Goal: Register for event/course

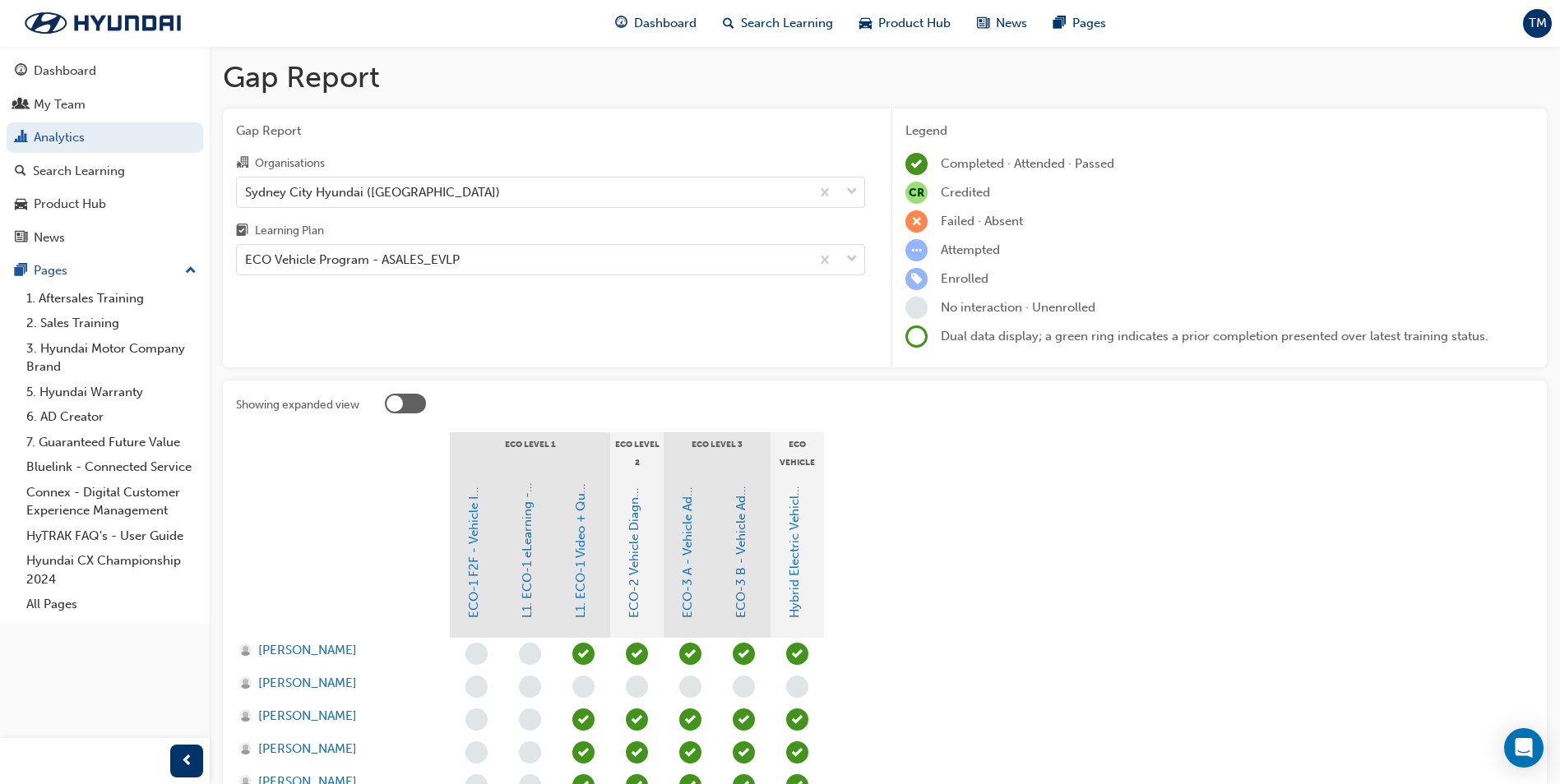
scroll to position [164, 0]
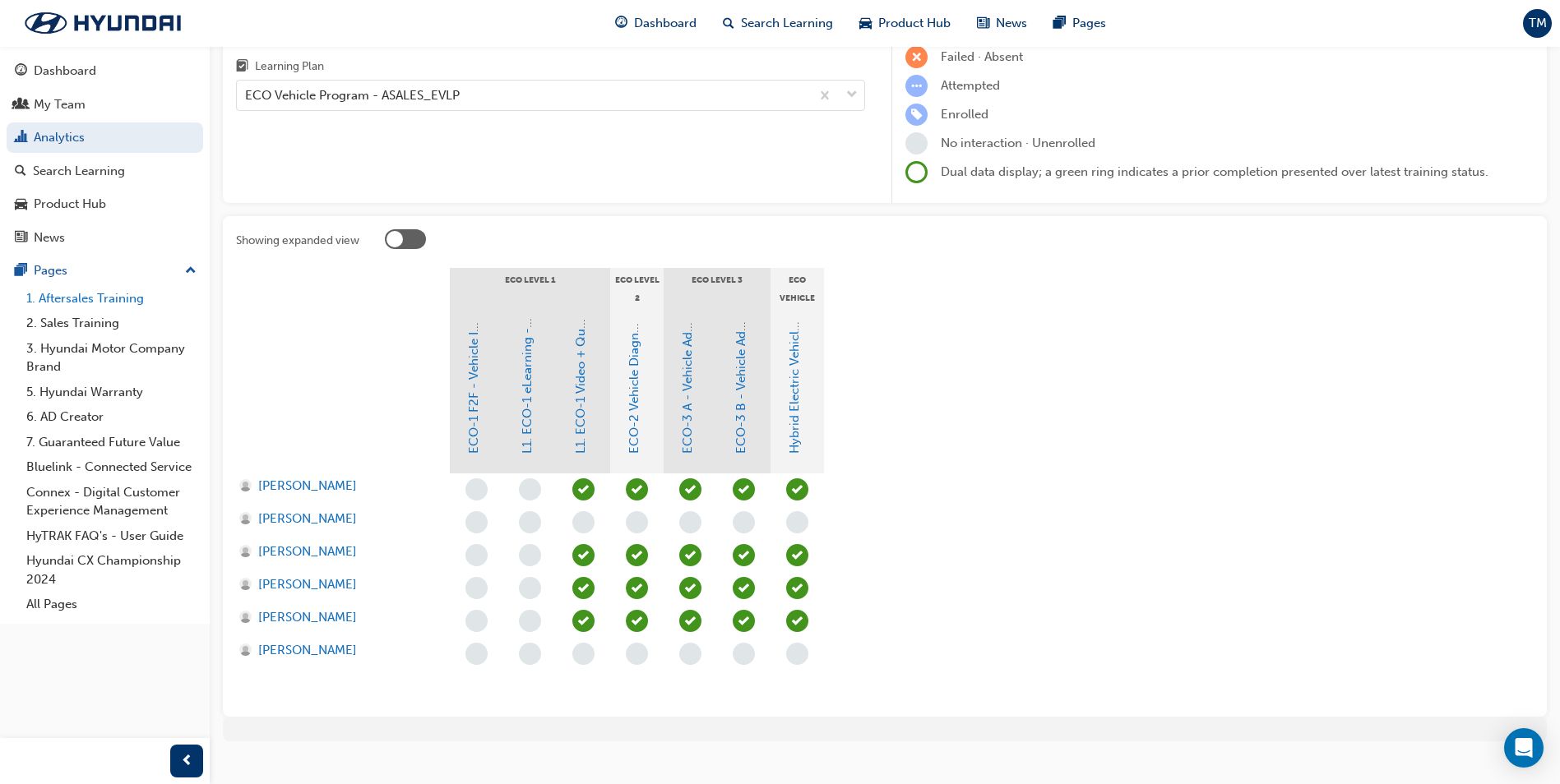
click at [137, 302] on link "1. Aftersales Training" at bounding box center [111, 298] width 183 height 25
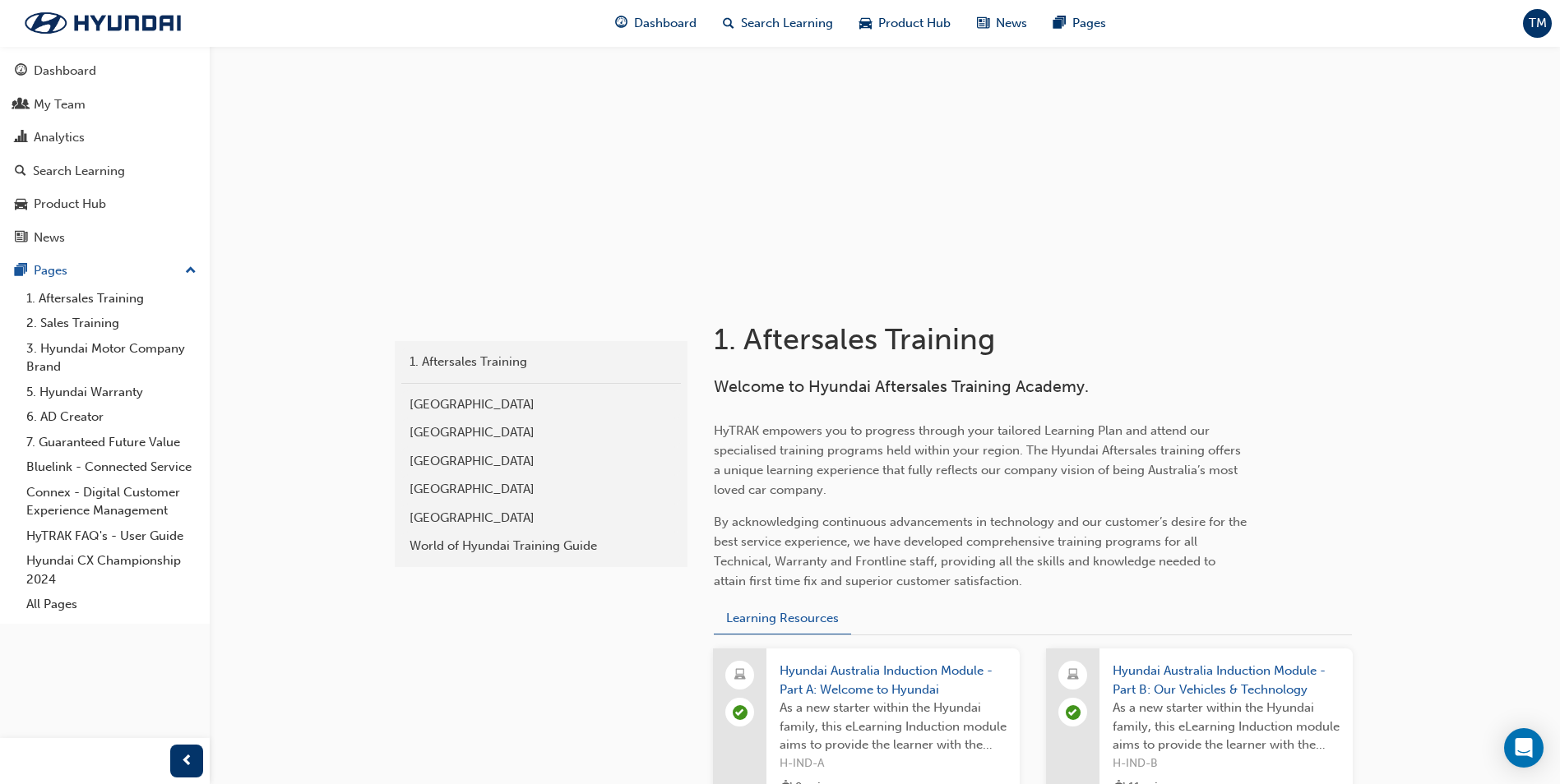
scroll to position [82, 0]
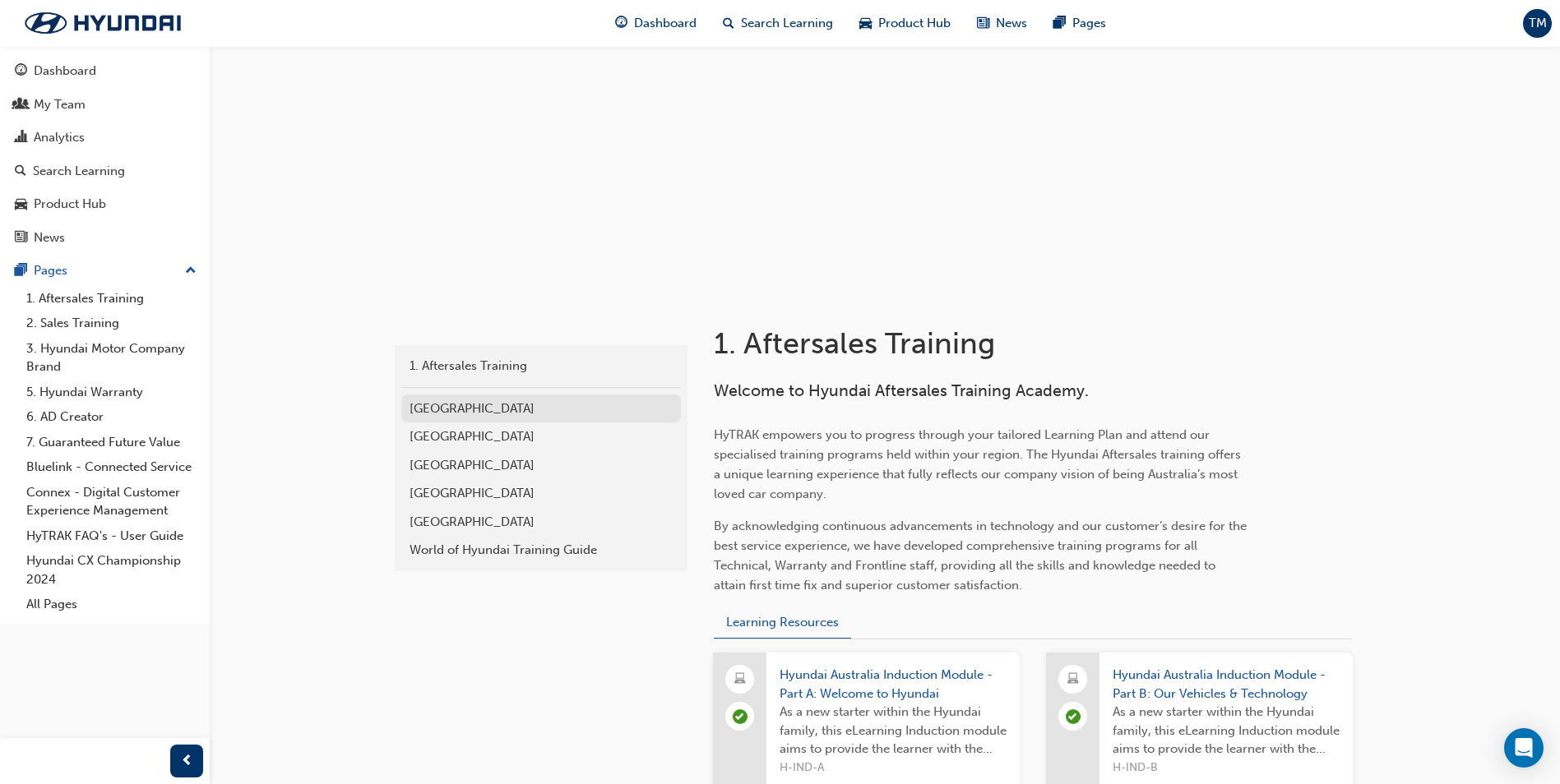
click at [462, 408] on div "[GEOGRAPHIC_DATA]" at bounding box center [541, 409] width 263 height 19
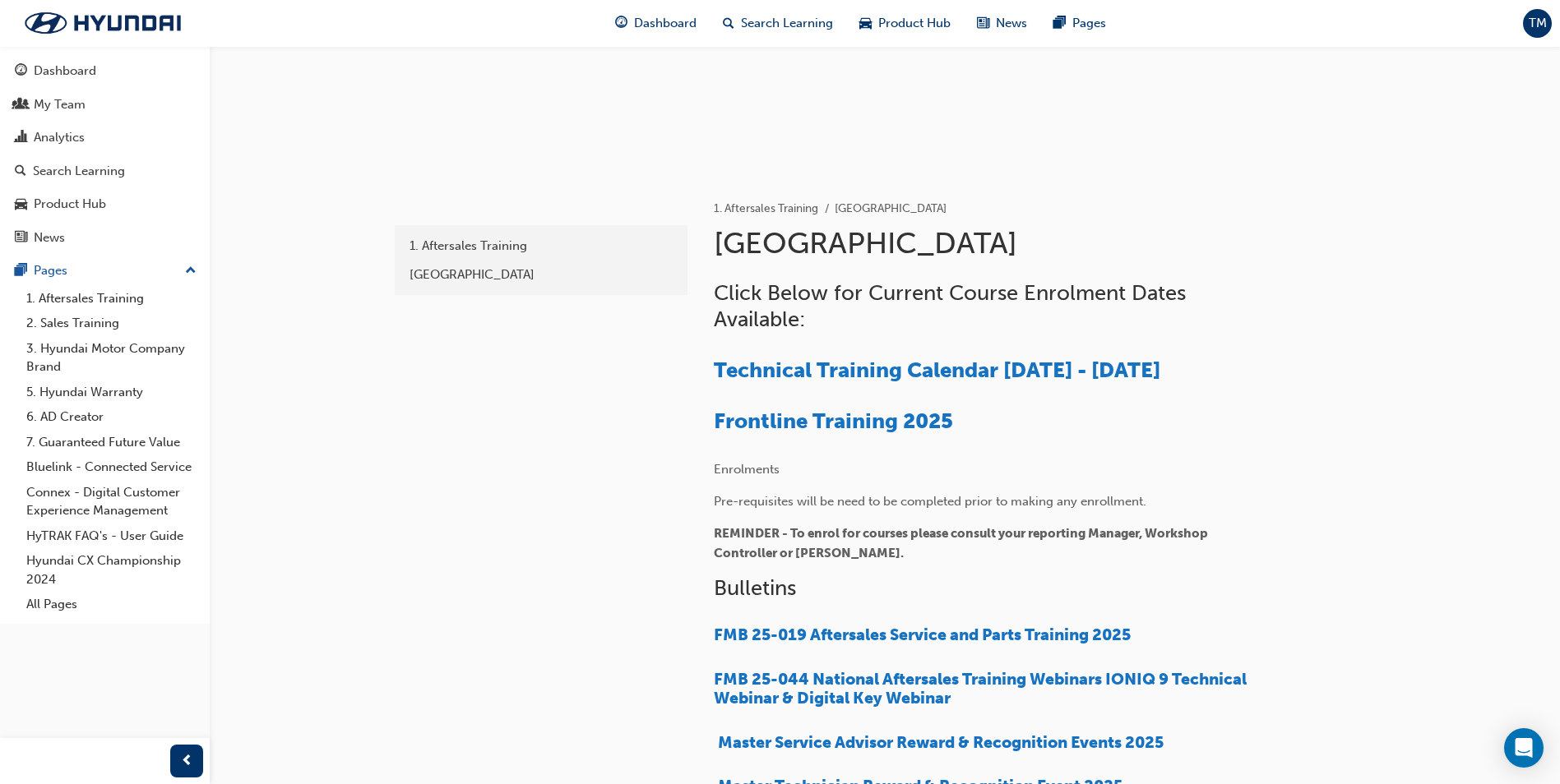
scroll to position [329, 0]
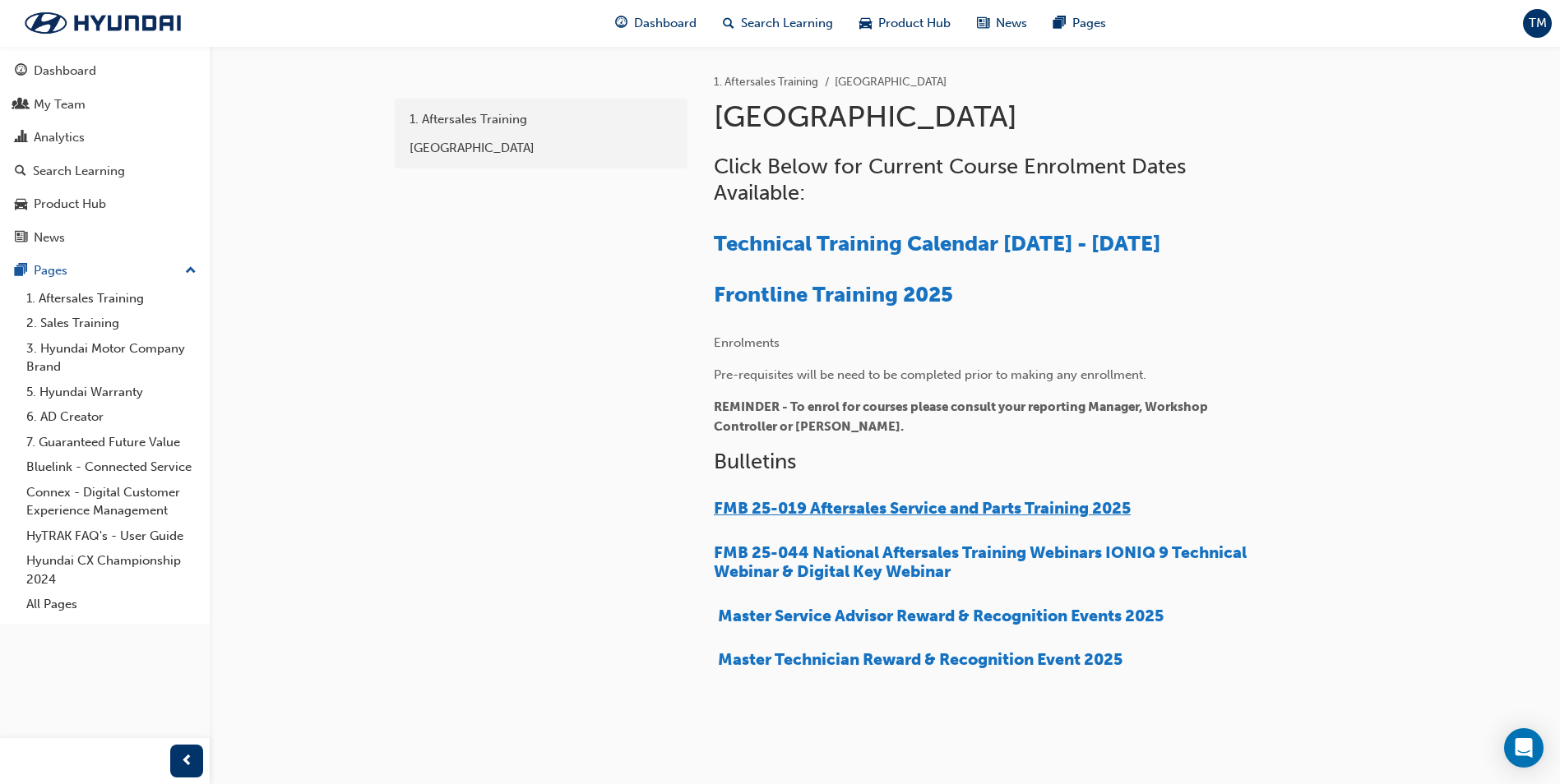
click at [1005, 509] on span "FMB 25-019 Aftersales Service and Parts Training 2025" at bounding box center [922, 508] width 417 height 19
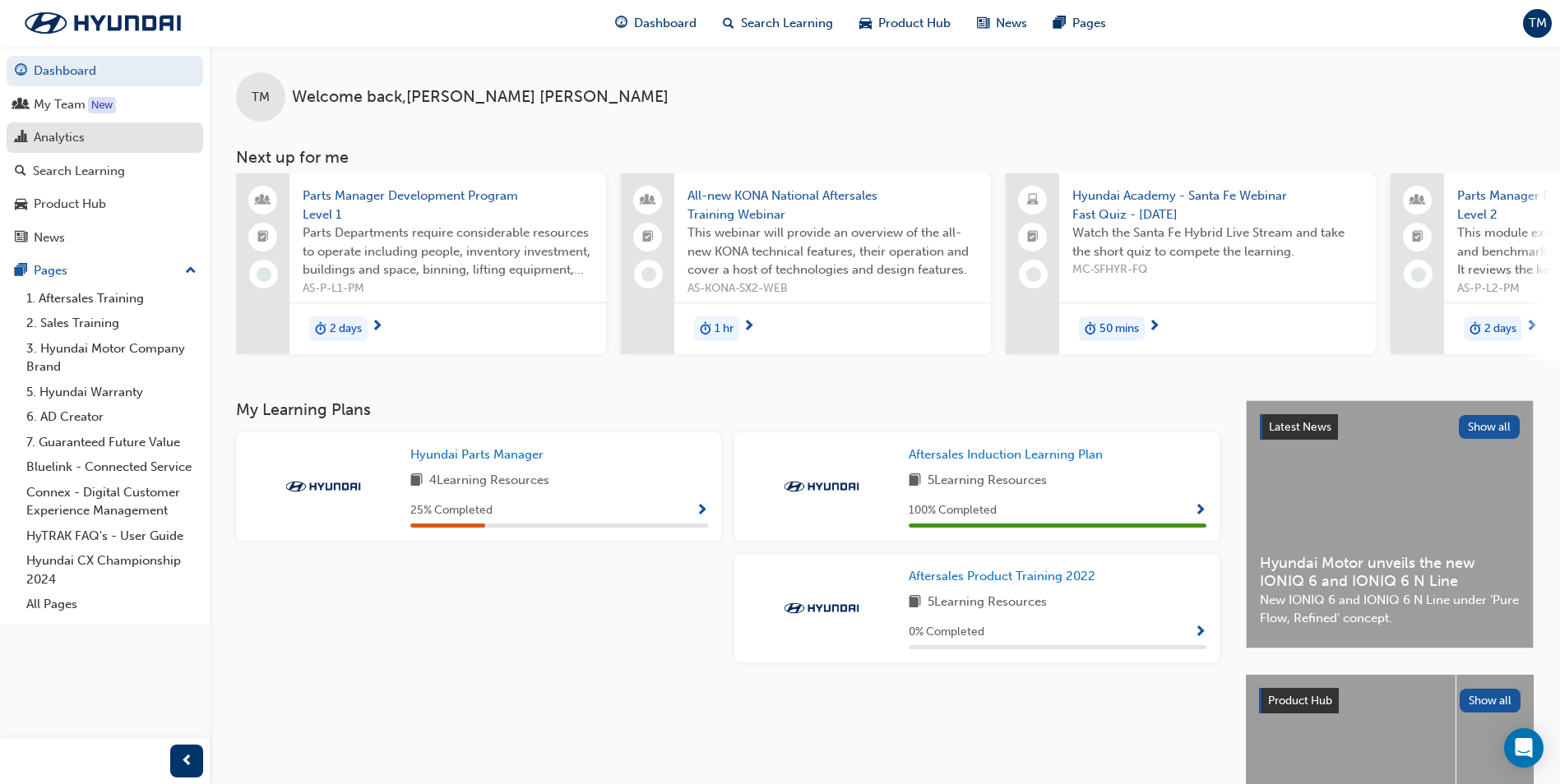
click at [47, 140] on div "Analytics" at bounding box center [59, 137] width 51 height 19
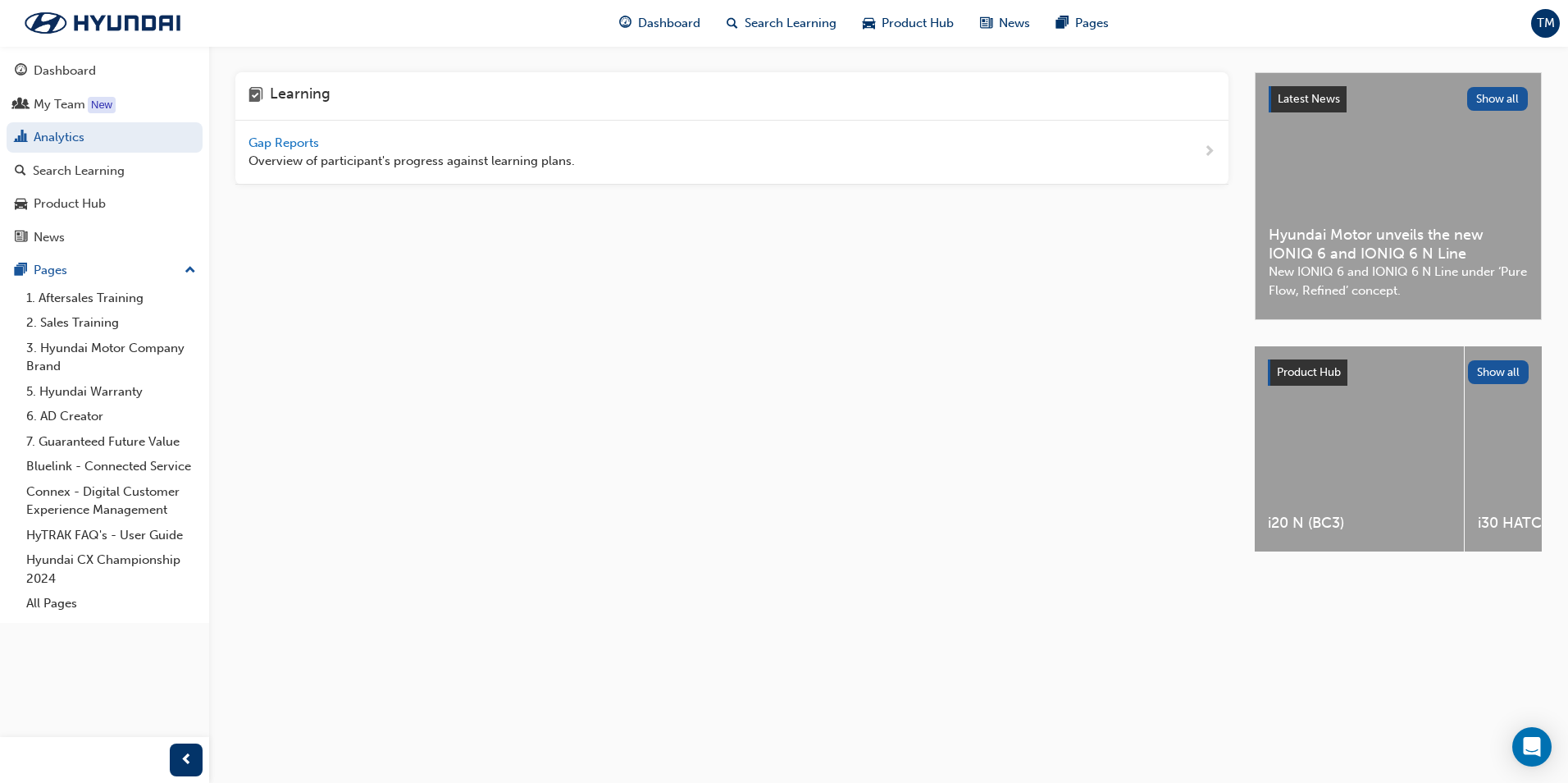
click at [291, 148] on span "Gap Reports" at bounding box center [285, 142] width 74 height 15
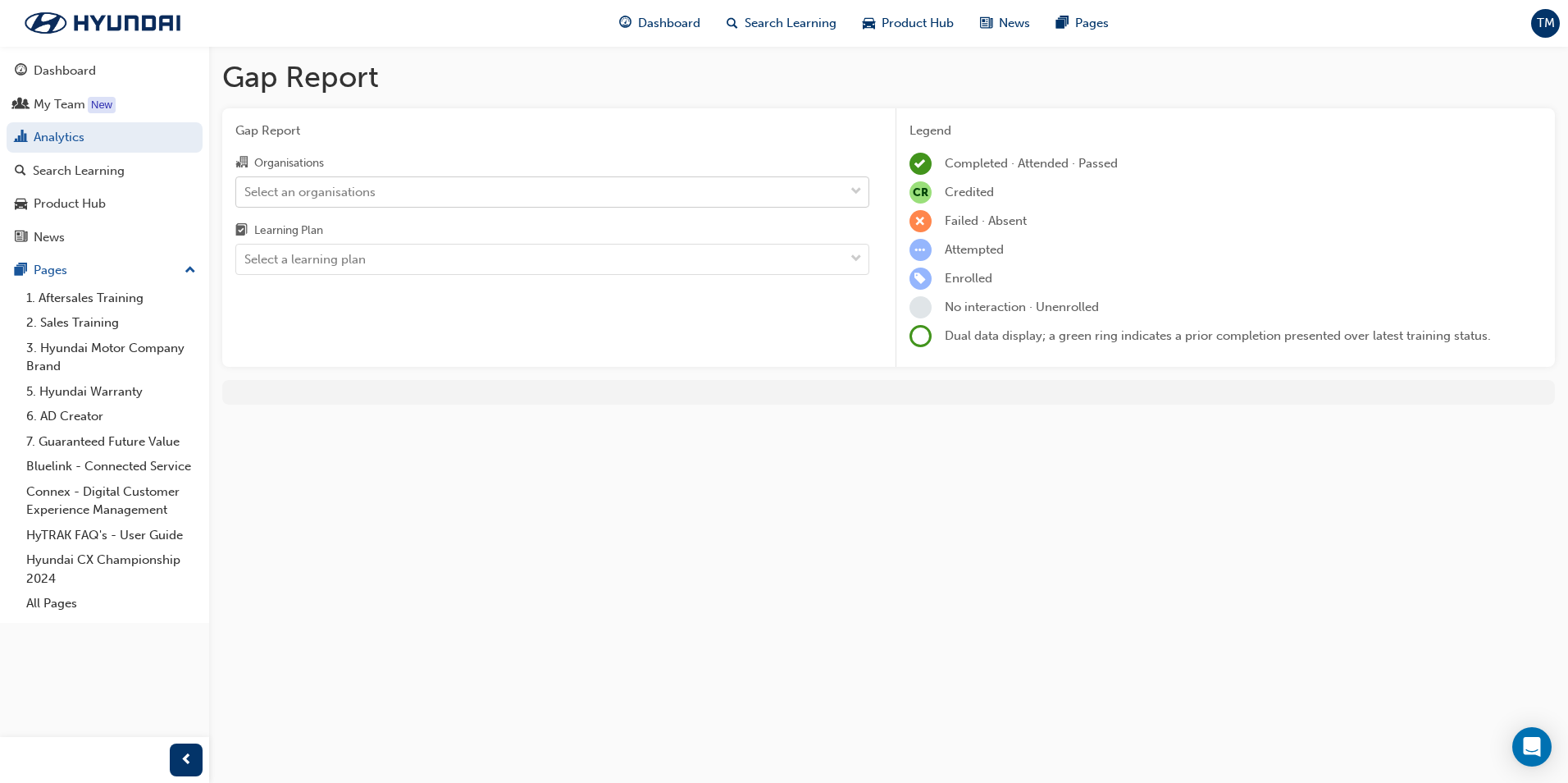
click at [419, 207] on div "Select an organisations" at bounding box center [552, 191] width 634 height 31
click at [246, 198] on input "Organisations Select an organisations" at bounding box center [245, 191] width 2 height 14
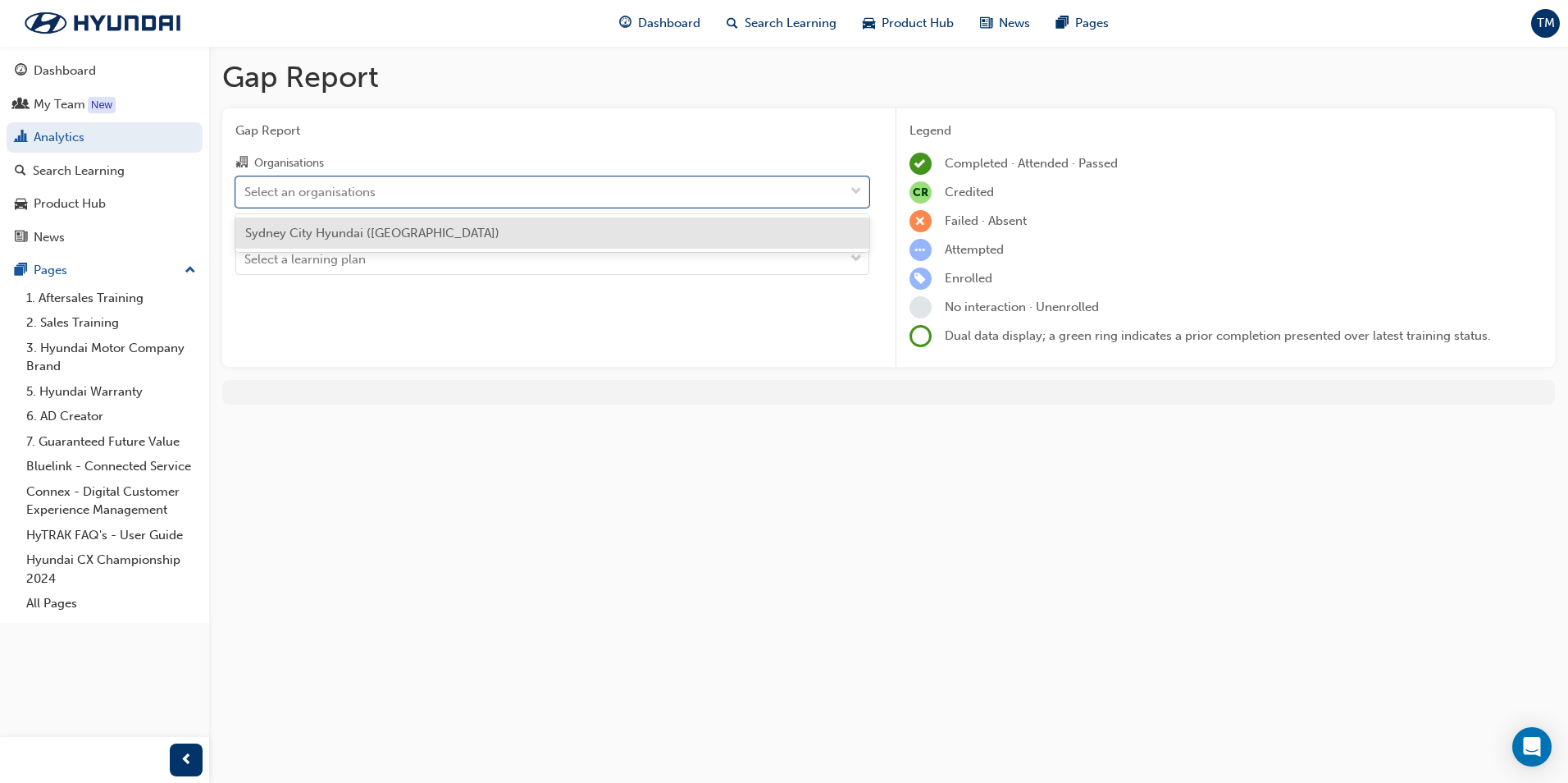
click at [390, 226] on span "Sydney City Hyundai ([GEOGRAPHIC_DATA])" at bounding box center [372, 233] width 254 height 15
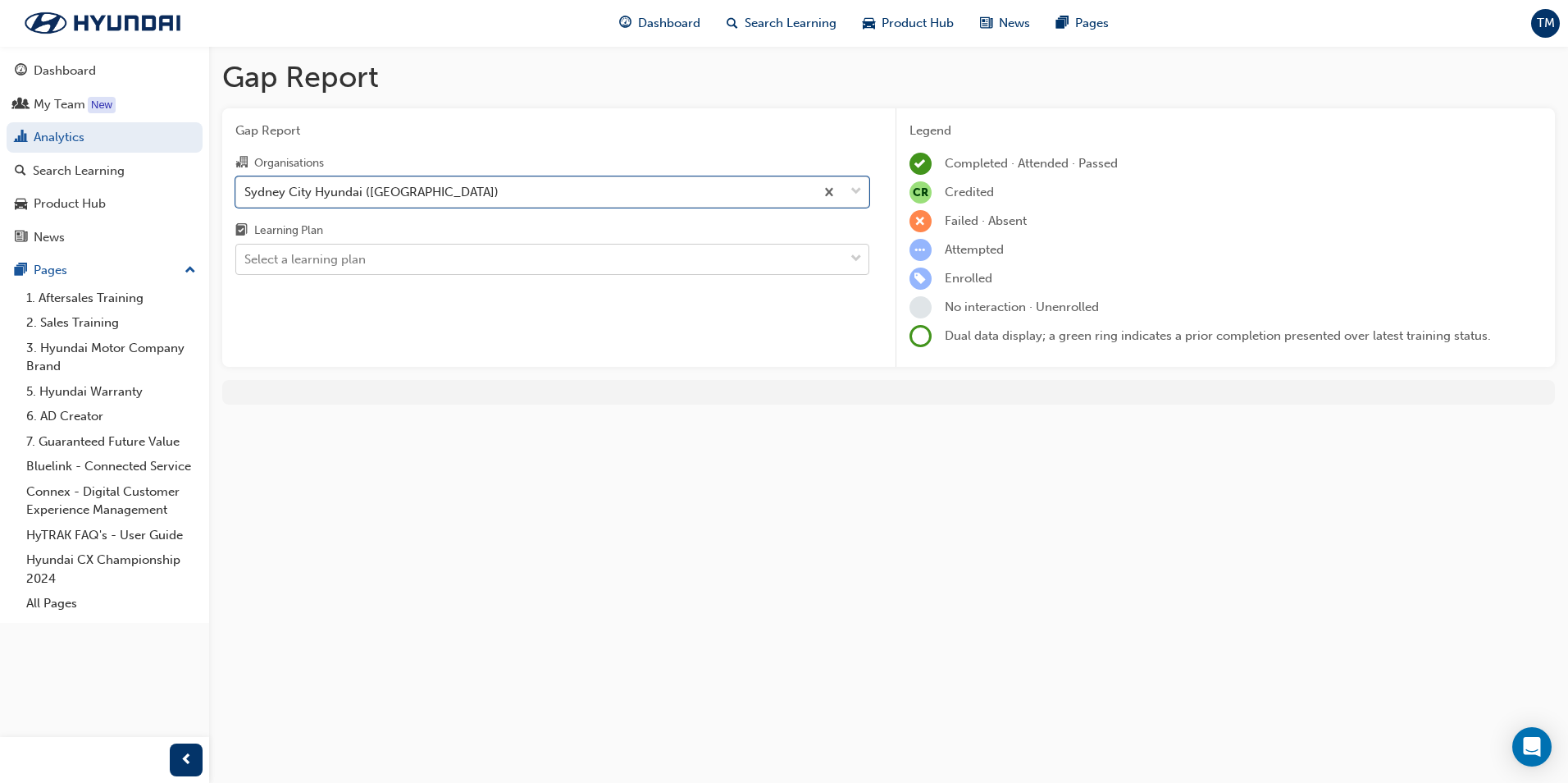
click at [374, 258] on div "Select a learning plan" at bounding box center [539, 260] width 607 height 29
click at [246, 258] on input "Learning Plan Select a learning plan" at bounding box center [245, 260] width 2 height 14
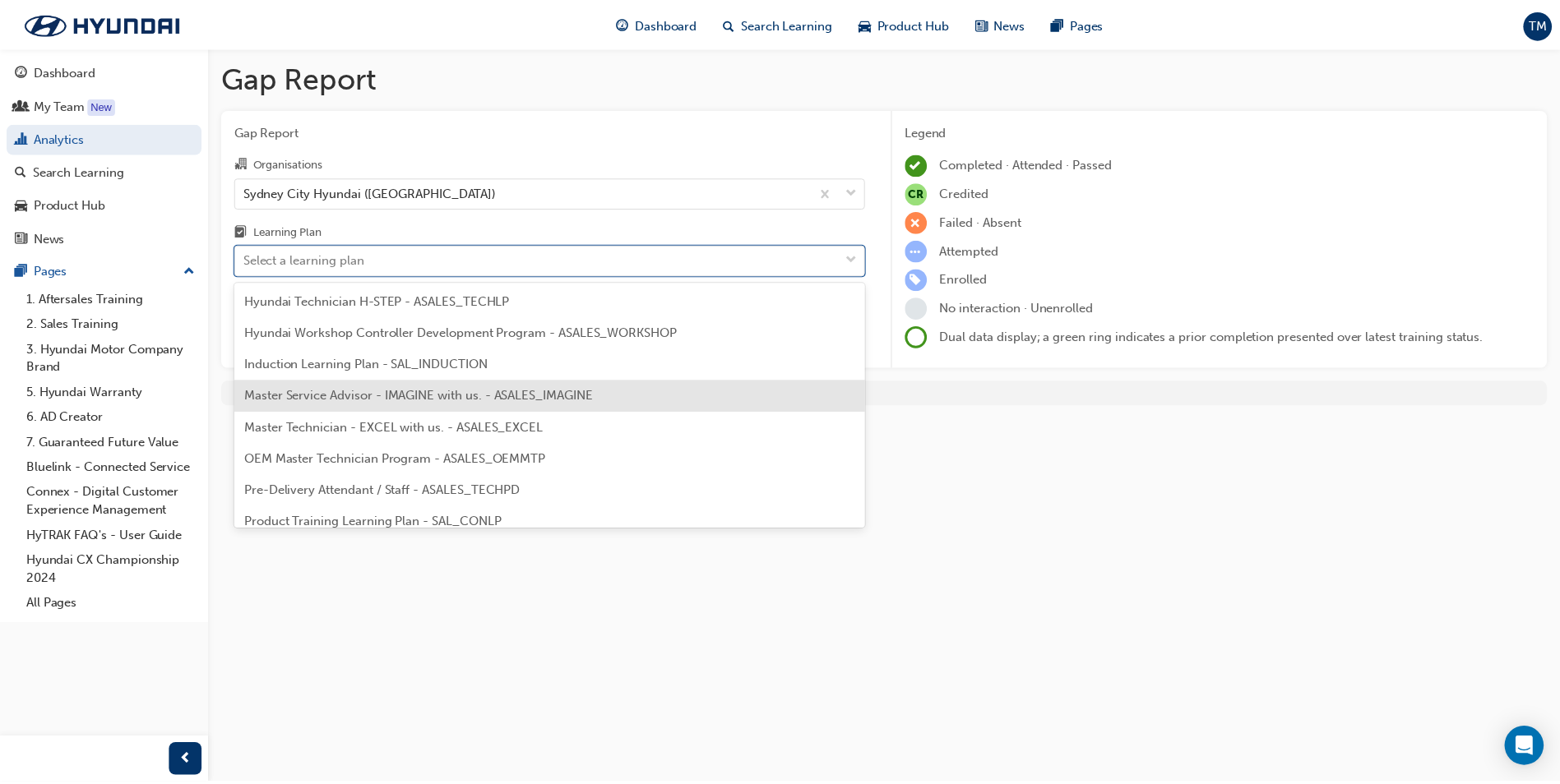
scroll to position [575, 0]
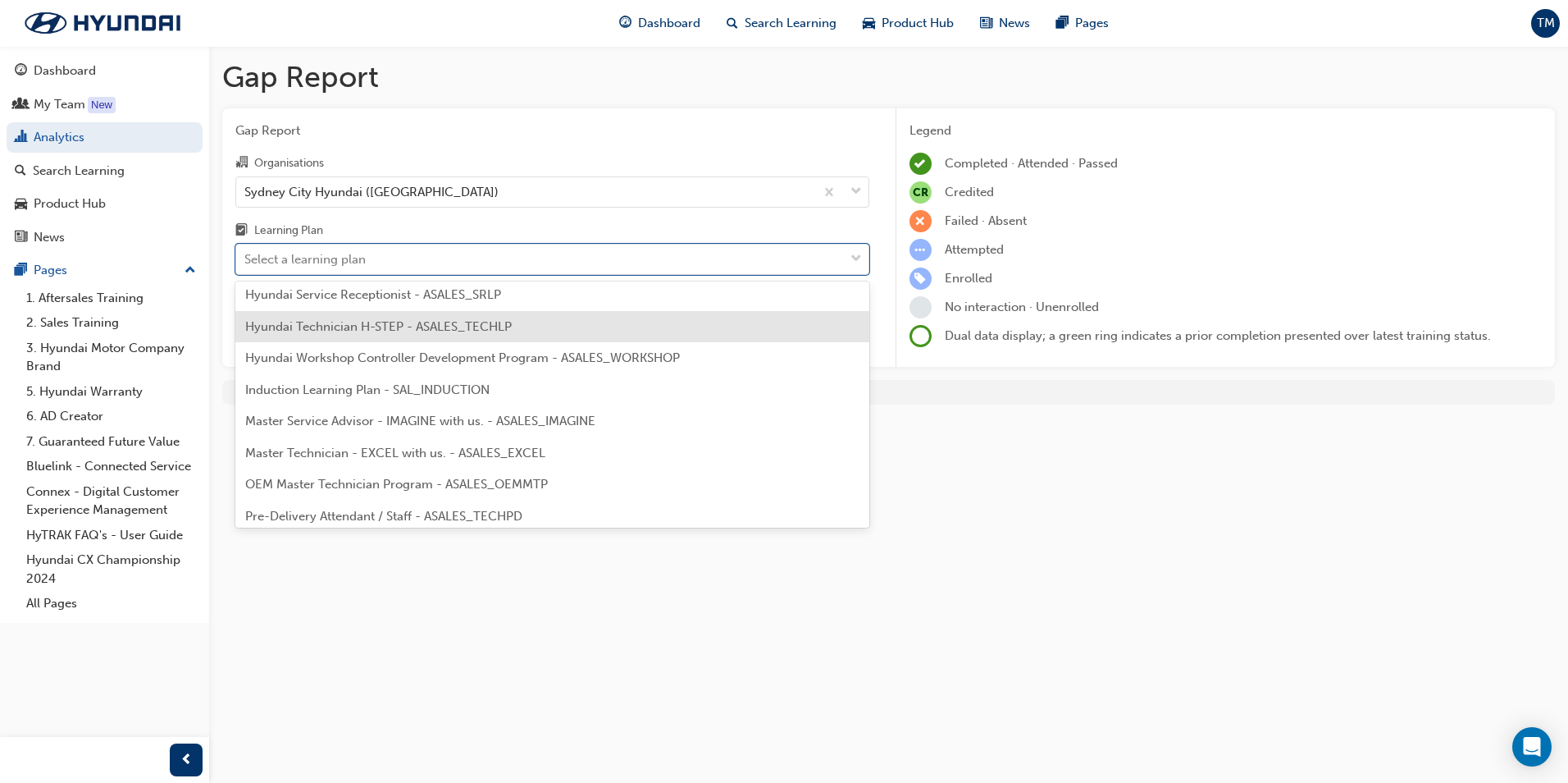
click at [504, 338] on div "Hyundai Technician H-STEP - ASALES_TECHLP" at bounding box center [552, 328] width 634 height 32
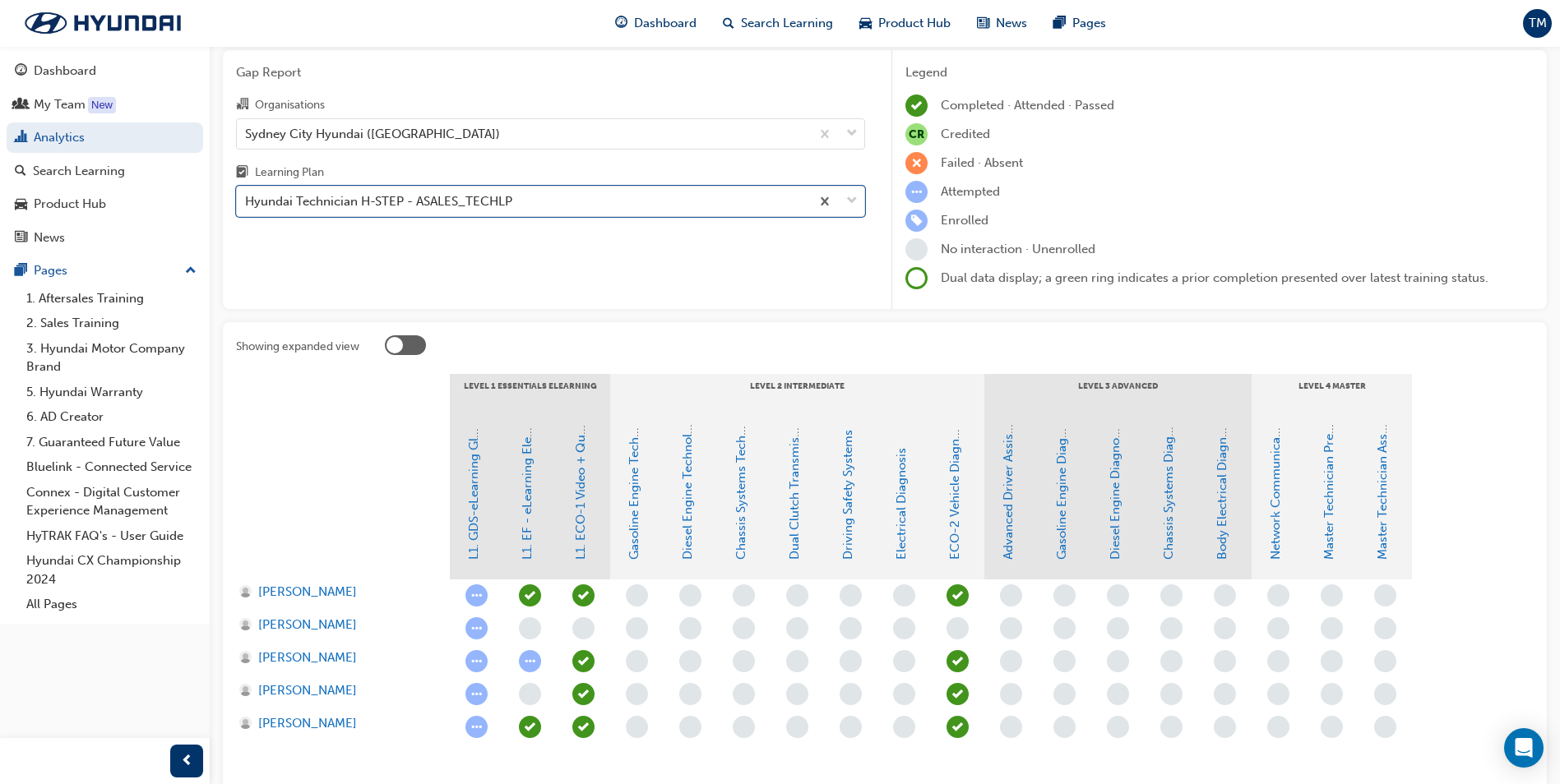
scroll to position [82, 0]
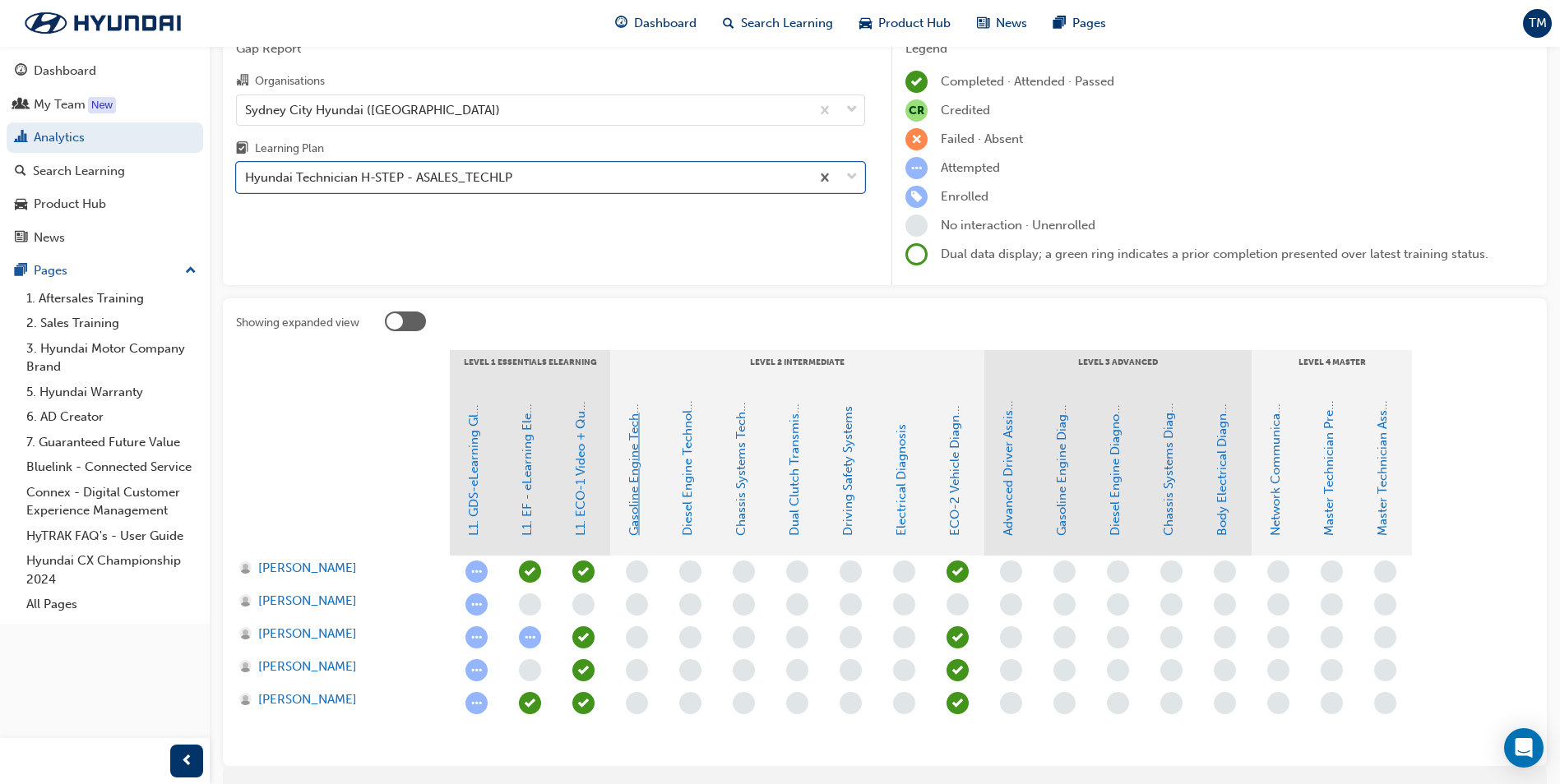
click at [630, 501] on link "Gasoline Engine Technology" at bounding box center [634, 454] width 15 height 162
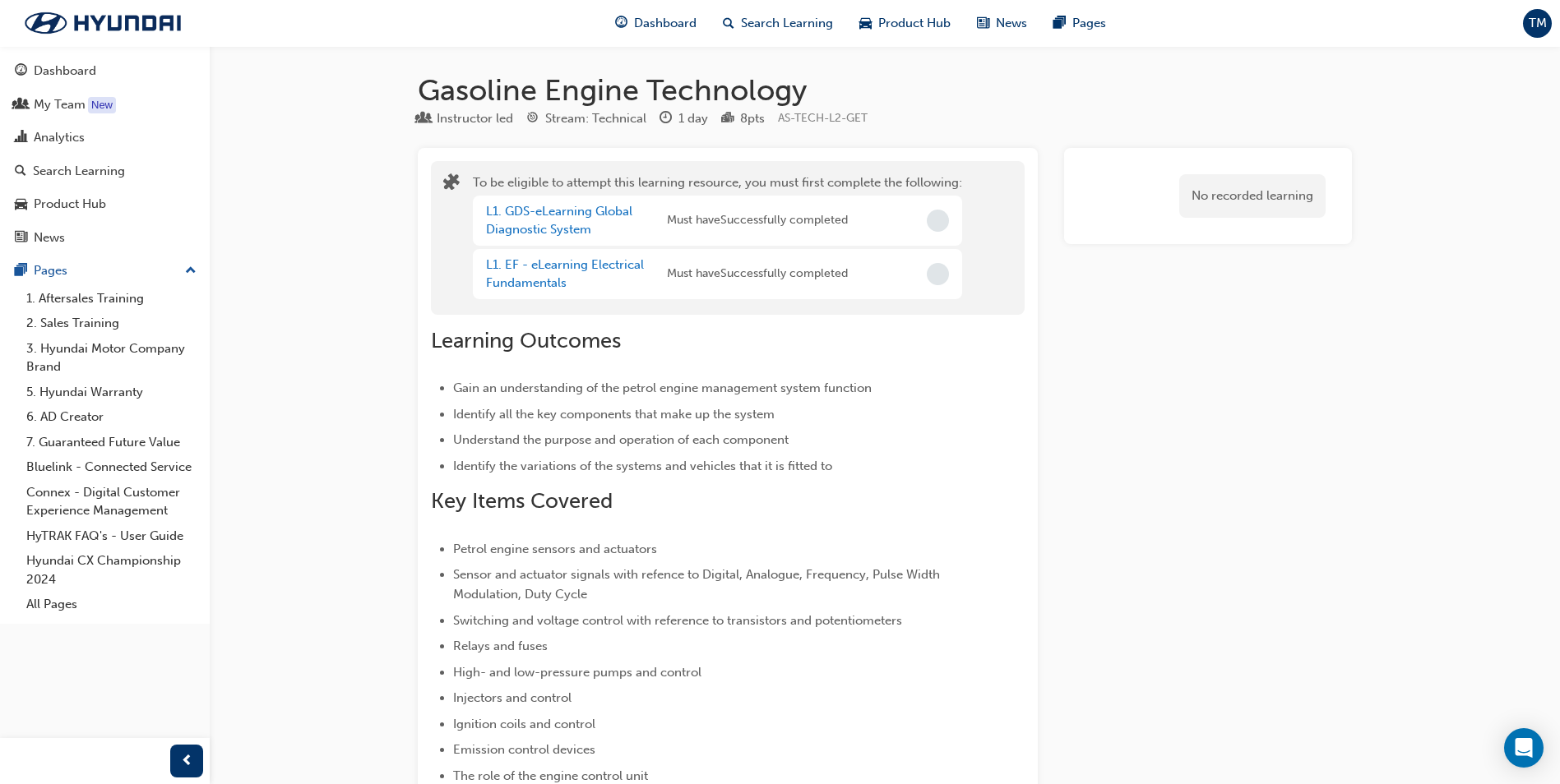
scroll to position [82, 0]
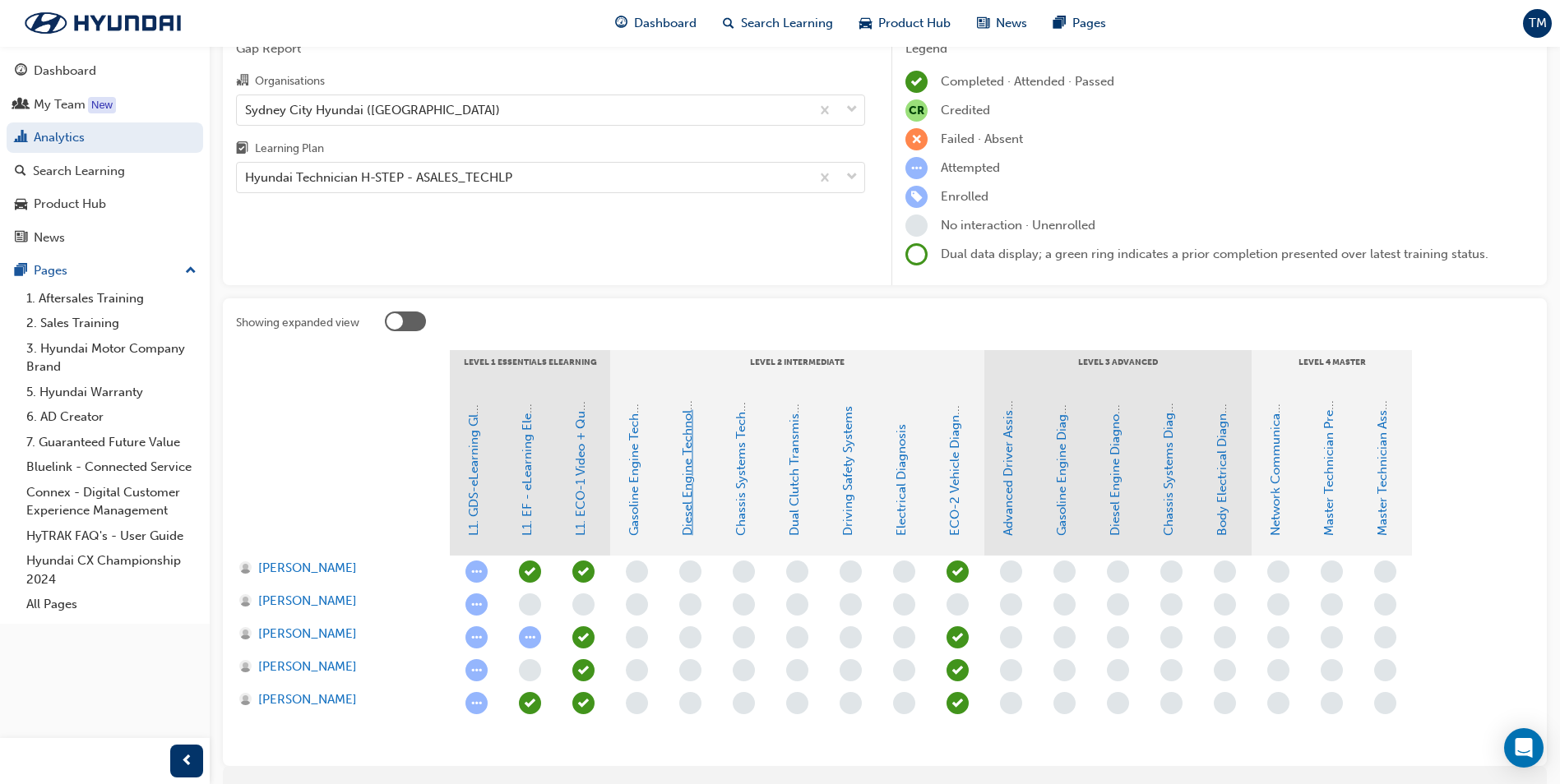
click at [691, 517] on link "Diesel Engine Technology" at bounding box center [687, 462] width 15 height 147
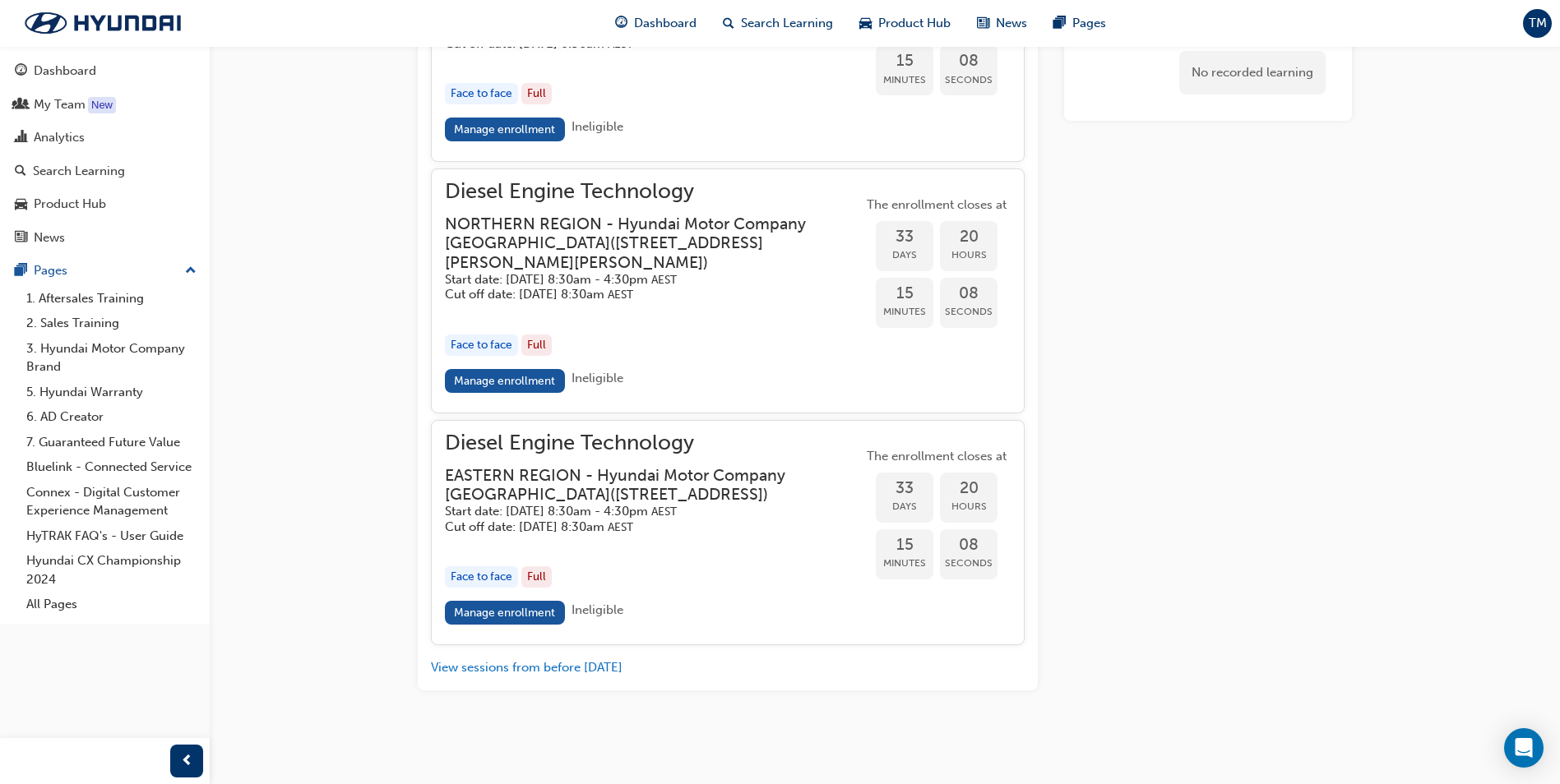
scroll to position [1524, 0]
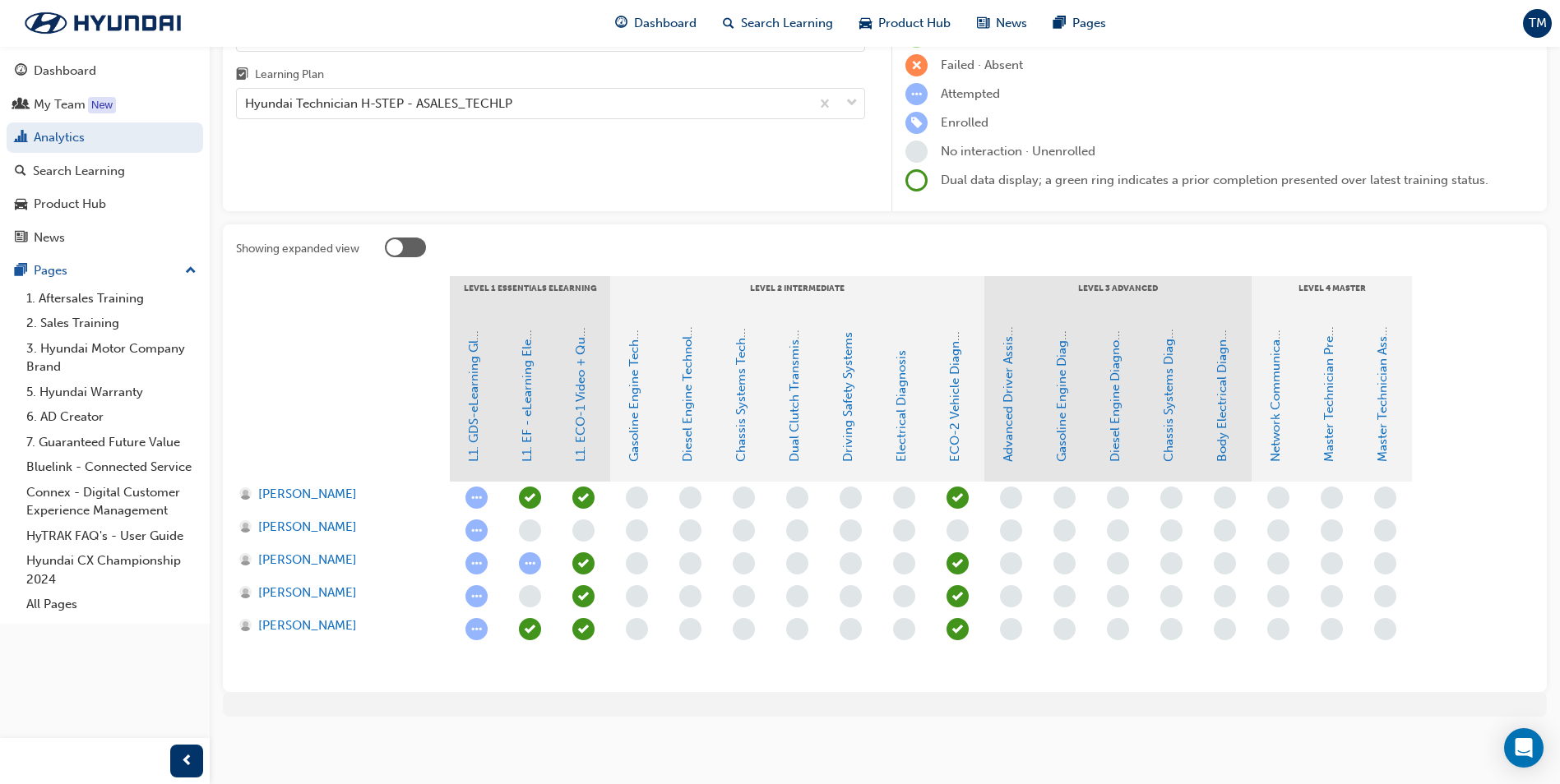
scroll to position [82, 0]
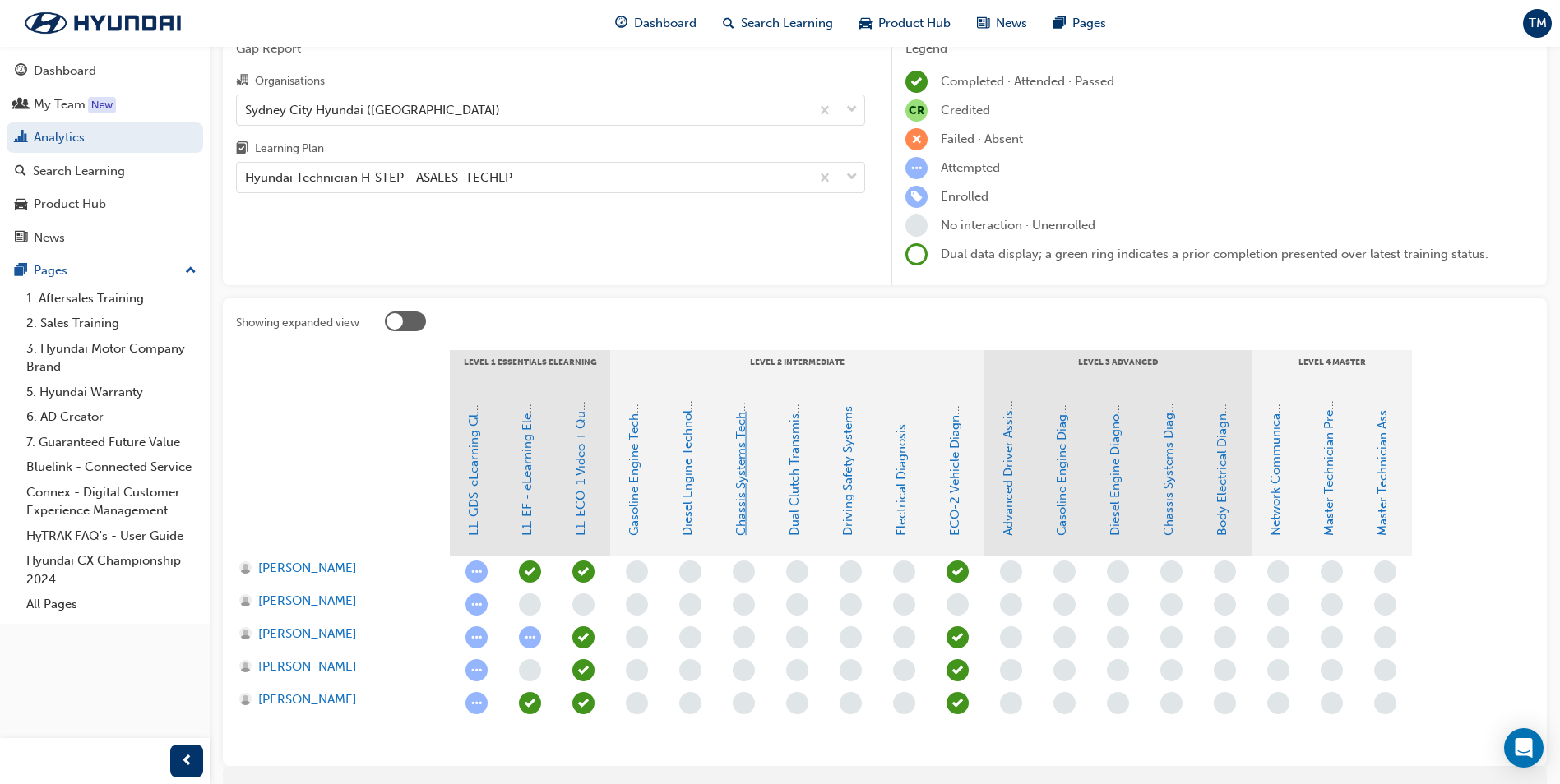
click at [738, 501] on link "Chassis Systems Technology" at bounding box center [741, 453] width 15 height 163
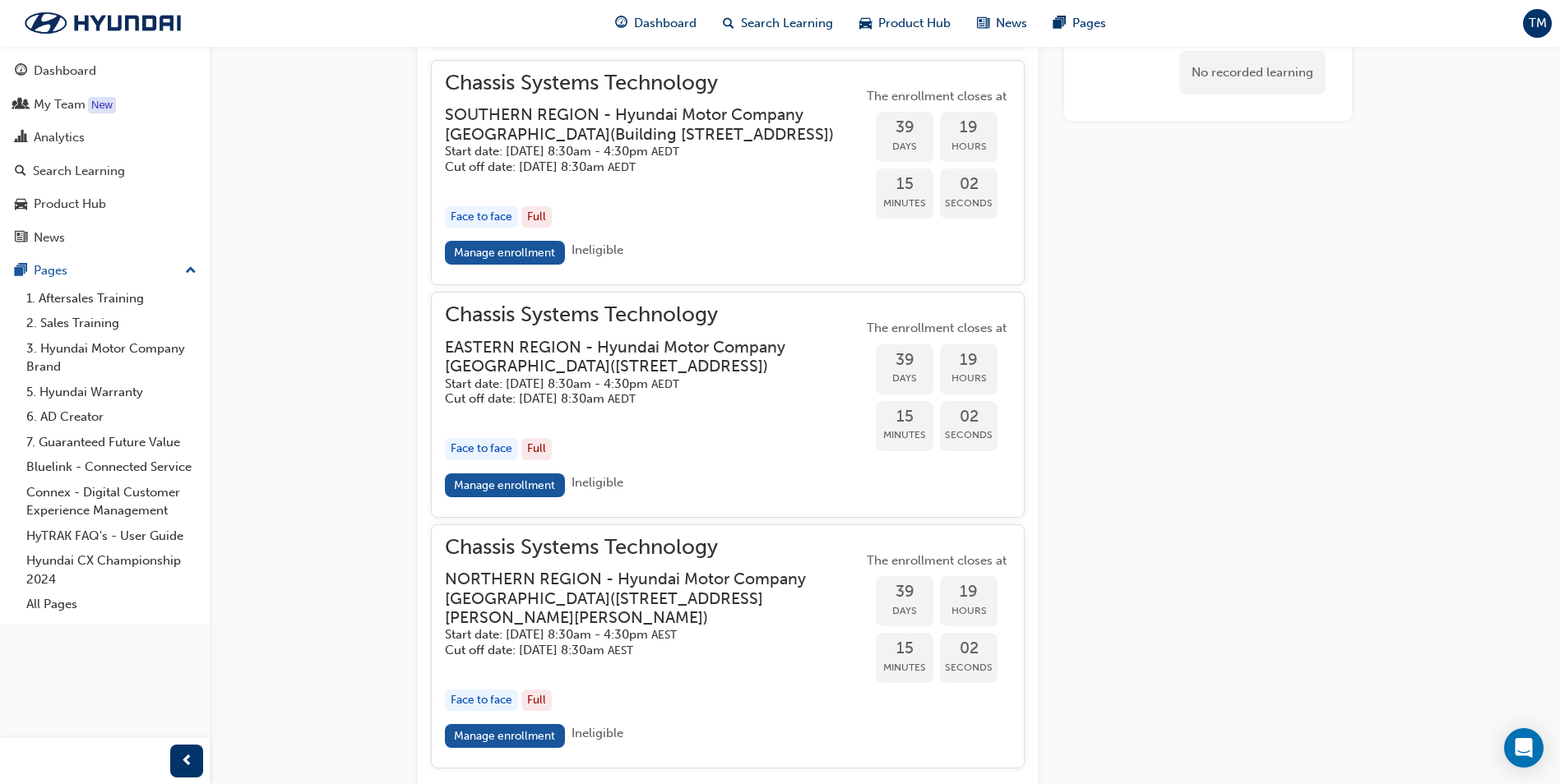
scroll to position [1608, 0]
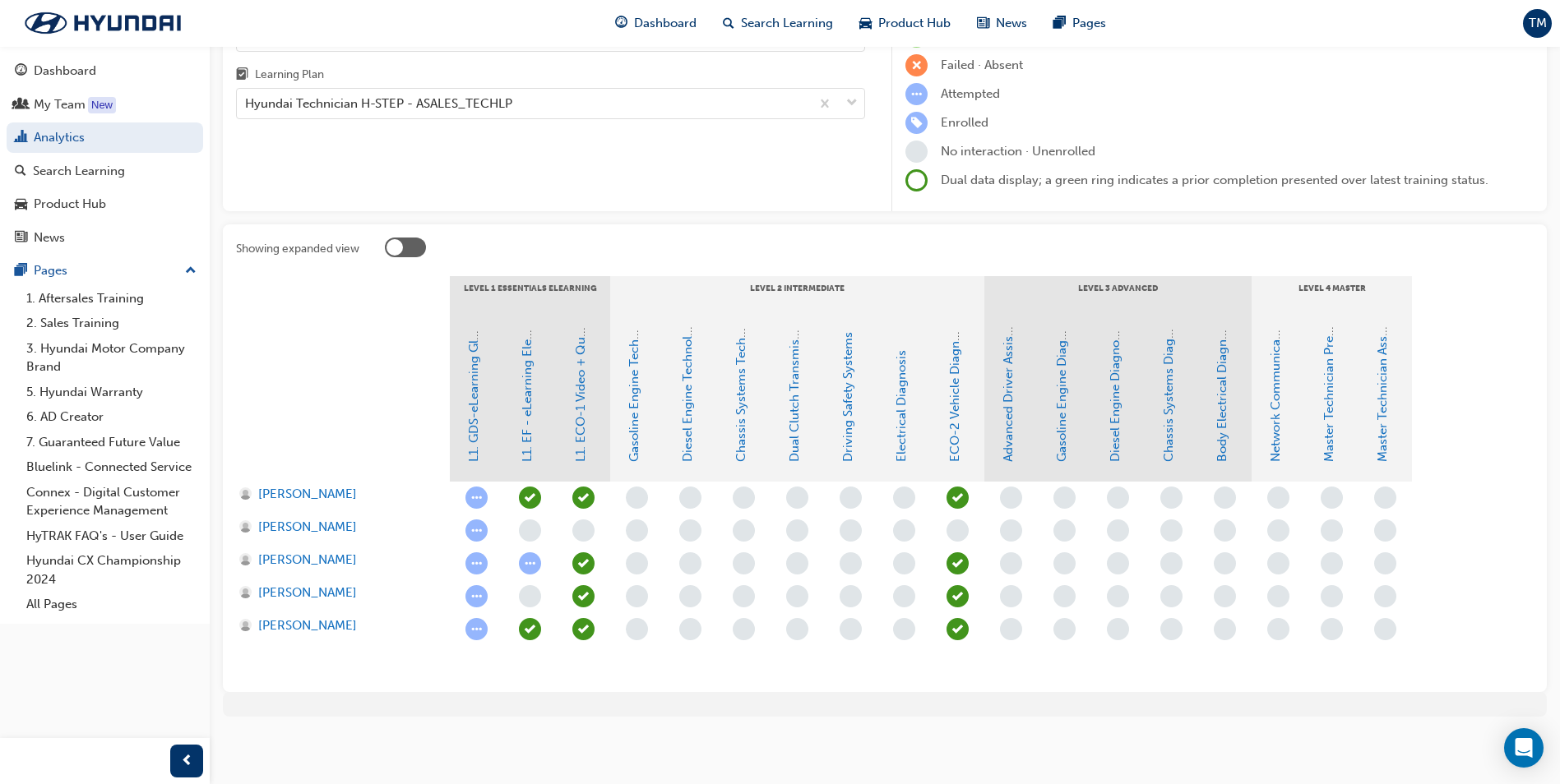
scroll to position [82, 0]
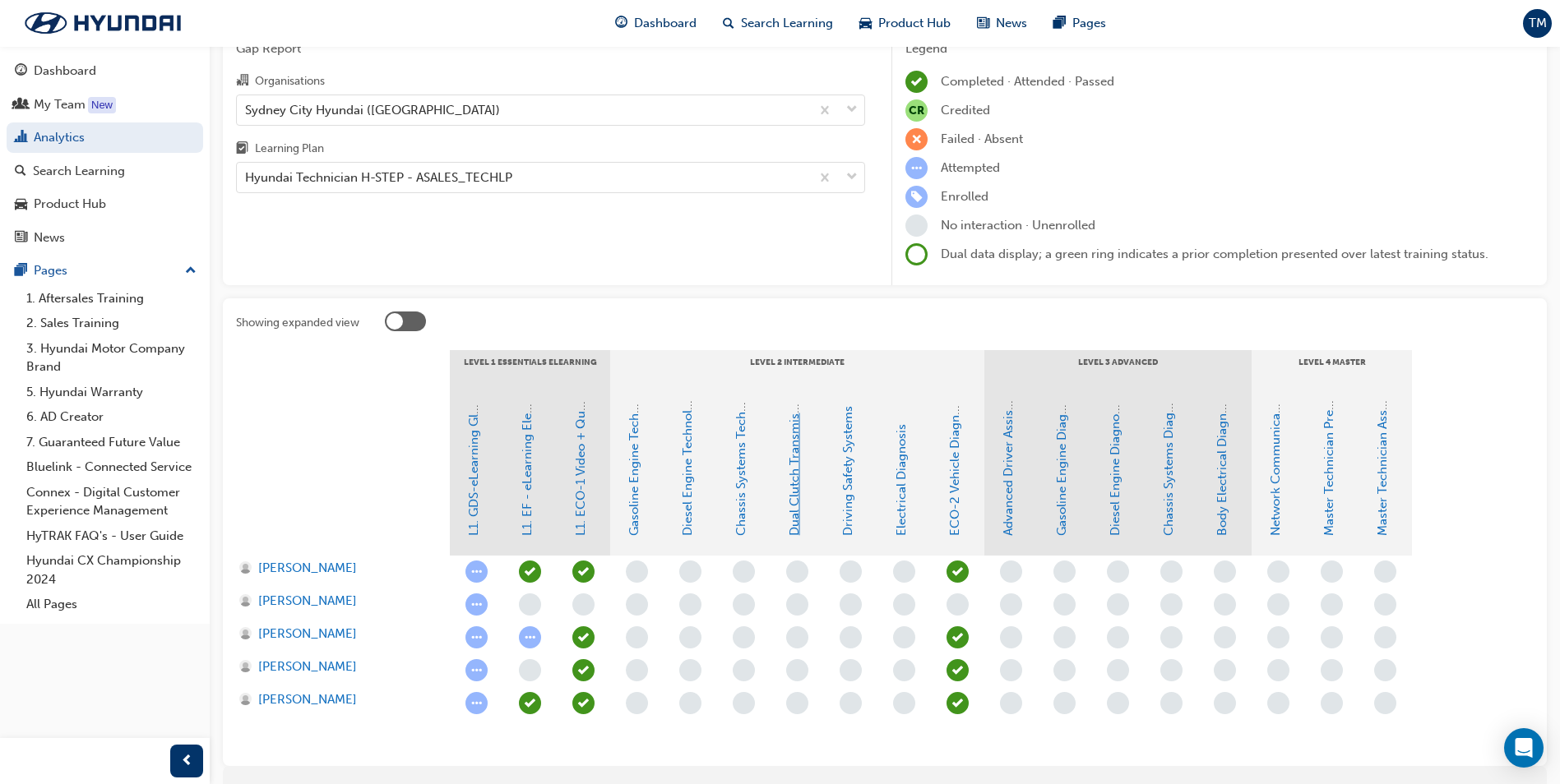
click at [801, 494] on link "Dual Clutch Transmissions" at bounding box center [794, 460] width 15 height 152
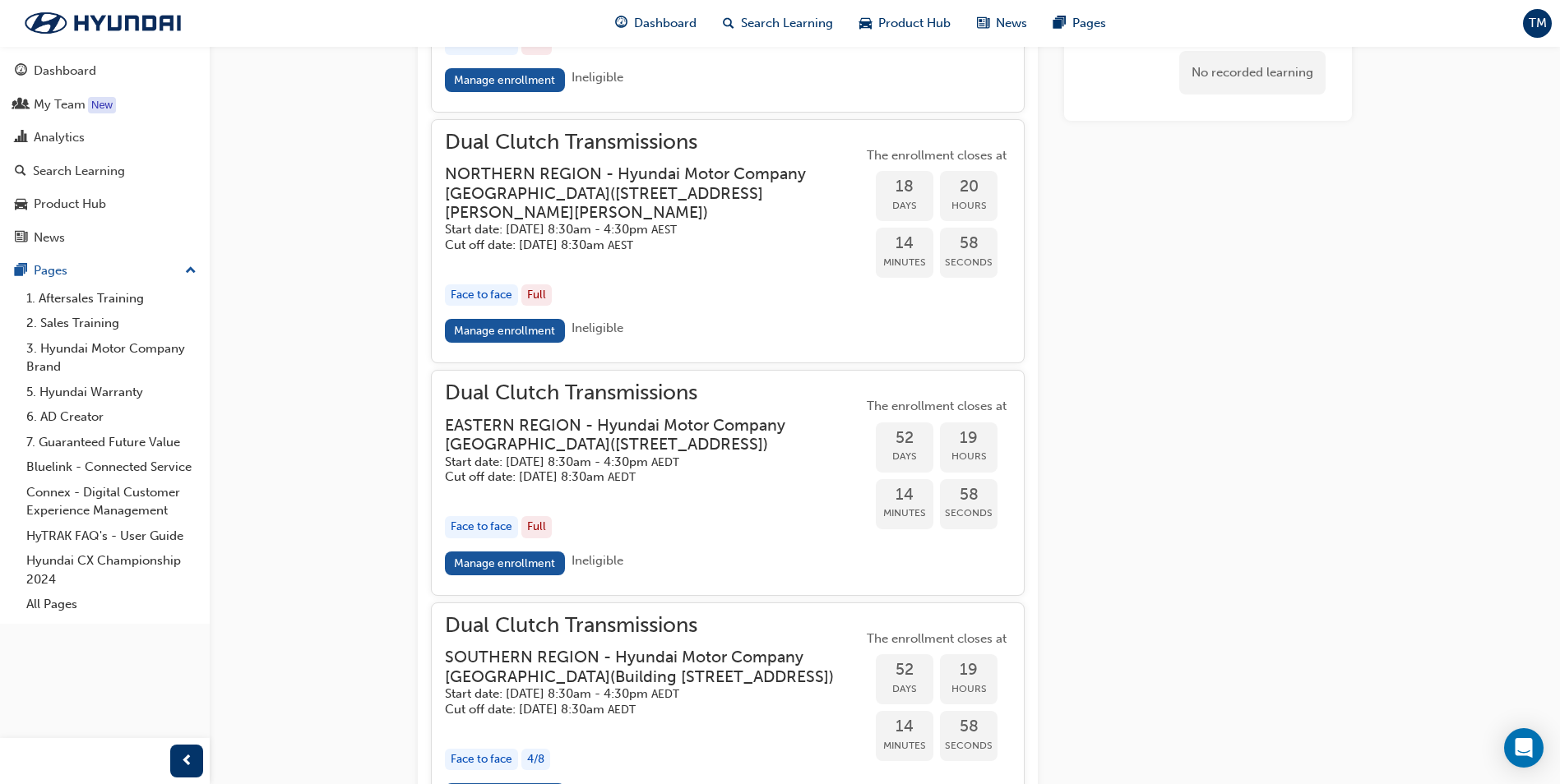
scroll to position [2078, 0]
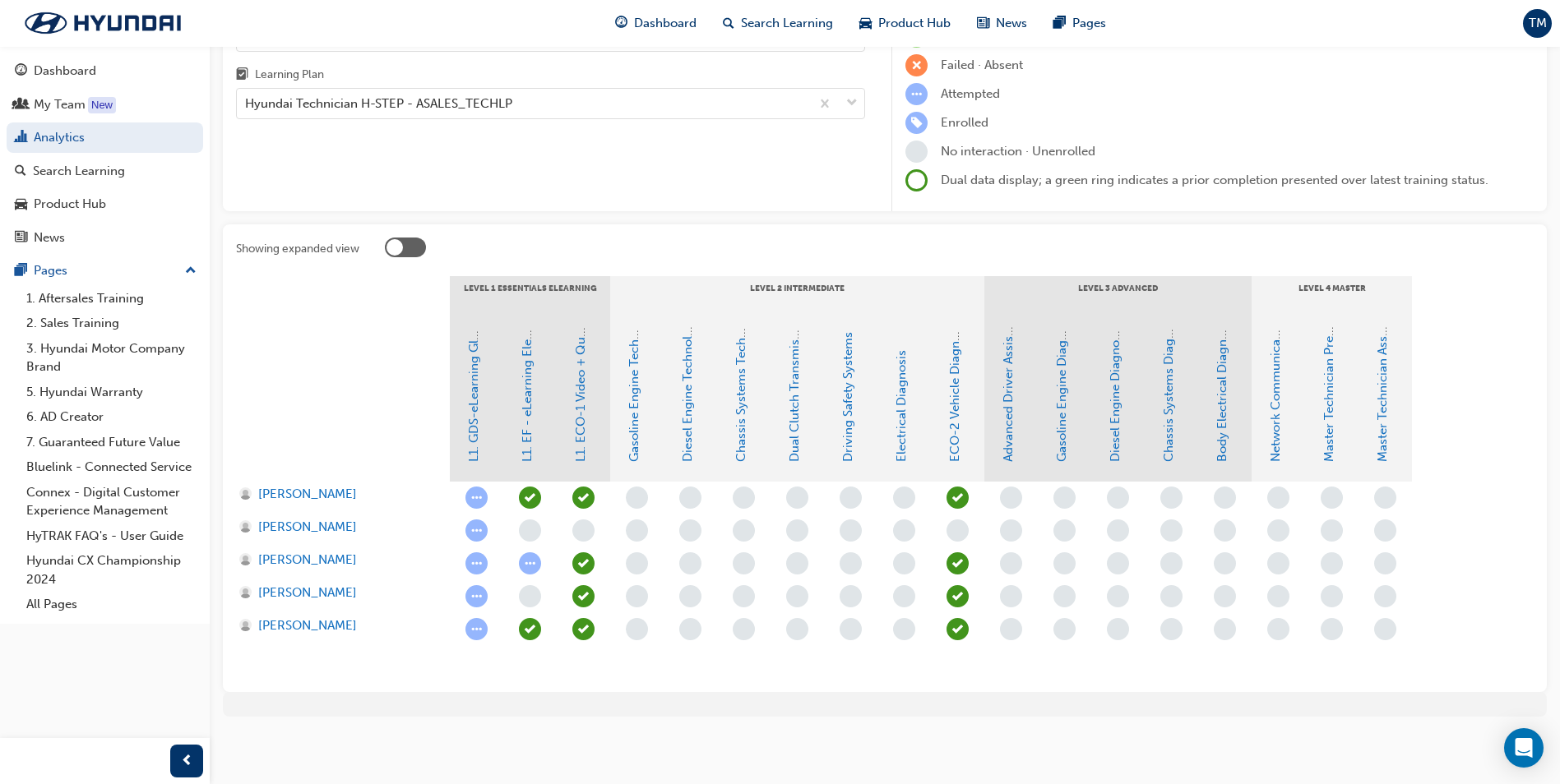
scroll to position [82, 0]
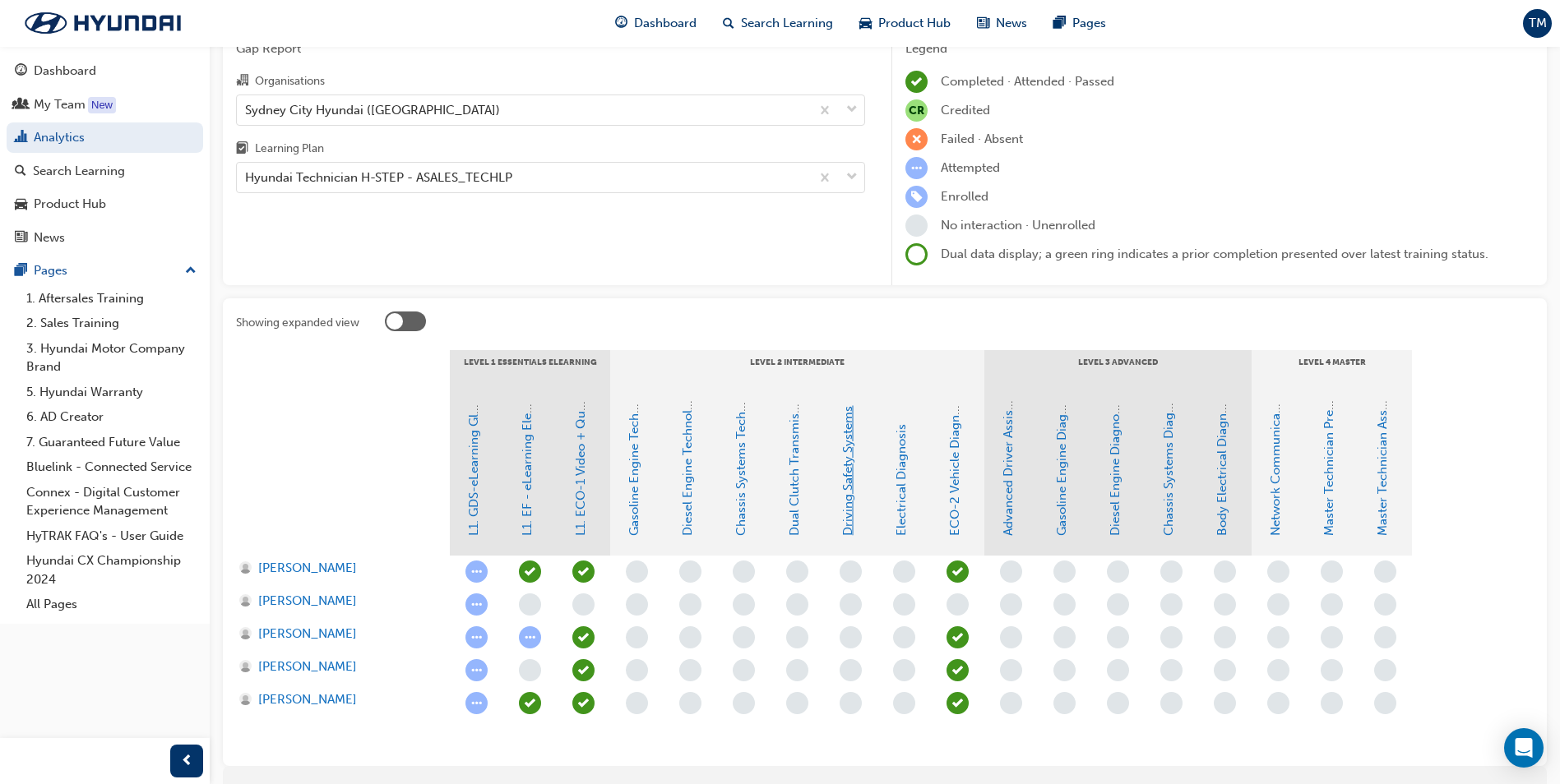
click at [845, 504] on link "Driving Safety Systems" at bounding box center [847, 470] width 15 height 130
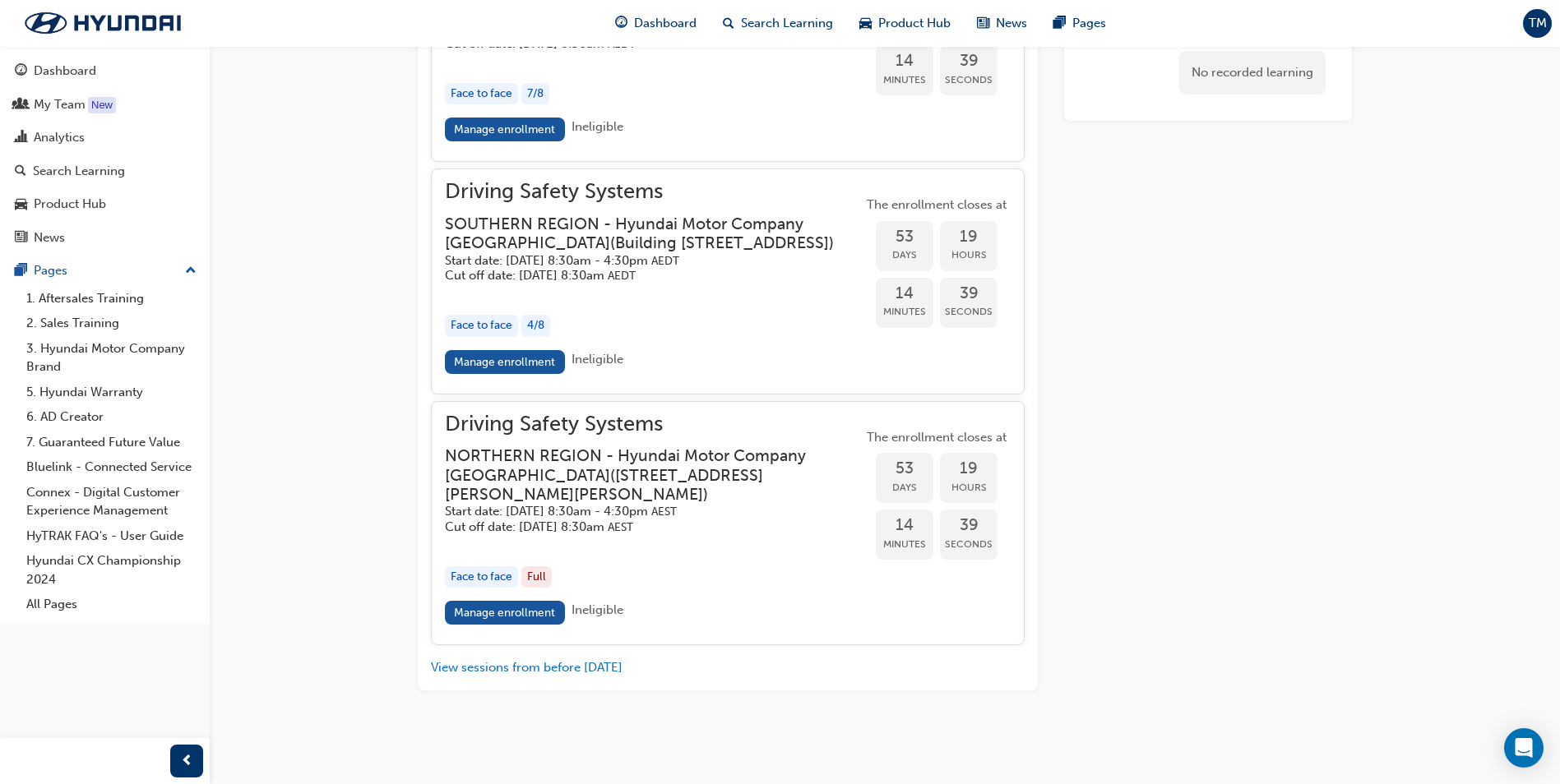
scroll to position [2124, 0]
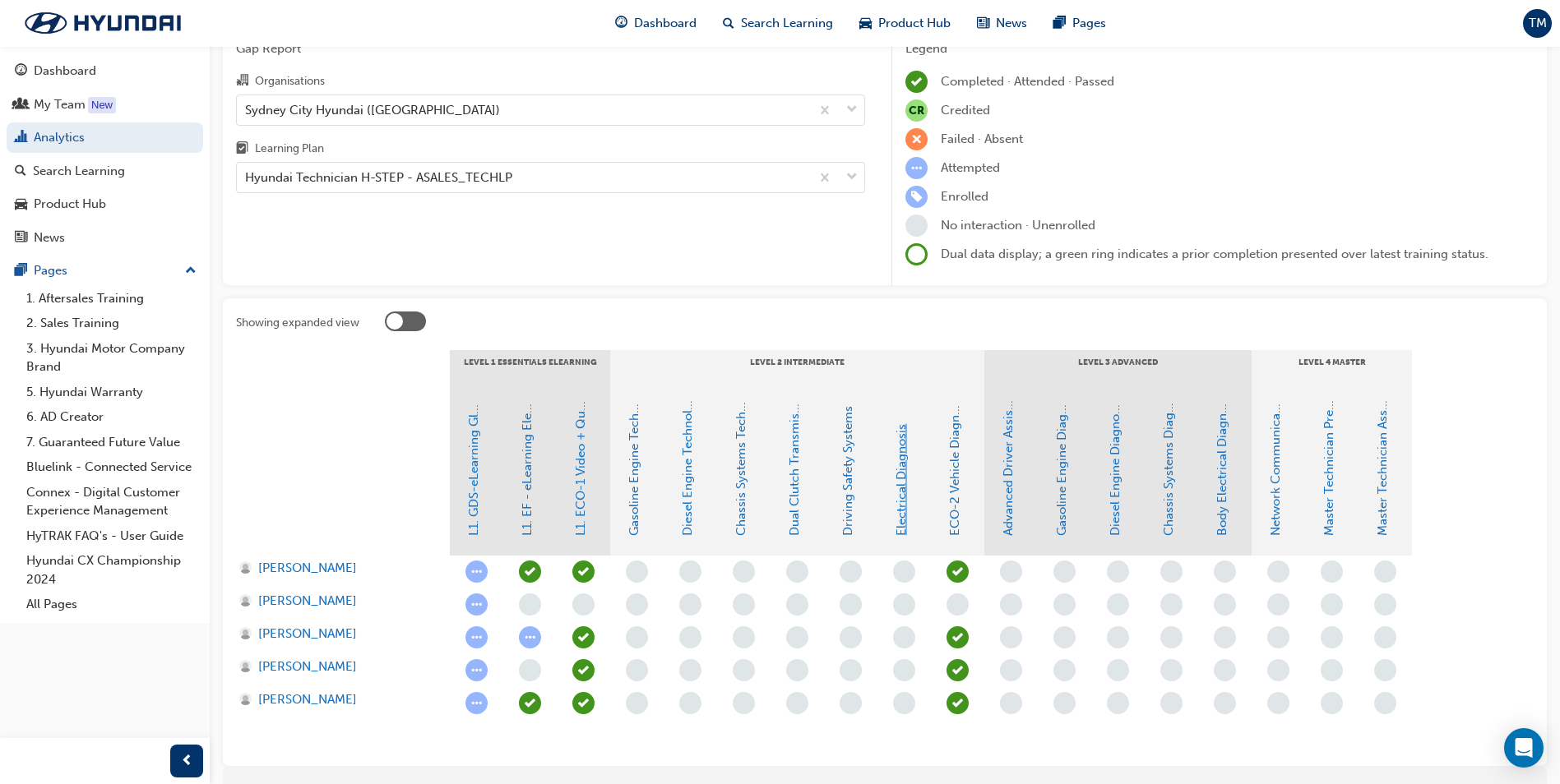
click at [906, 487] on link "Electrical Diagnosis" at bounding box center [901, 479] width 15 height 112
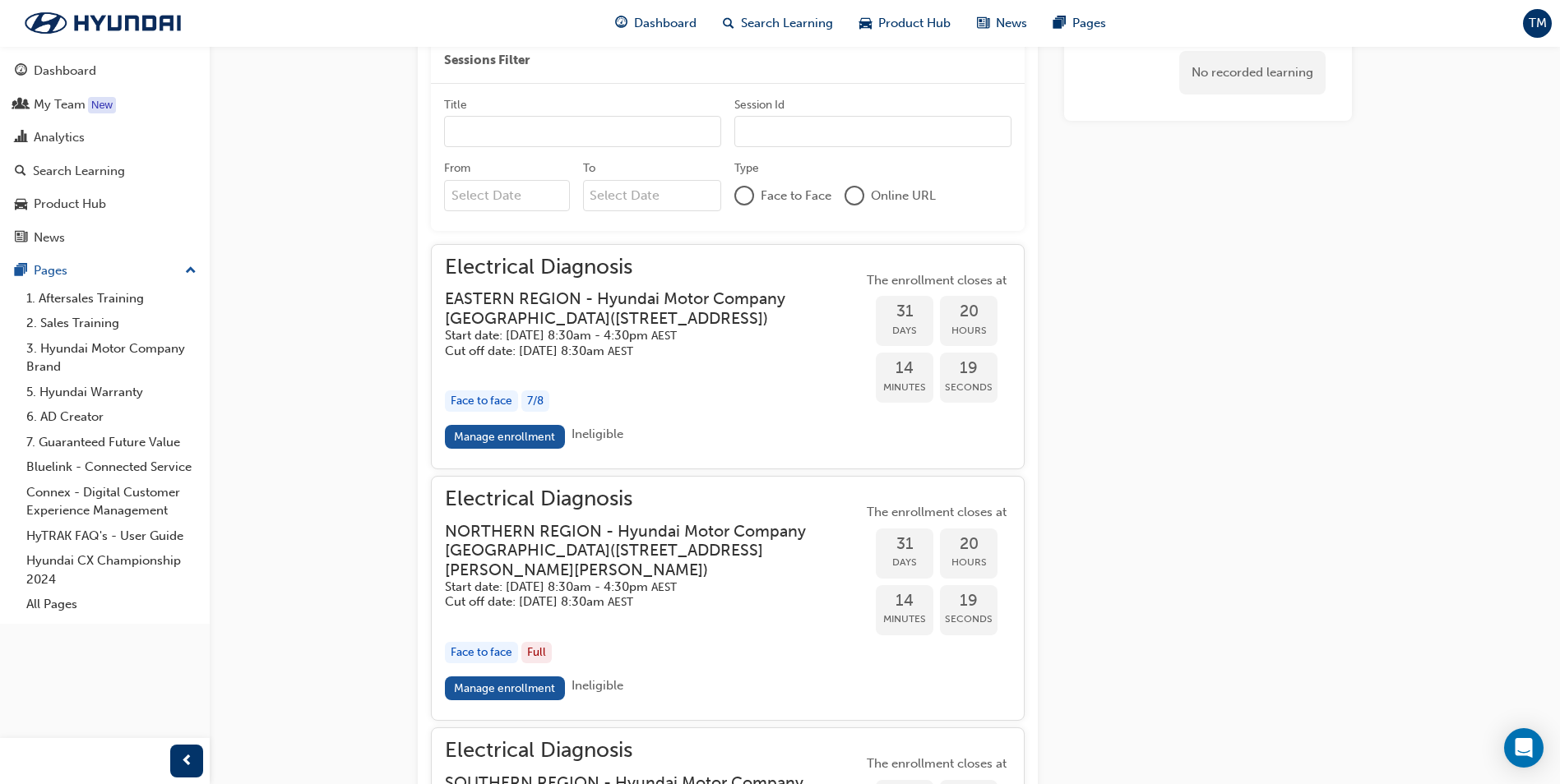
scroll to position [1263, 0]
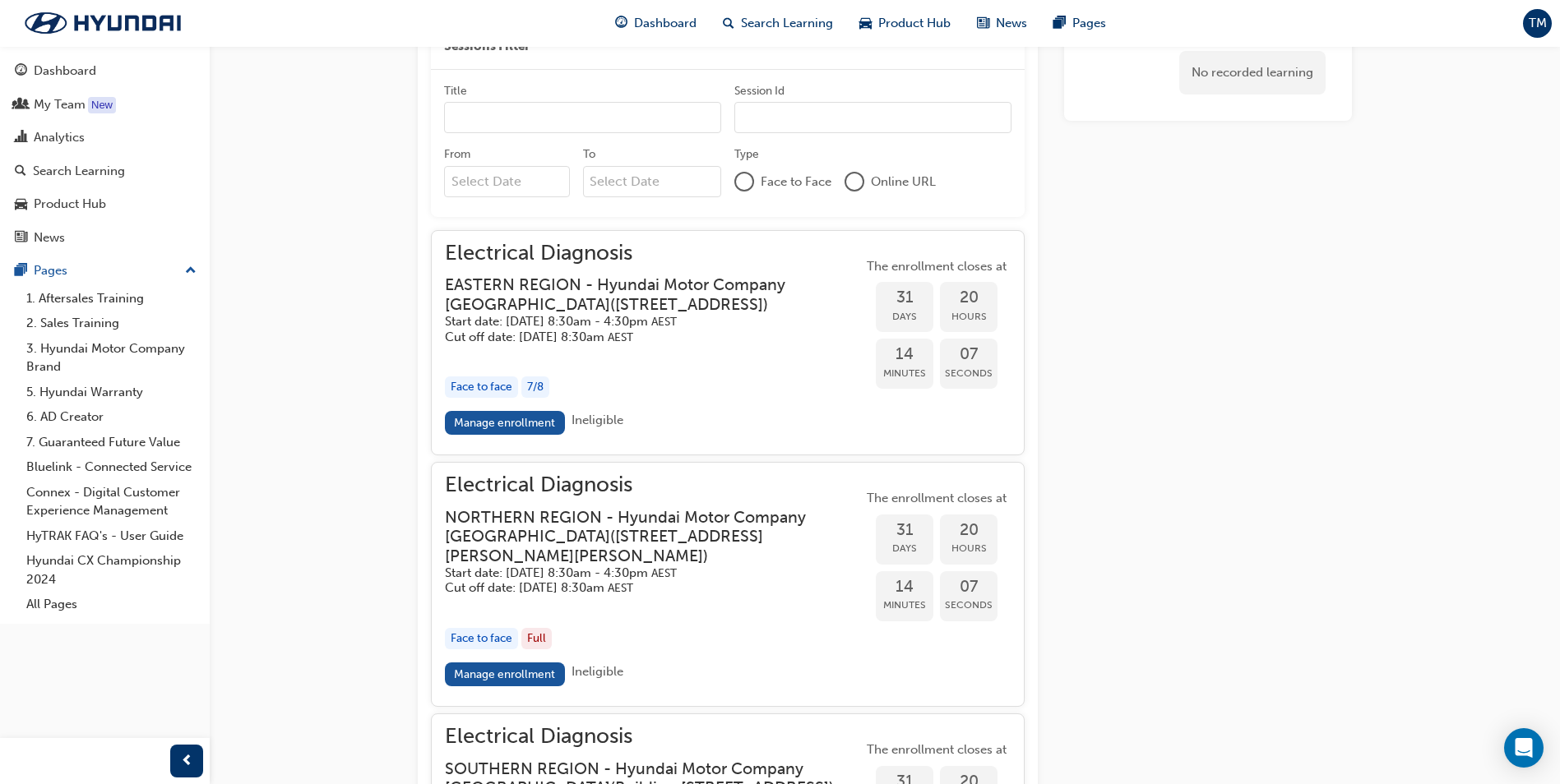
click at [625, 330] on h5 "Start date: [DATE] 8:30am - 4:30pm AEST" at bounding box center [640, 321] width 391 height 15
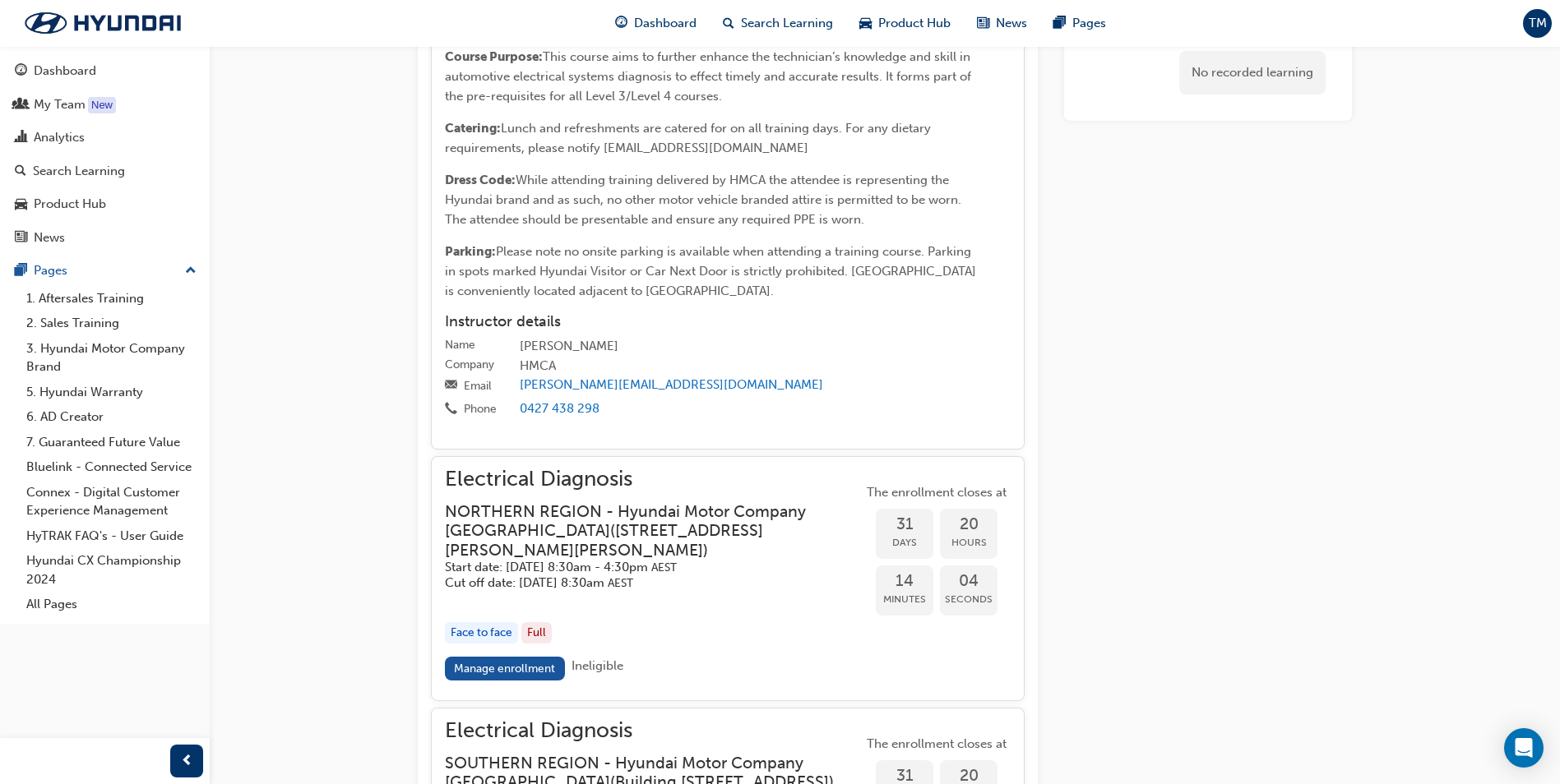
scroll to position [1921, 0]
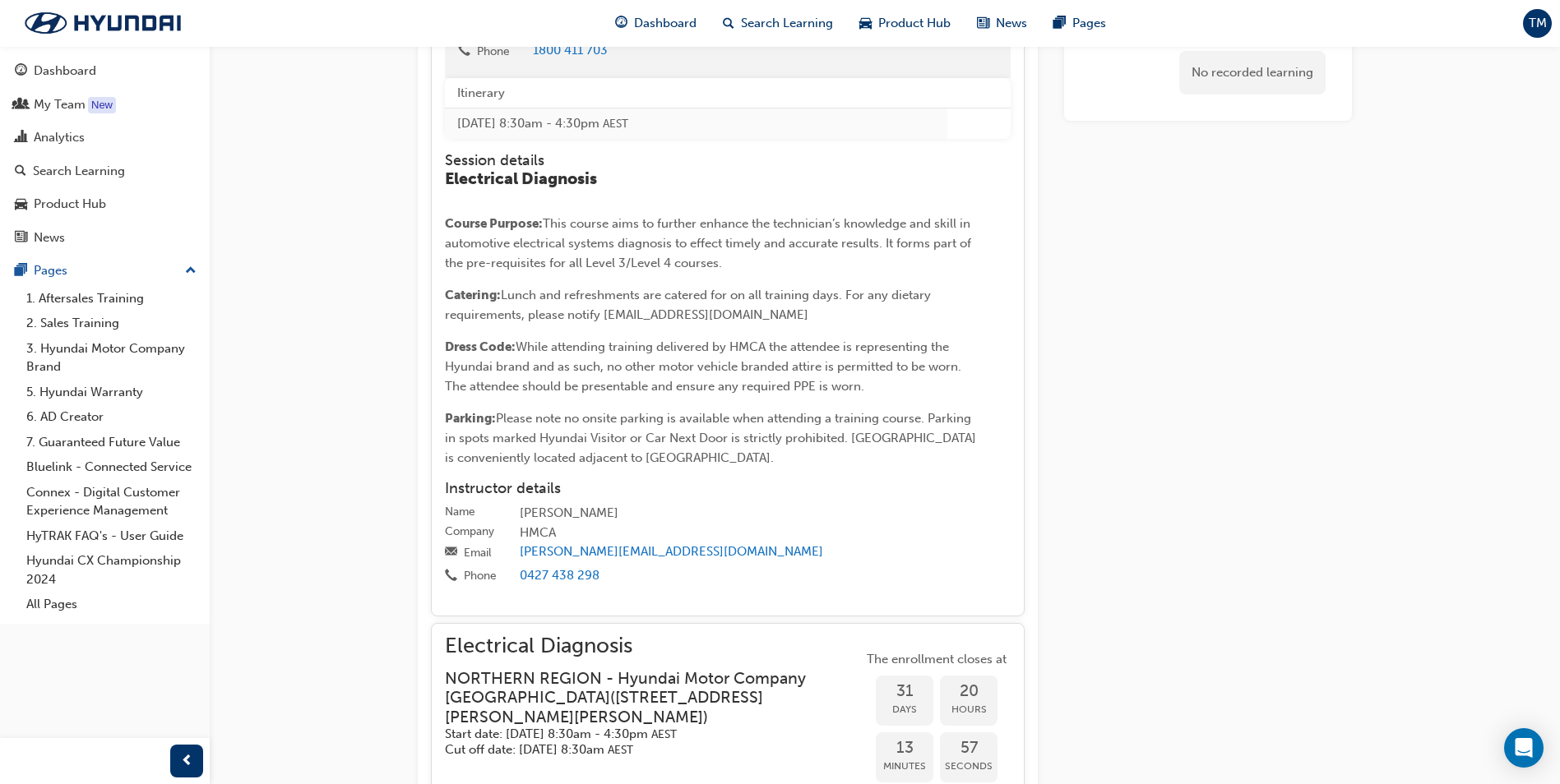
click at [637, 239] on span "This course aims to further enhance the technician’s knowledge and skill in aut…" at bounding box center [709, 243] width 530 height 55
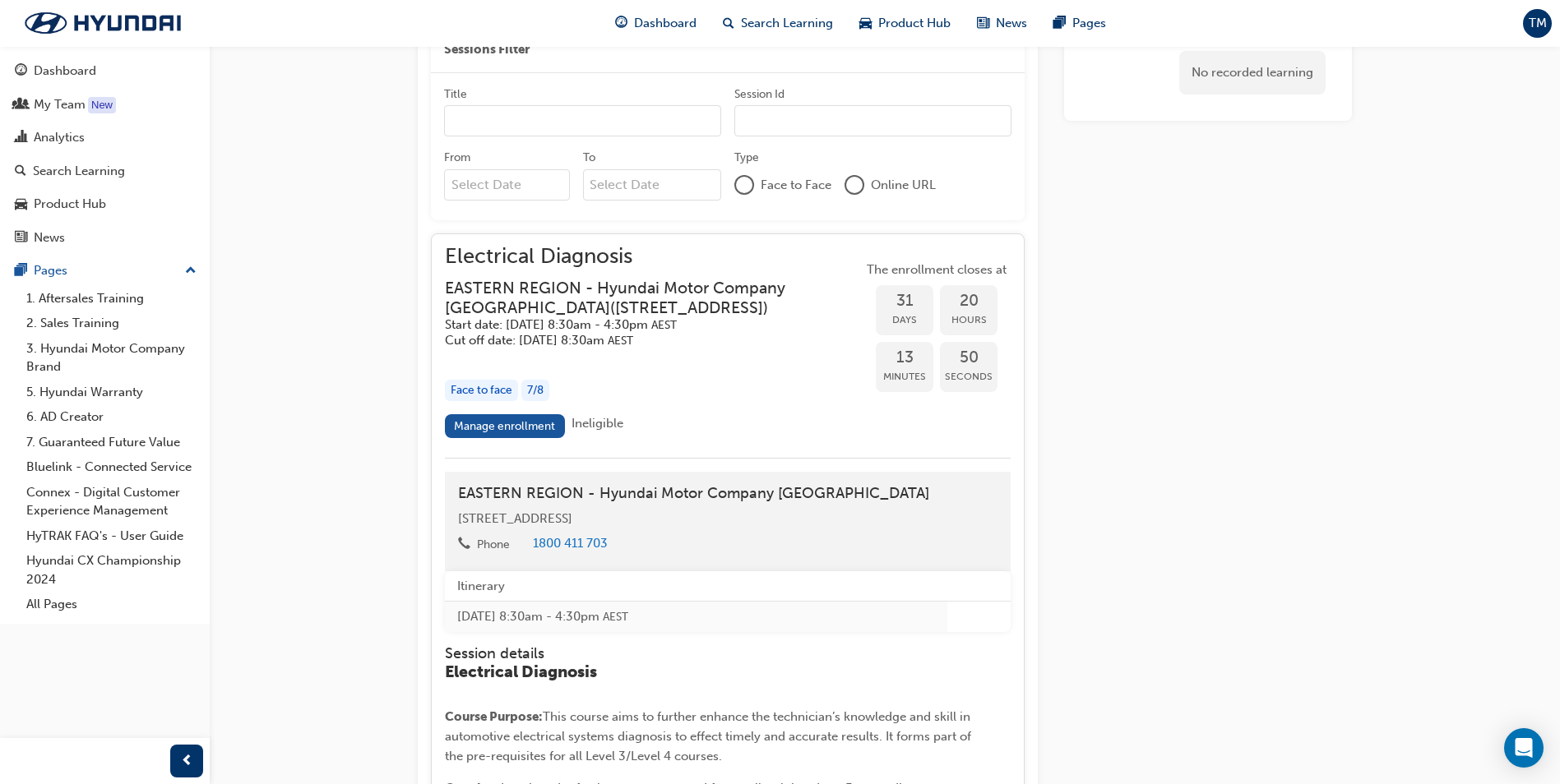
click at [647, 292] on h3 "EASTERN REGION - Hyundai Motor Company [GEOGRAPHIC_DATA] ( [STREET_ADDRESS] )" at bounding box center [640, 297] width 391 height 39
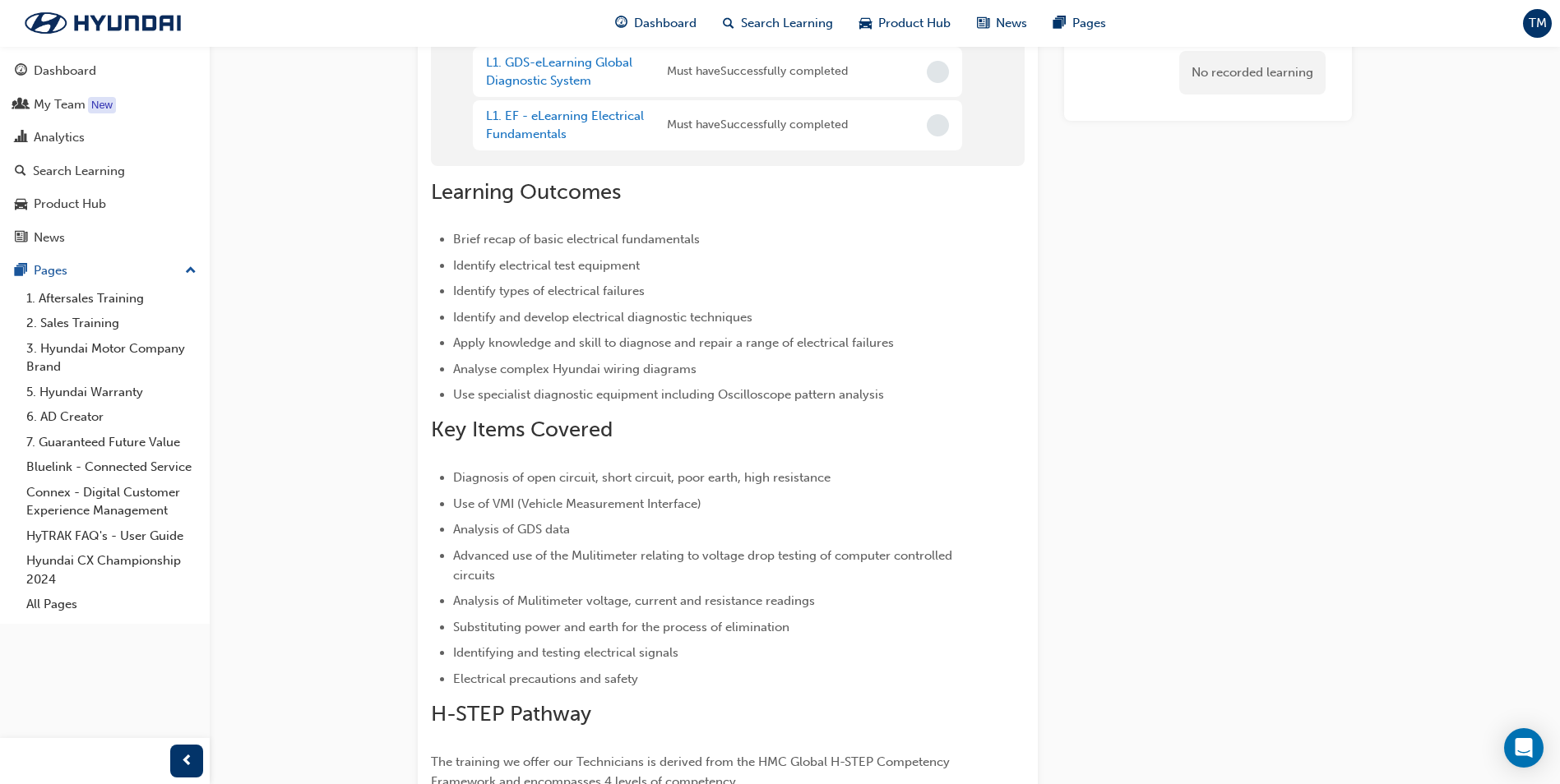
scroll to position [0, 0]
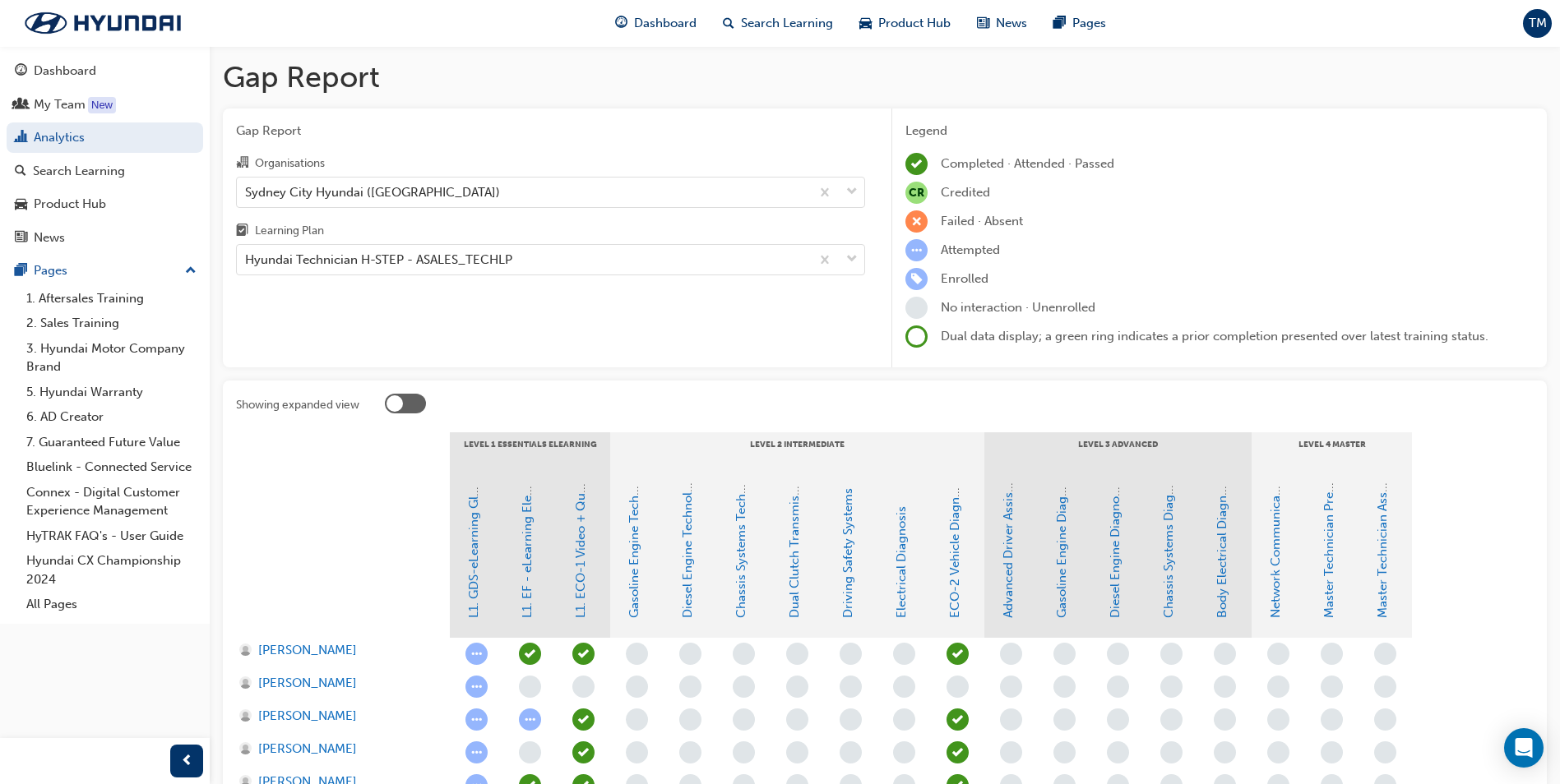
scroll to position [82, 0]
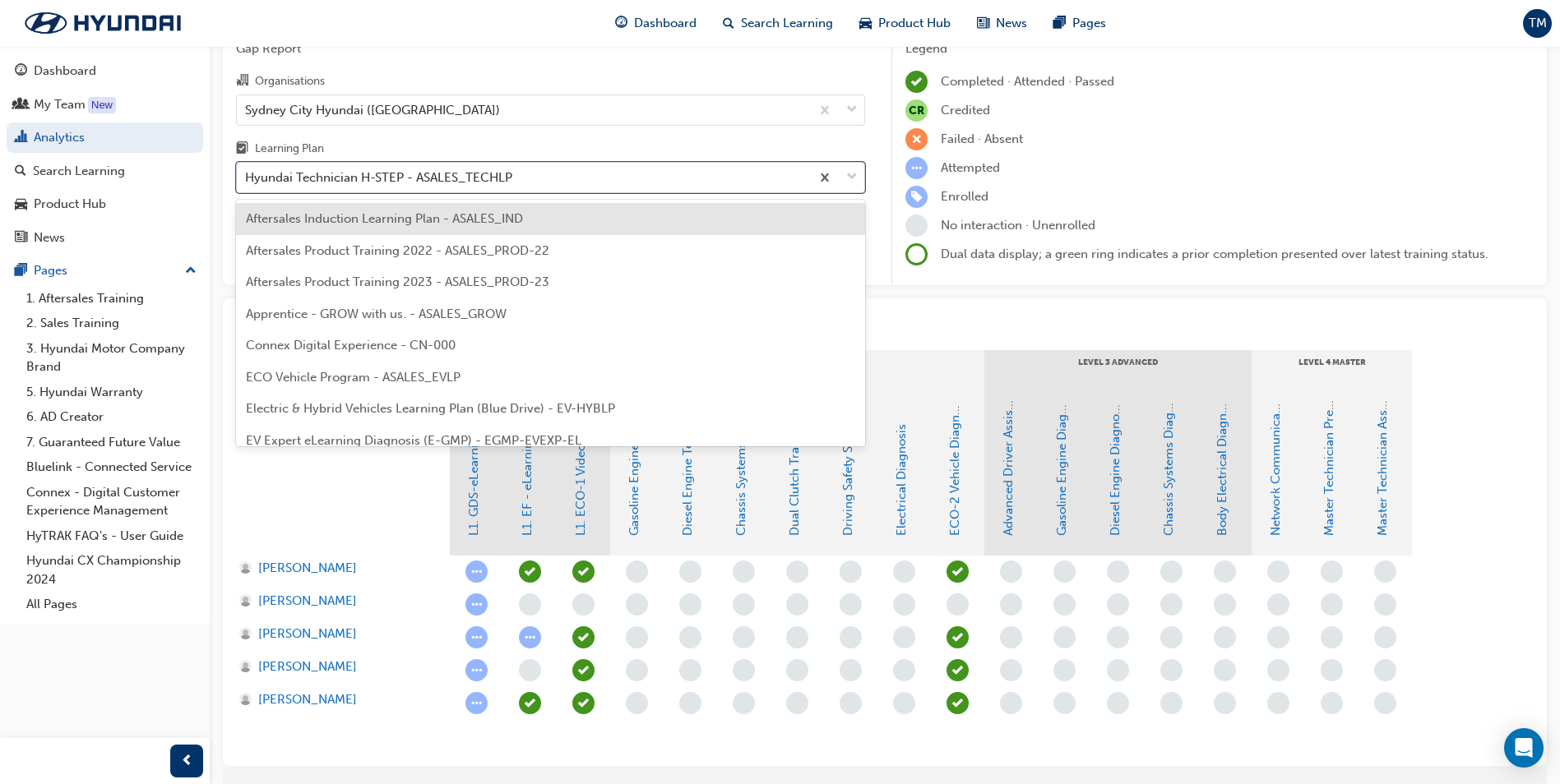
click at [484, 182] on div "Hyundai Technician H-STEP - ASALES_TECHLP" at bounding box center [378, 177] width 267 height 19
click at [247, 182] on input "Learning Plan option Aftersales Induction Learning Plan - ASALES_IND focused, 1…" at bounding box center [246, 177] width 2 height 14
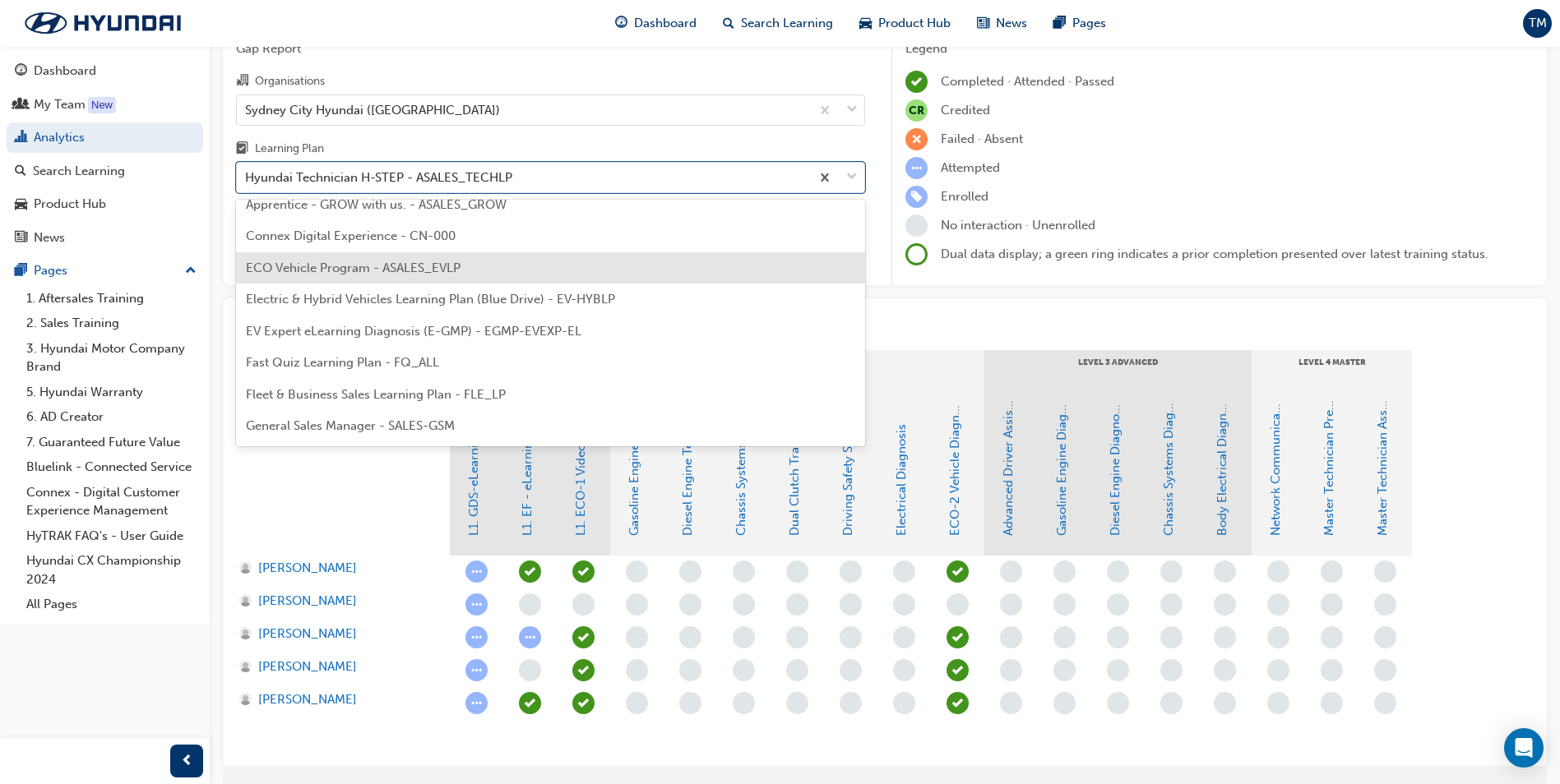
scroll to position [84, 0]
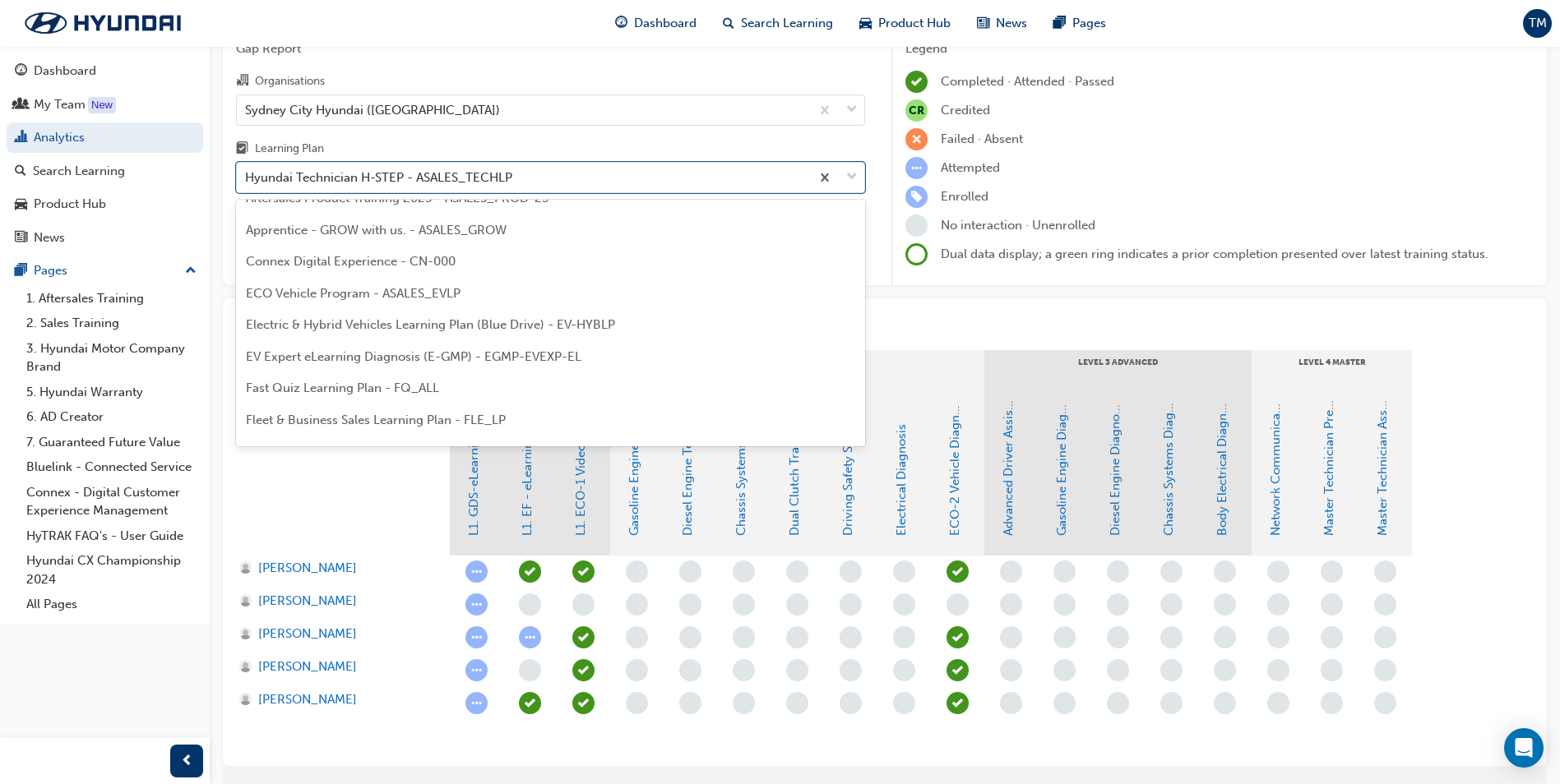
click at [383, 361] on span "EV Expert eLearning Diagnosis (E-GMP) - EGMP-EVEXP-EL" at bounding box center [413, 357] width 335 height 15
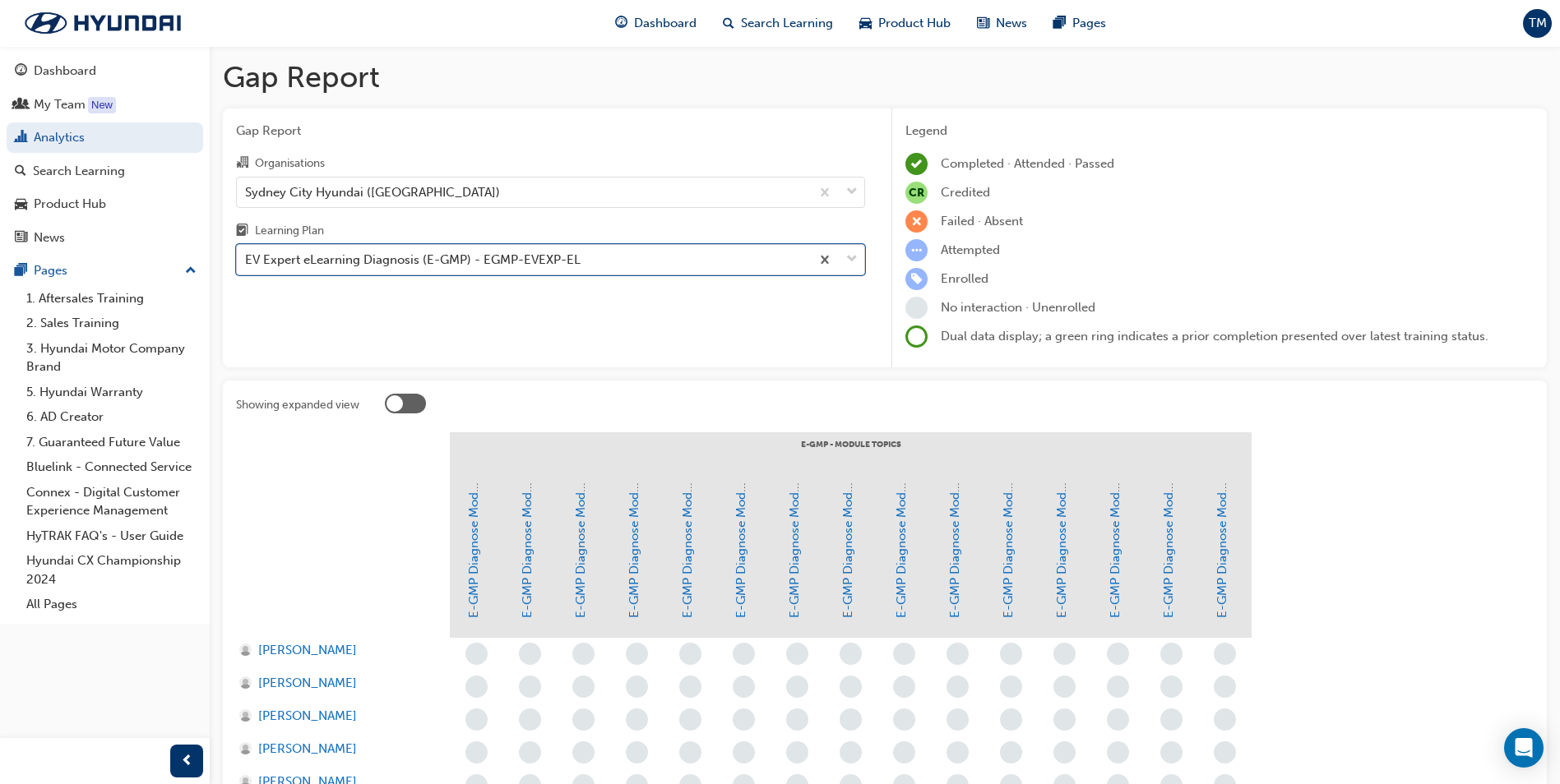
click at [510, 260] on div "EV Expert eLearning Diagnosis (E-GMP) - EGMP-EVEXP-EL" at bounding box center [412, 260] width 335 height 19
click at [247, 260] on input "Learning Plan option EV Expert eLearning Diagnosis (E-GMP) - EGMP-EVEXP-EL, sel…" at bounding box center [246, 260] width 2 height 14
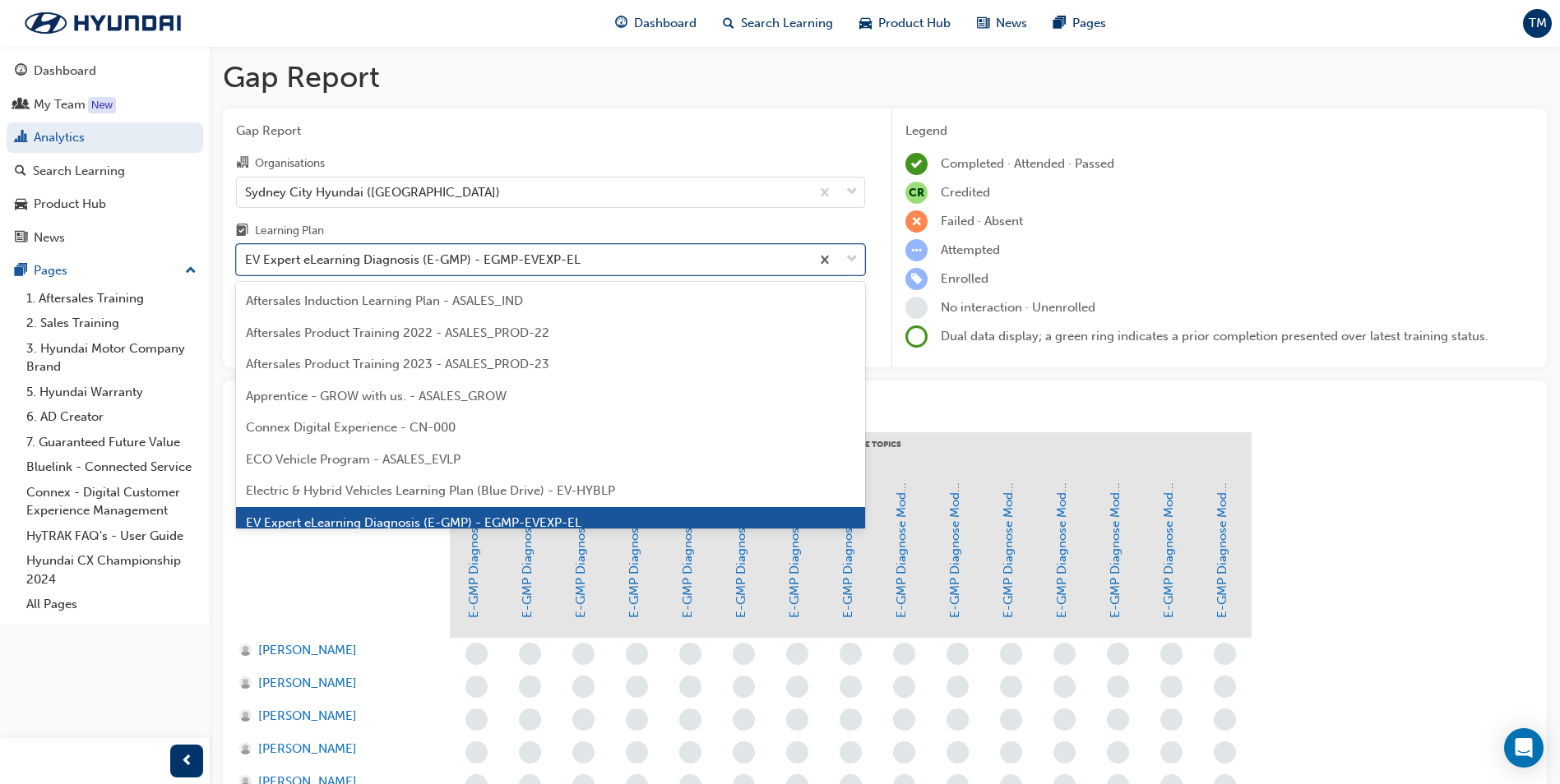
scroll to position [22, 0]
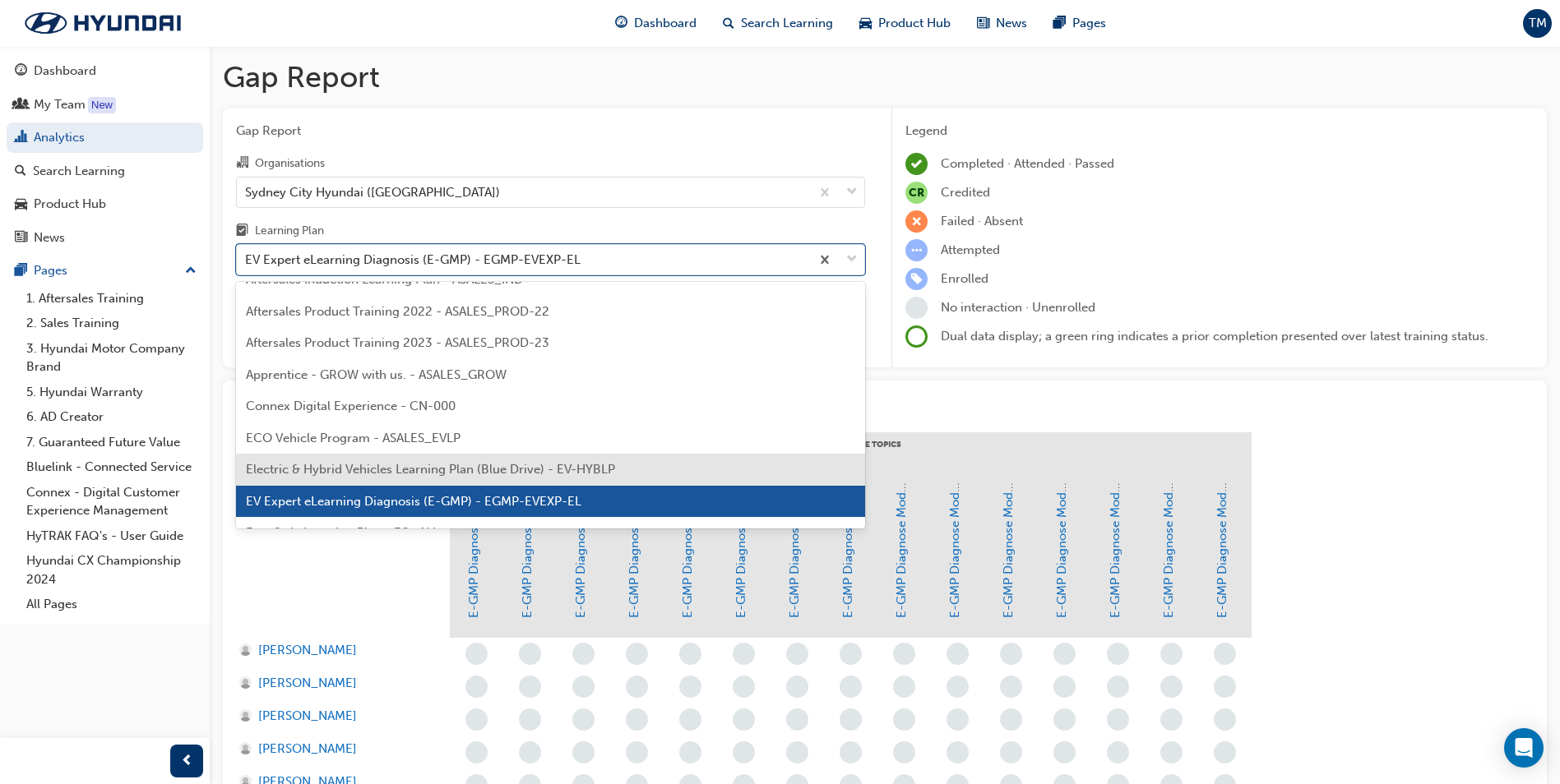
click at [582, 464] on span "Electric & Hybrid Vehicles Learning Plan (Blue Drive) - EV-HYBLP" at bounding box center [430, 469] width 369 height 15
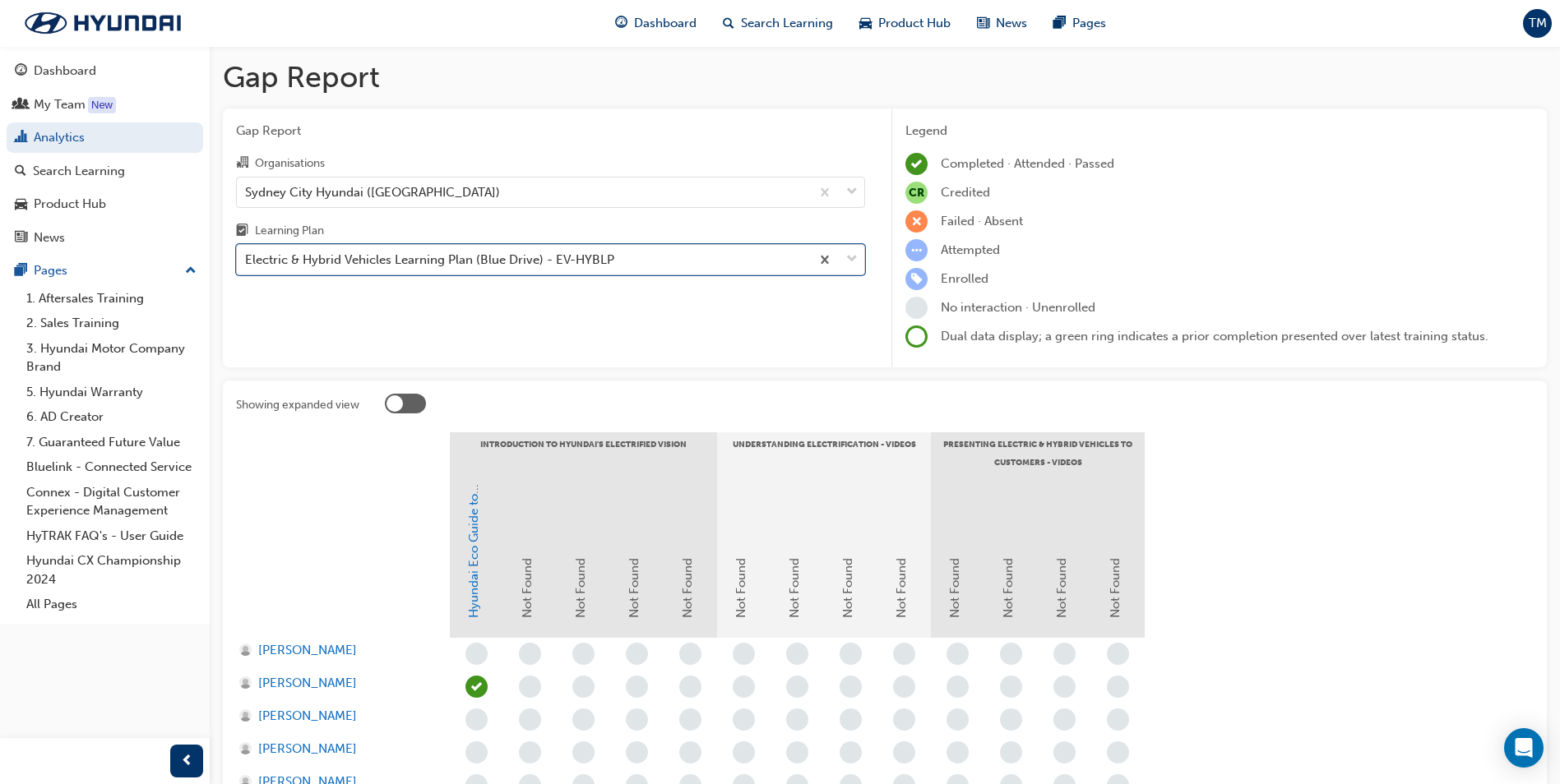
click at [484, 254] on div "Electric & Hybrid Vehicles Learning Plan (Blue Drive) - EV-HYBLP" at bounding box center [429, 260] width 369 height 19
click at [247, 254] on input "Learning Plan option Electric & Hybrid Vehicles Learning Plan (Blue Drive) - EV…" at bounding box center [246, 260] width 2 height 14
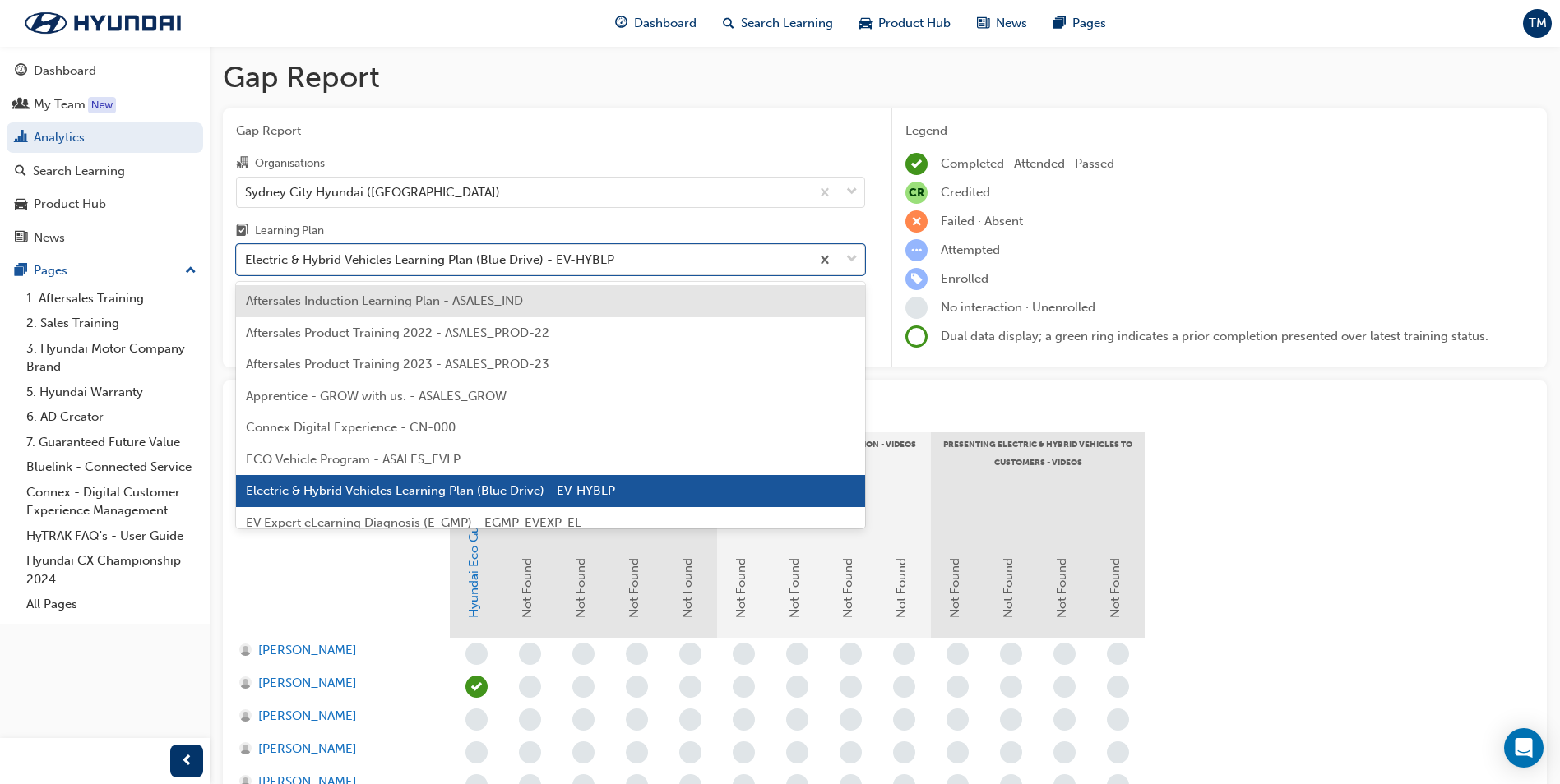
click at [381, 461] on span "ECO Vehicle Program - ASALES_EVLP" at bounding box center [352, 459] width 214 height 15
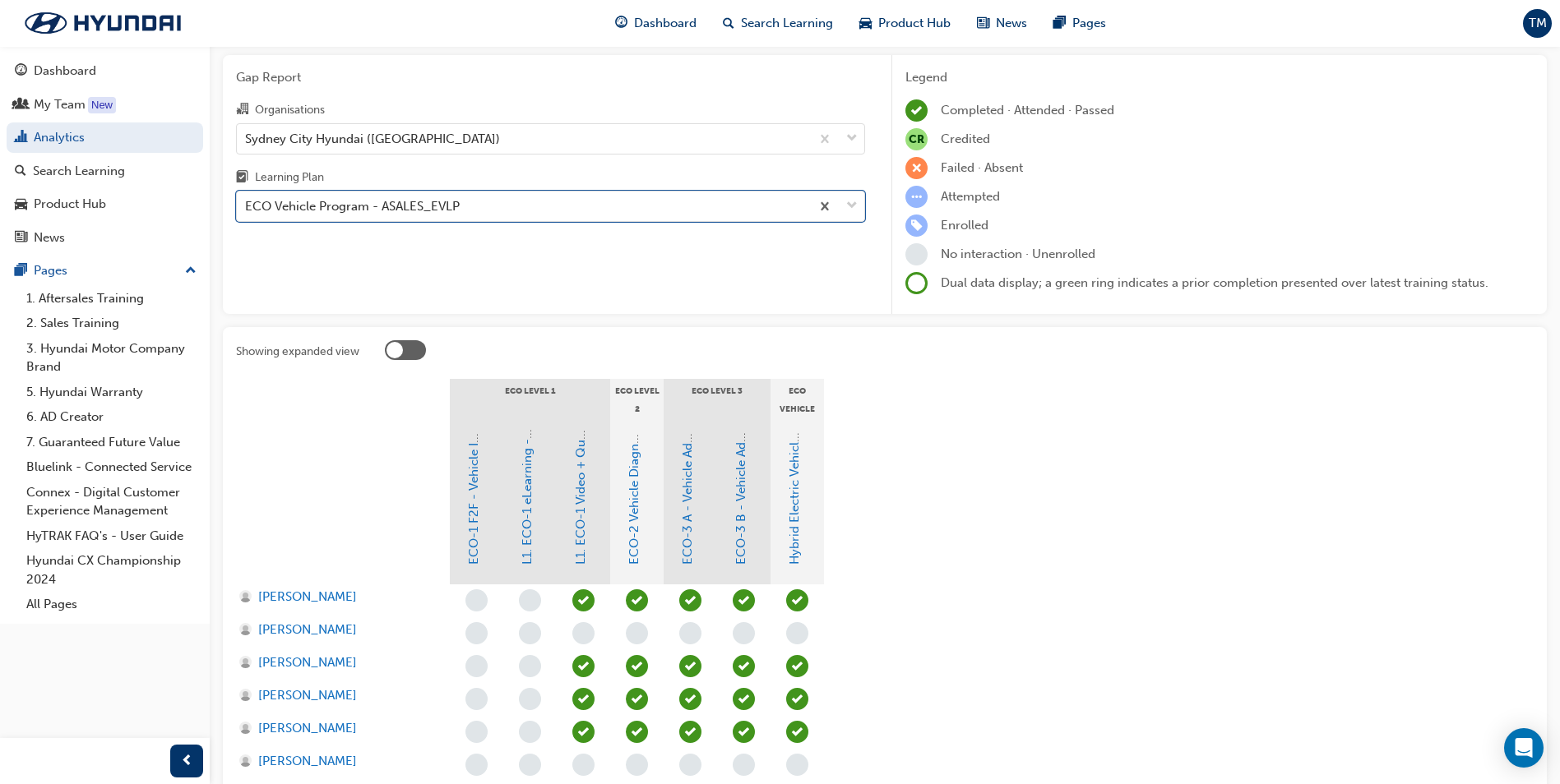
scroll to position [82, 0]
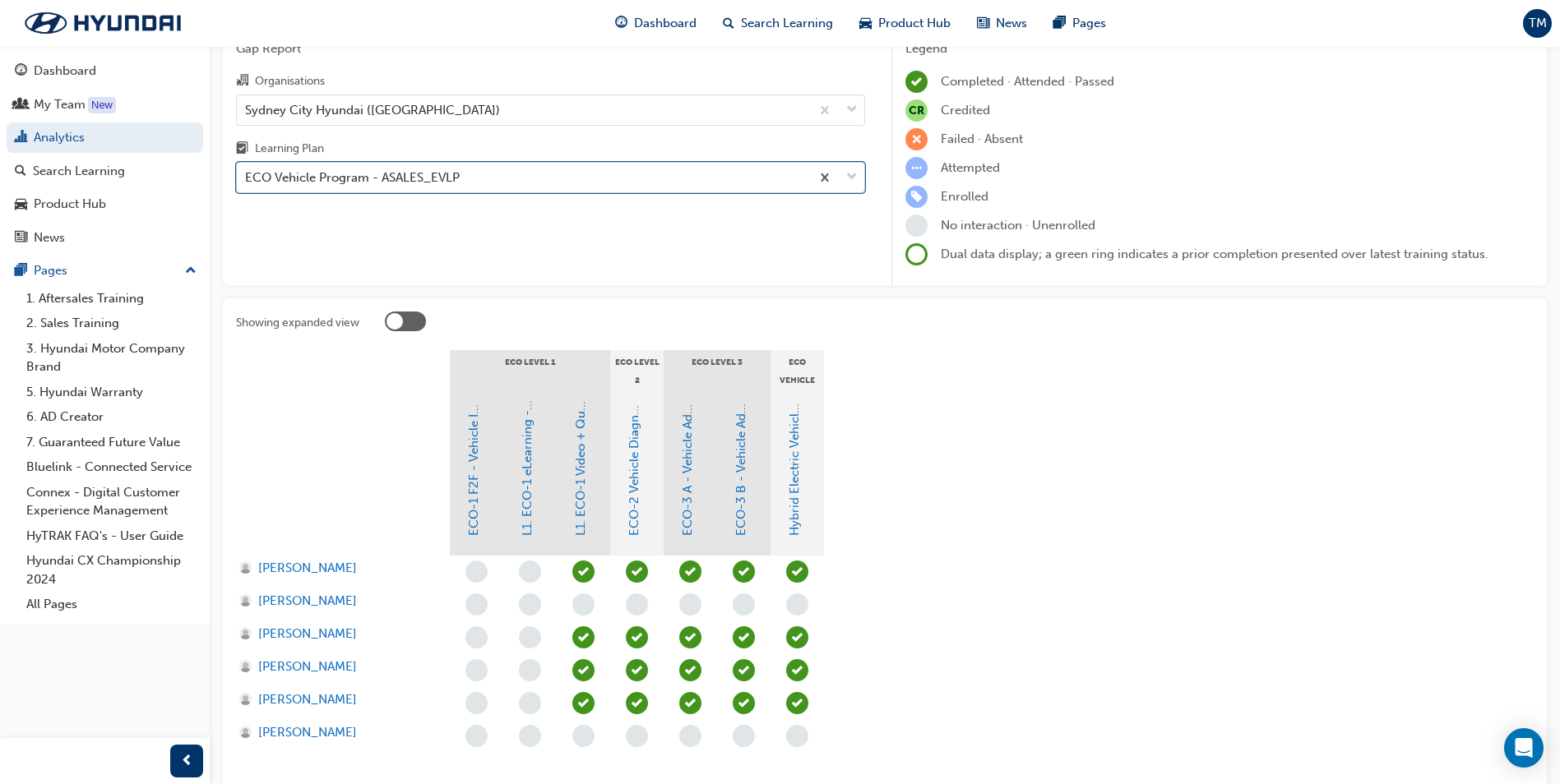
click at [425, 168] on div "ECO Vehicle Program - ASALES_EVLP" at bounding box center [351, 177] width 214 height 19
click at [247, 170] on input "Learning Plan option ECO Vehicle Program - ASALES_EVLP, selected. 0 results ava…" at bounding box center [246, 177] width 2 height 14
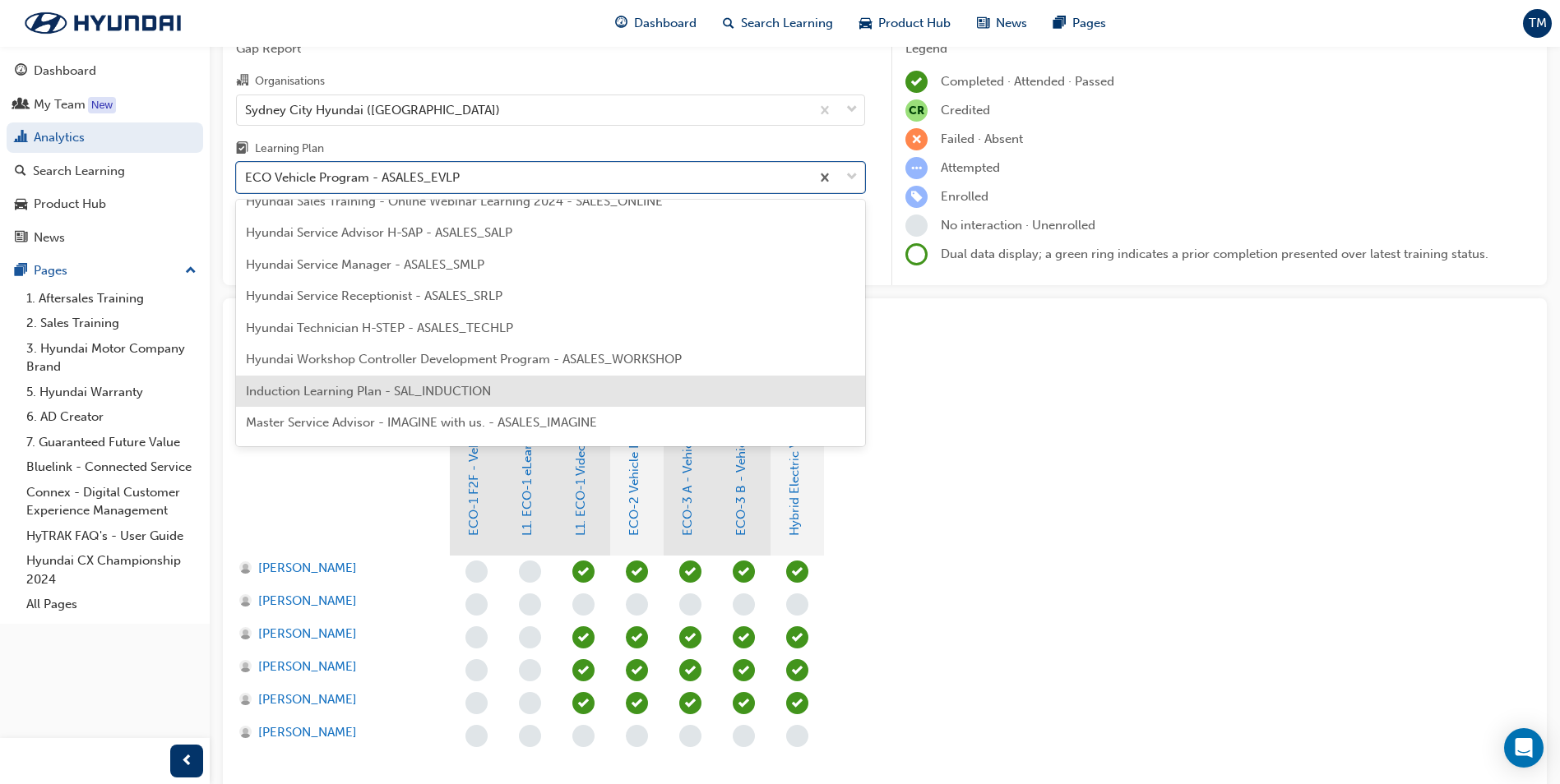
scroll to position [493, 0]
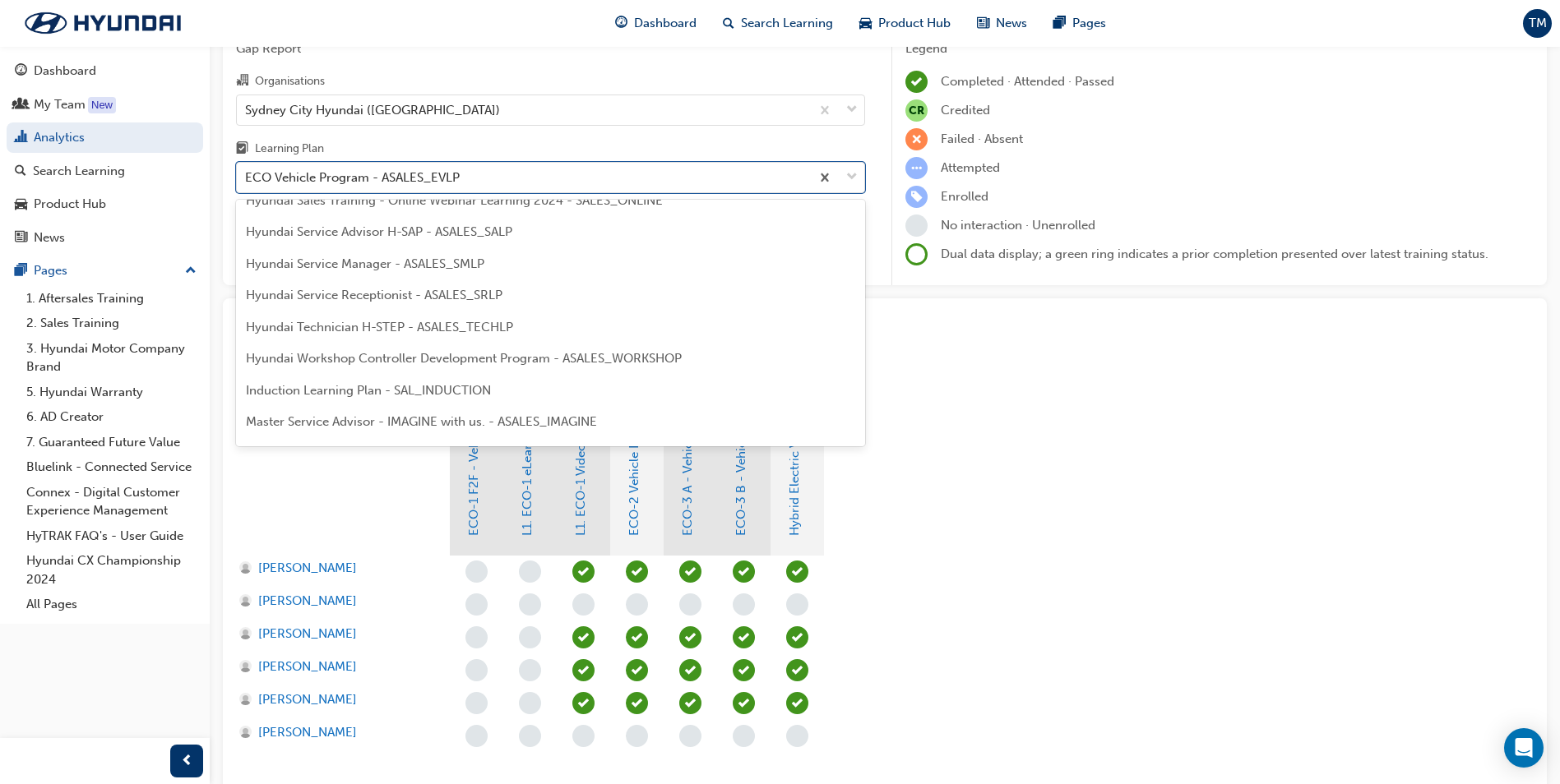
click at [353, 337] on div "Hyundai Technician H-STEP - ASALES_TECHLP" at bounding box center [550, 328] width 629 height 32
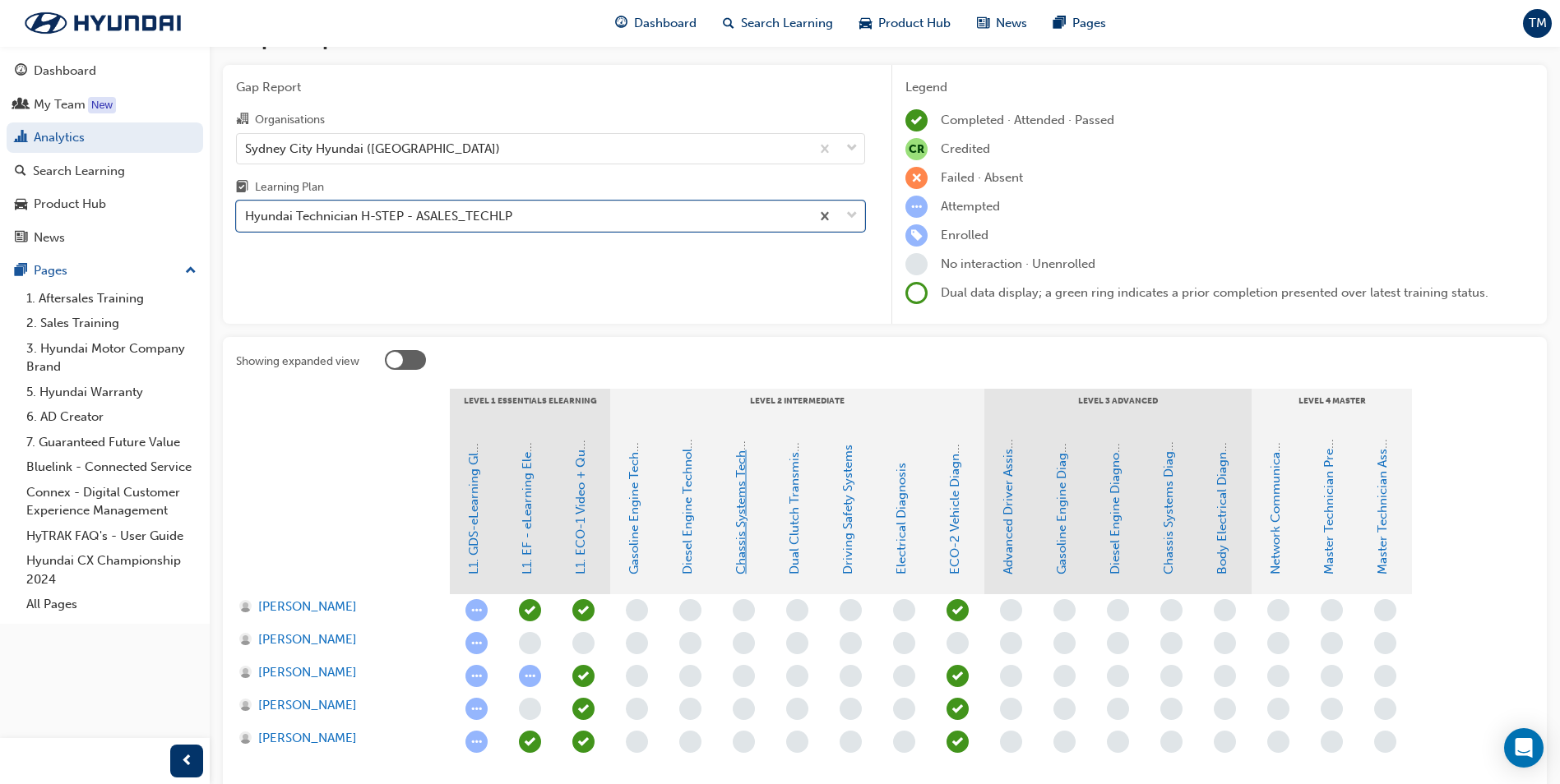
scroll to position [82, 0]
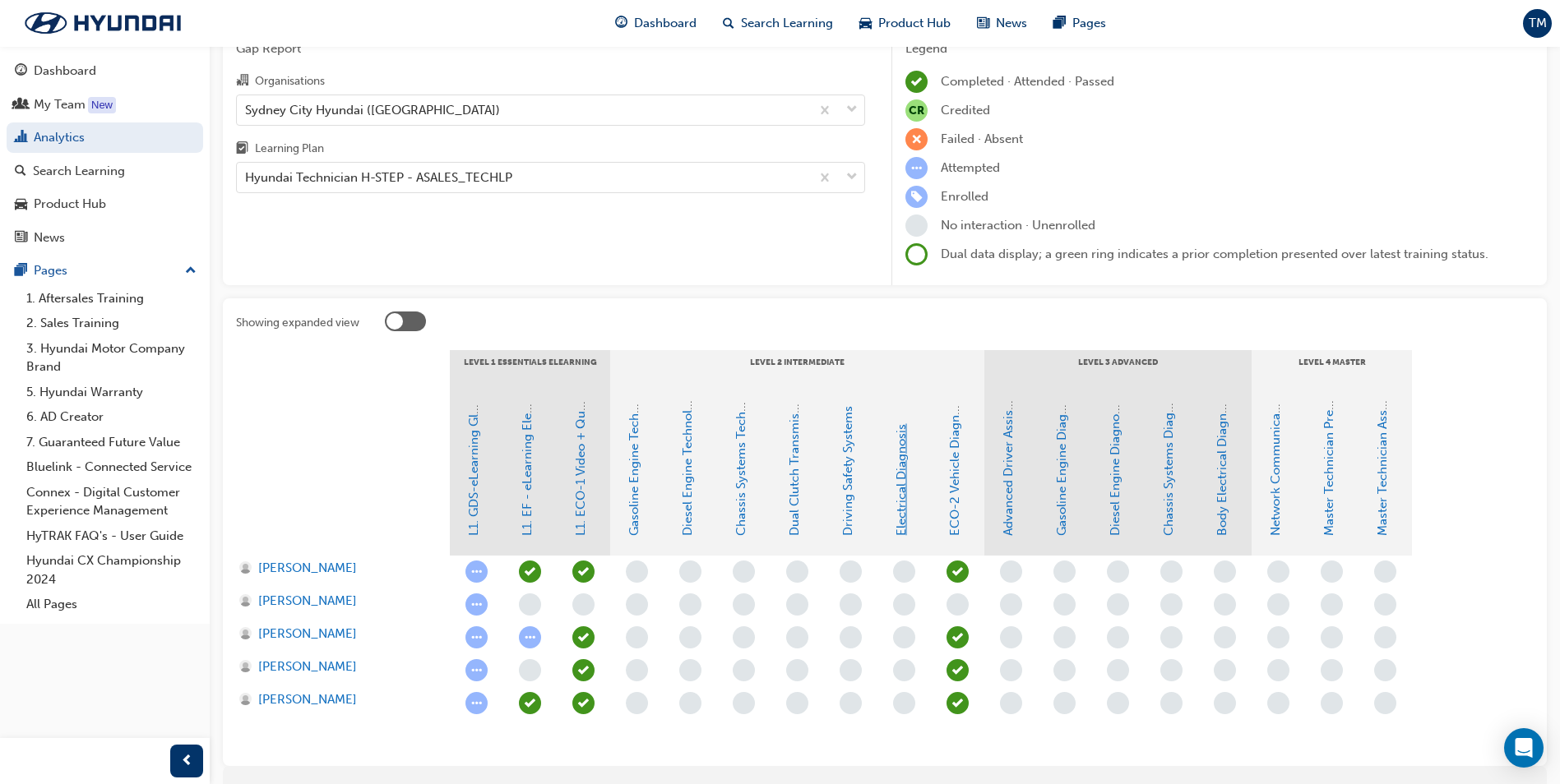
click at [907, 495] on link "Electrical Diagnosis" at bounding box center [901, 479] width 15 height 112
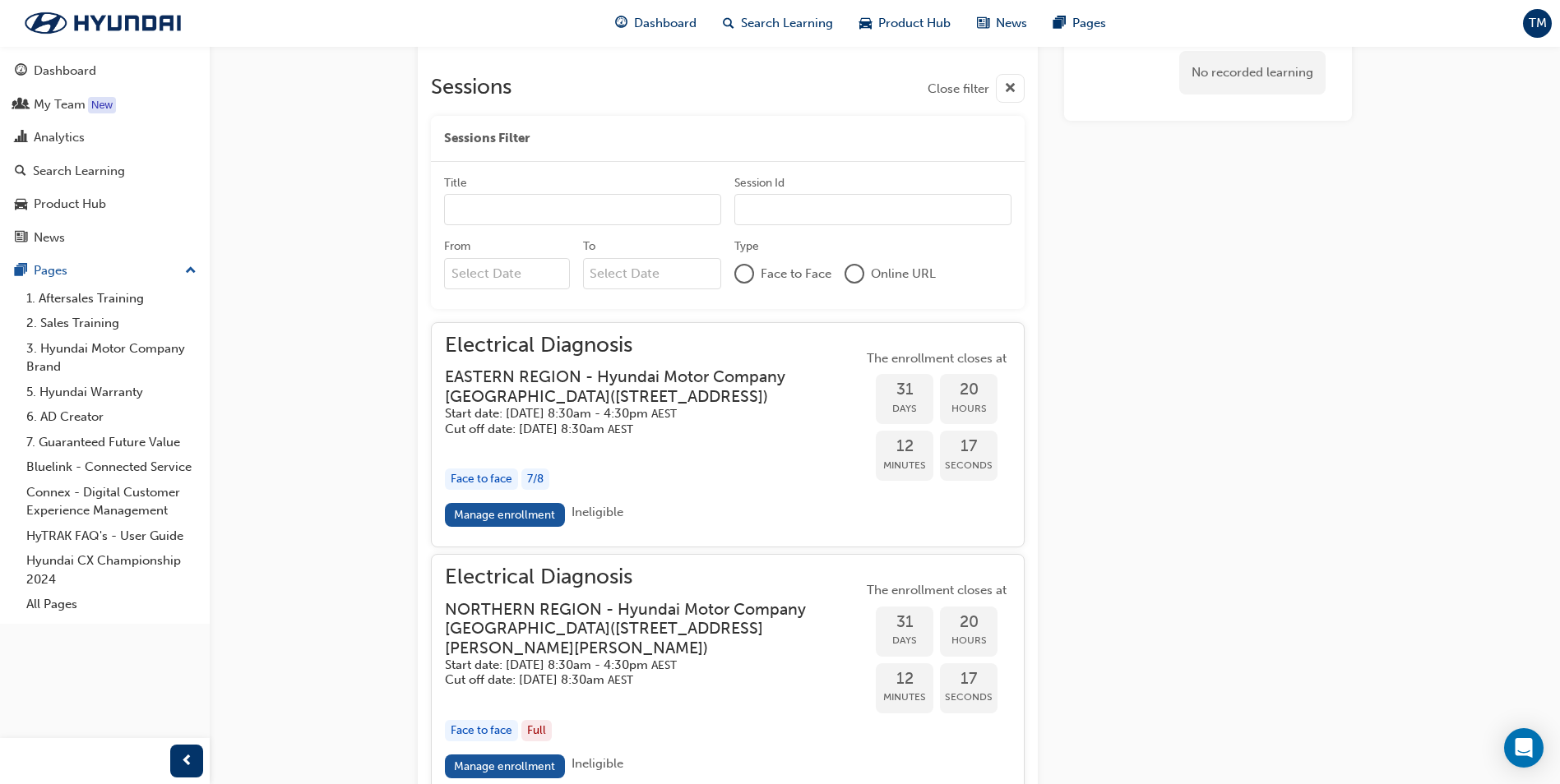
scroll to position [1165, 0]
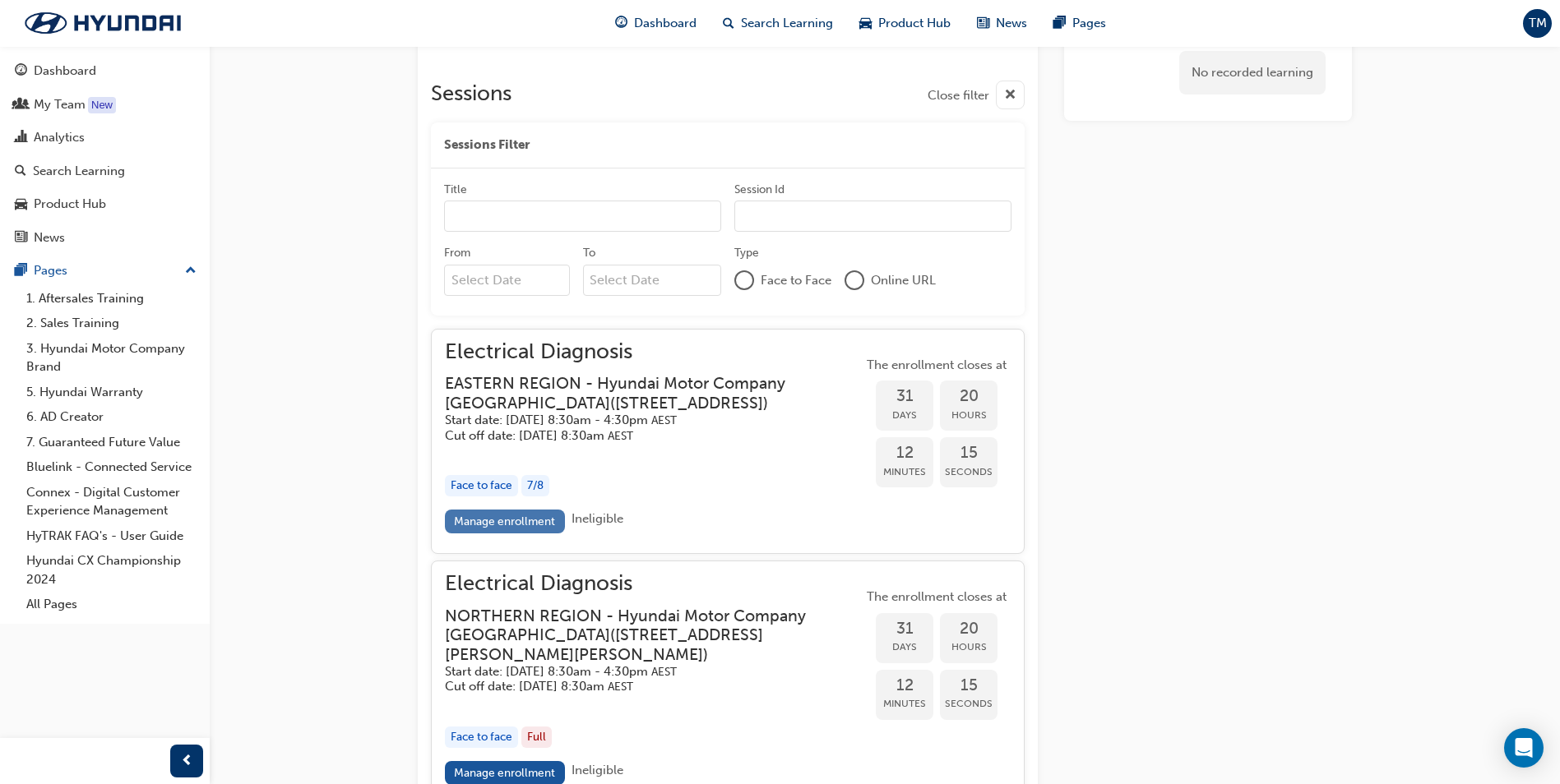
click at [517, 533] on link "Manage enrollment" at bounding box center [505, 521] width 120 height 24
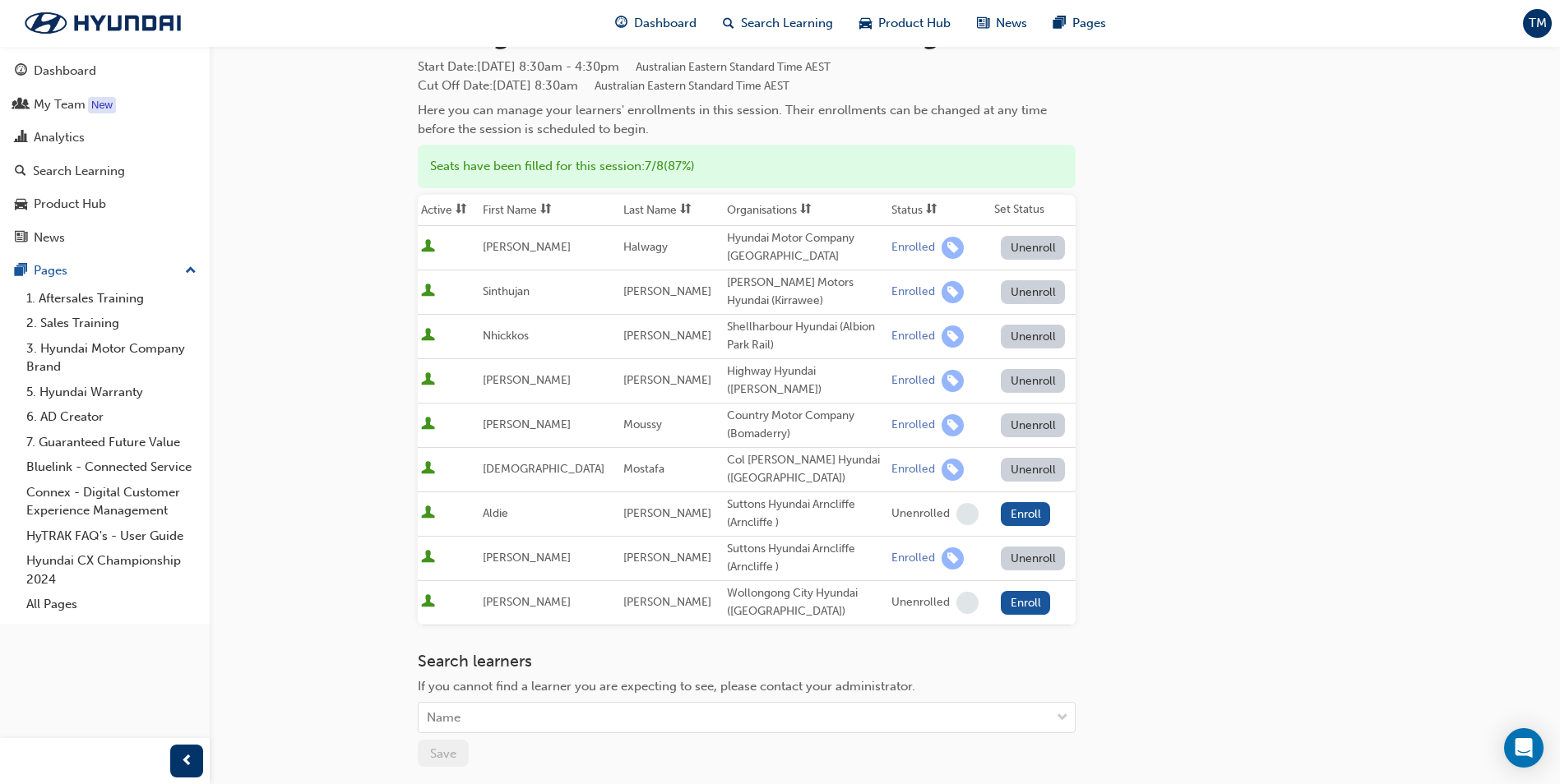
scroll to position [164, 0]
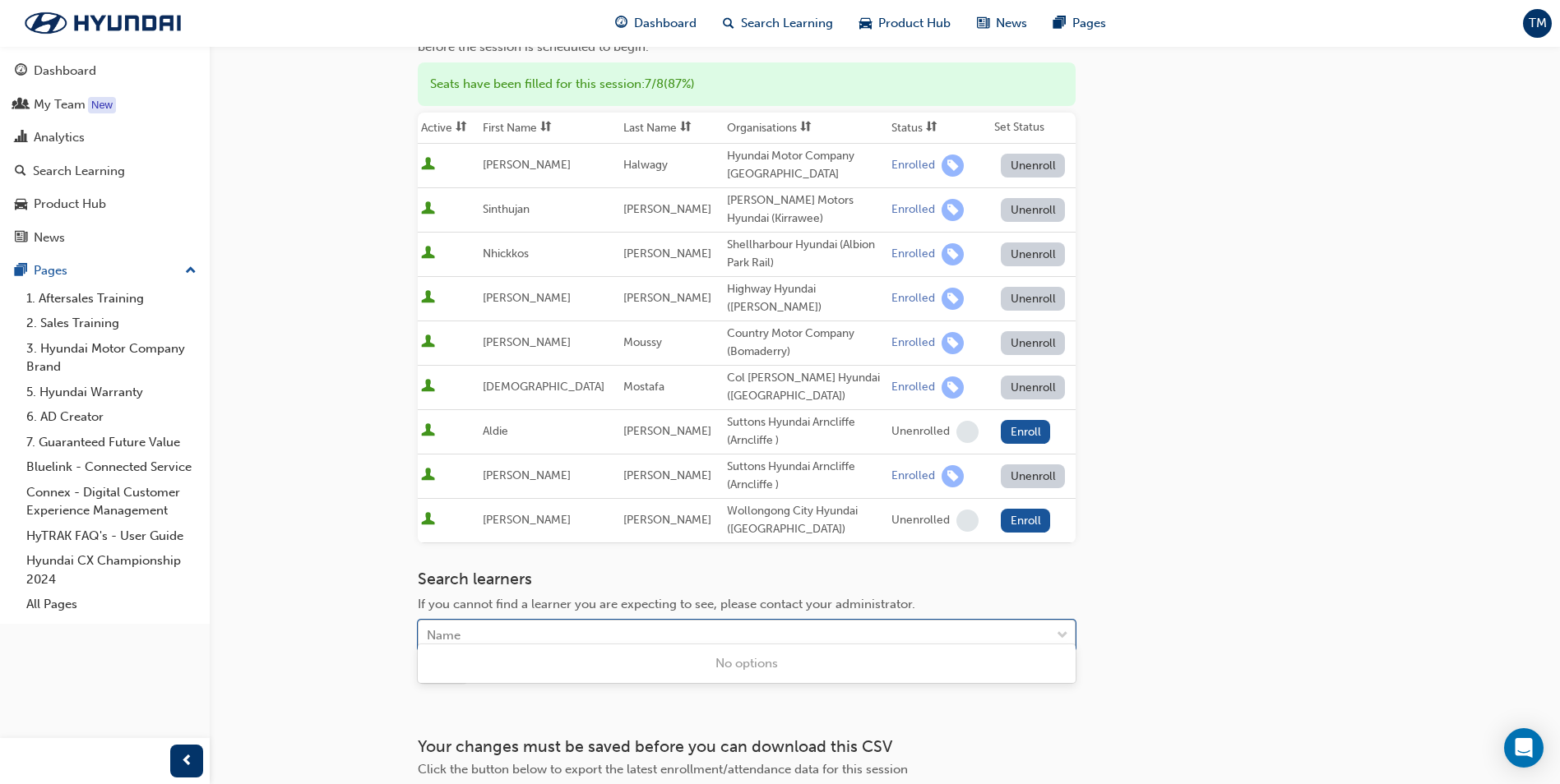
click at [584, 628] on div "Name" at bounding box center [734, 635] width 631 height 29
type input "emm"
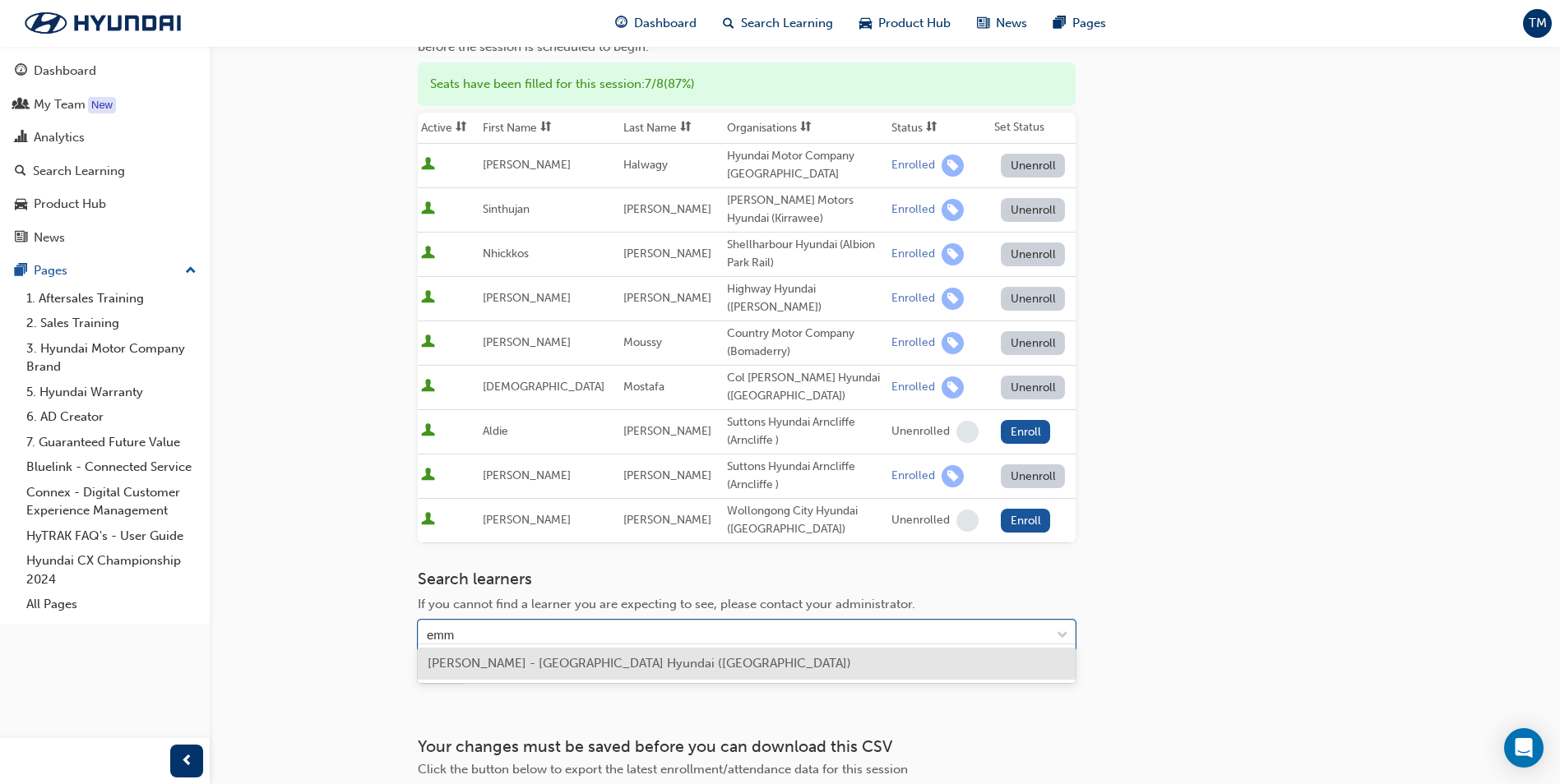
click at [543, 667] on span "[PERSON_NAME] - [GEOGRAPHIC_DATA] Hyundai ([GEOGRAPHIC_DATA])" at bounding box center [639, 663] width 423 height 15
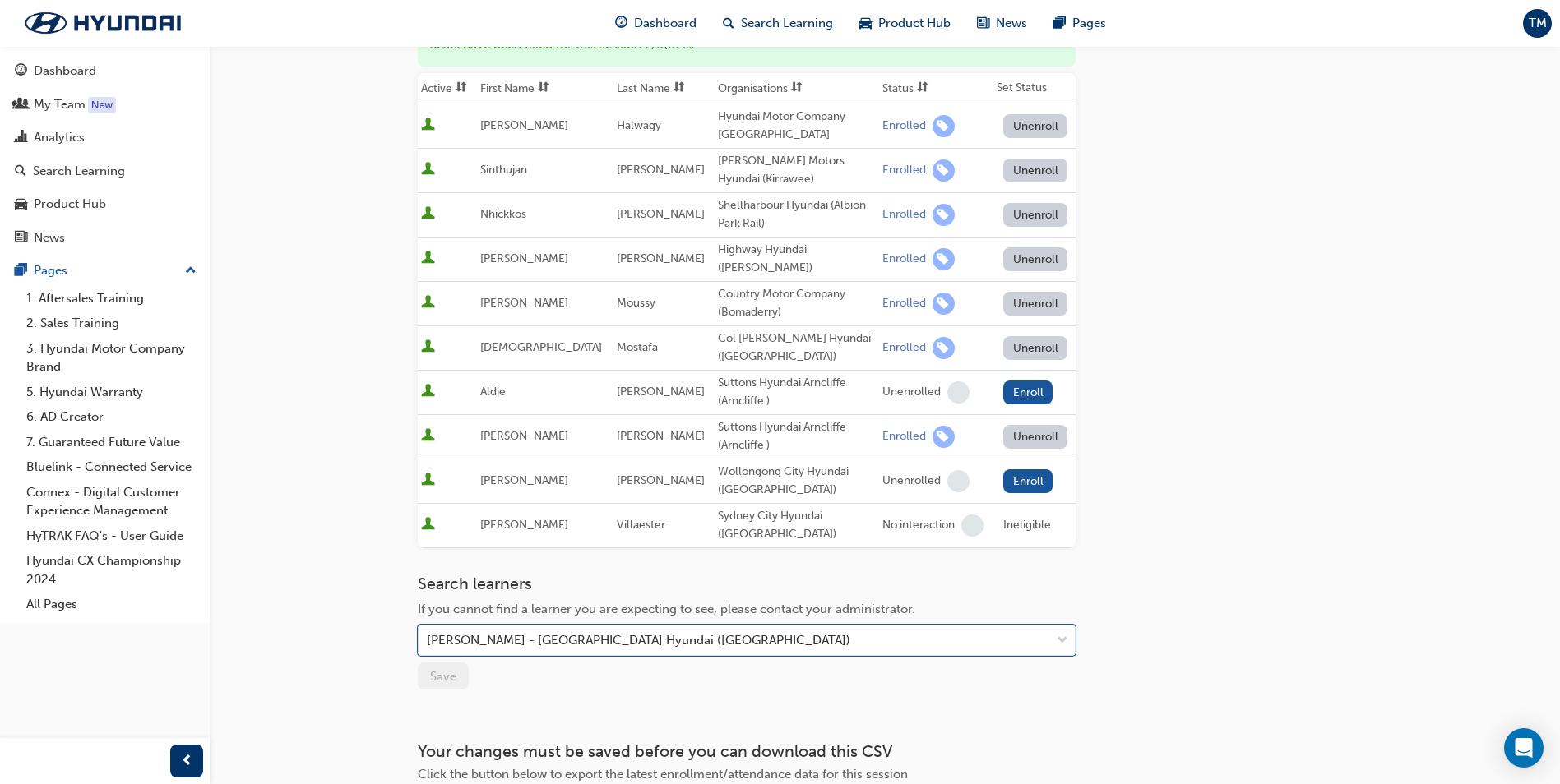
scroll to position [0, 0]
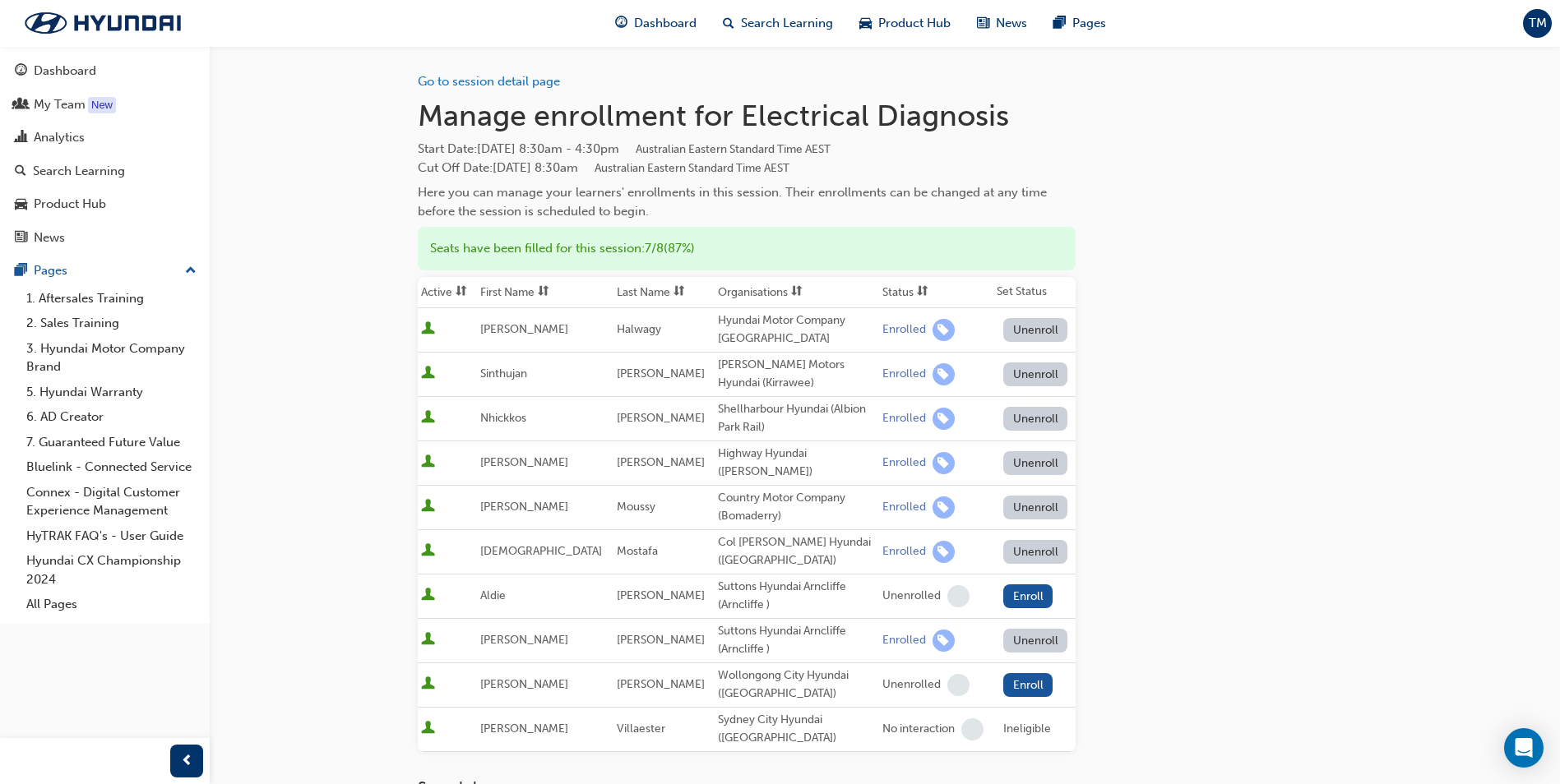
scroll to position [1165, 0]
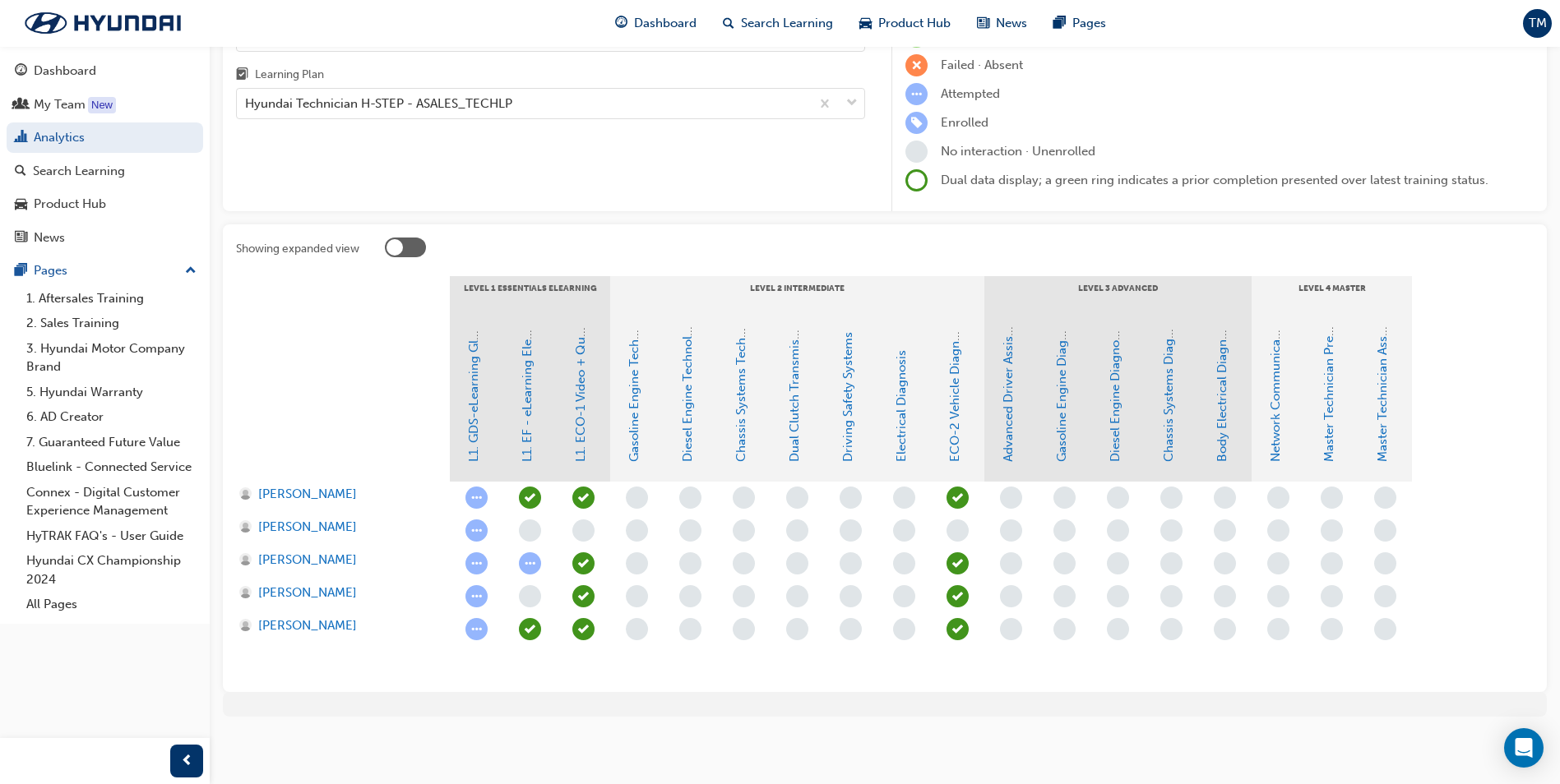
scroll to position [82, 0]
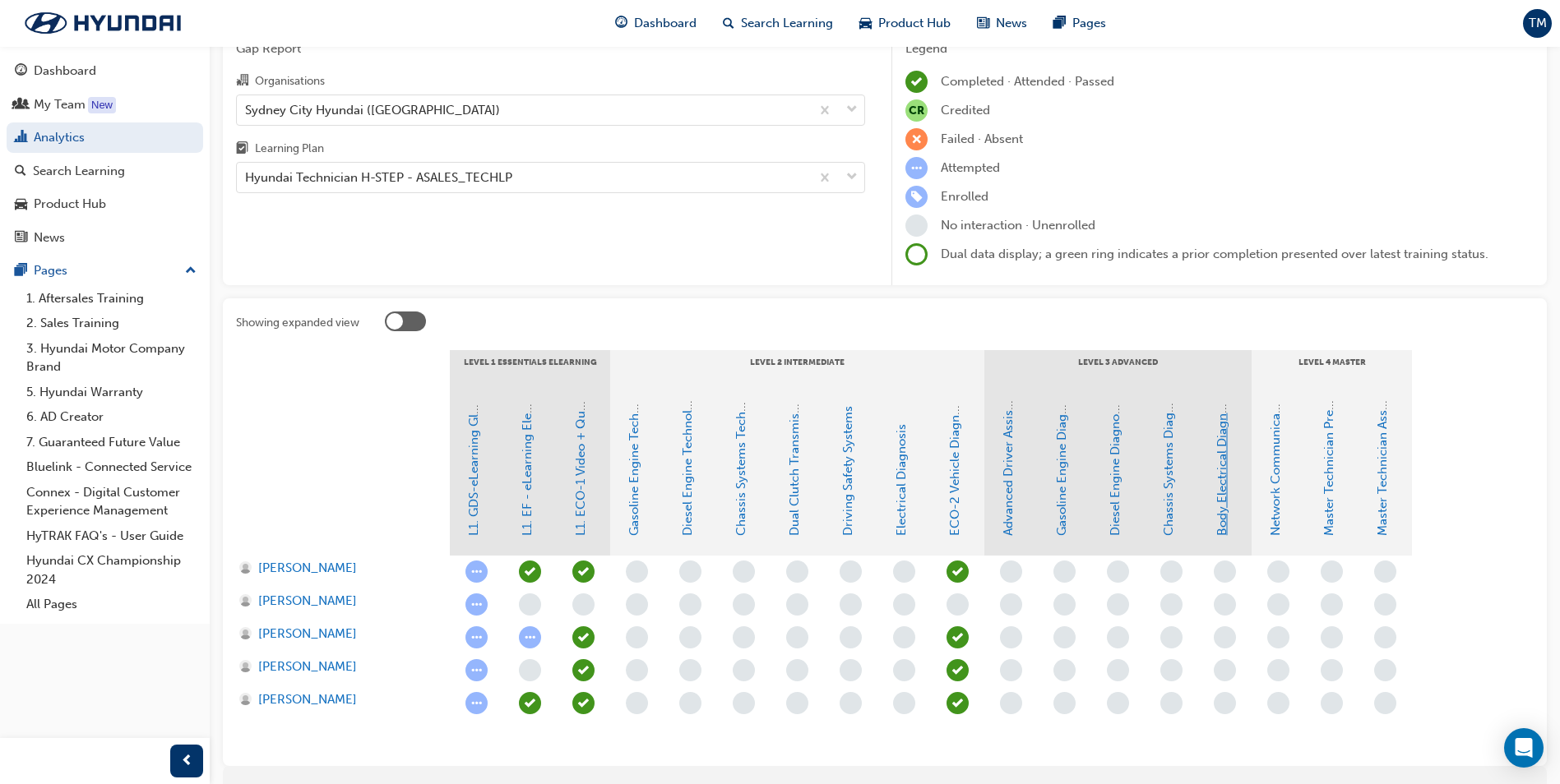
click at [1218, 520] on link "Body Electrical Diagnosis" at bounding box center [1221, 462] width 15 height 144
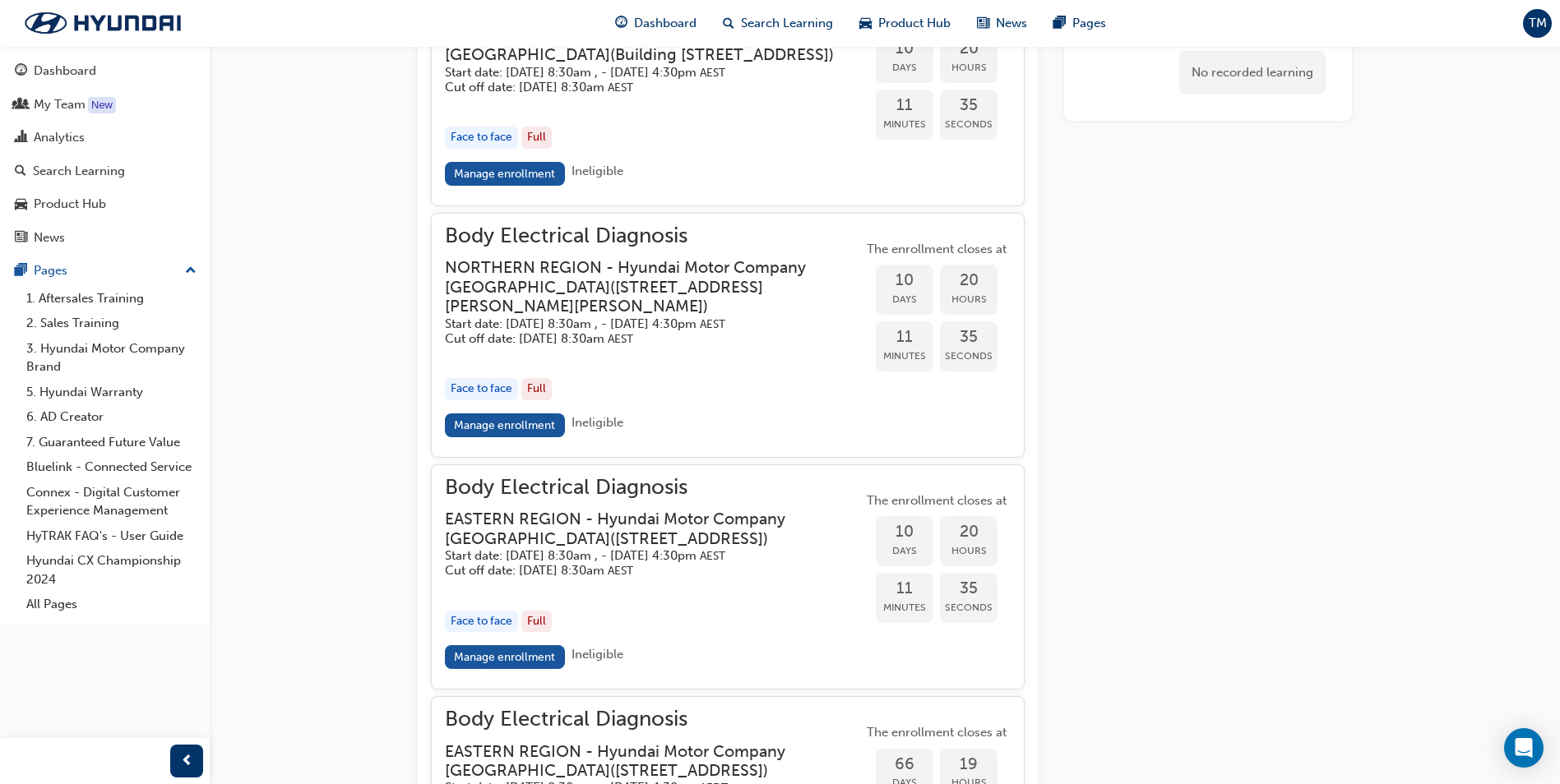
scroll to position [1631, 0]
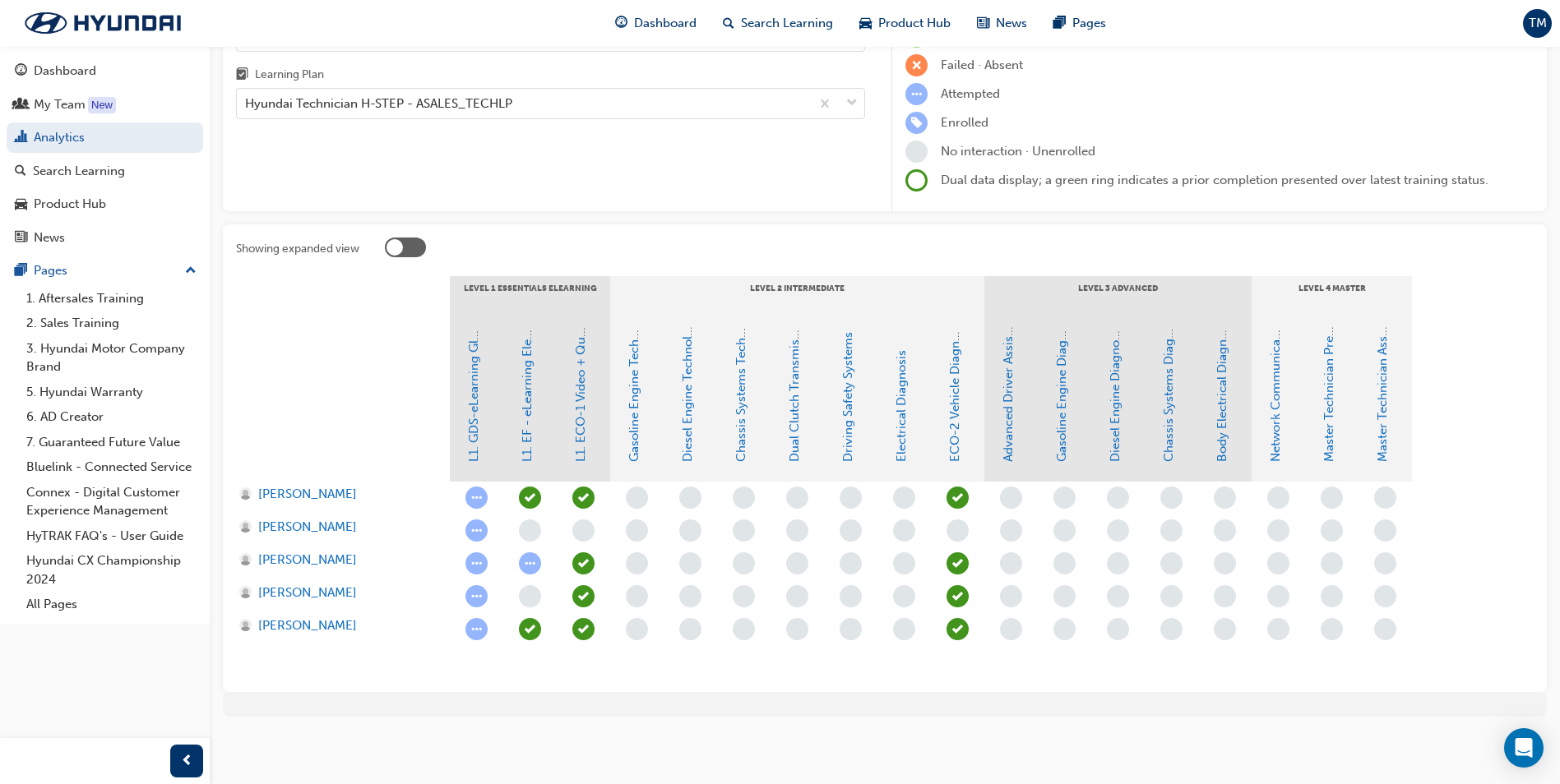
scroll to position [82, 0]
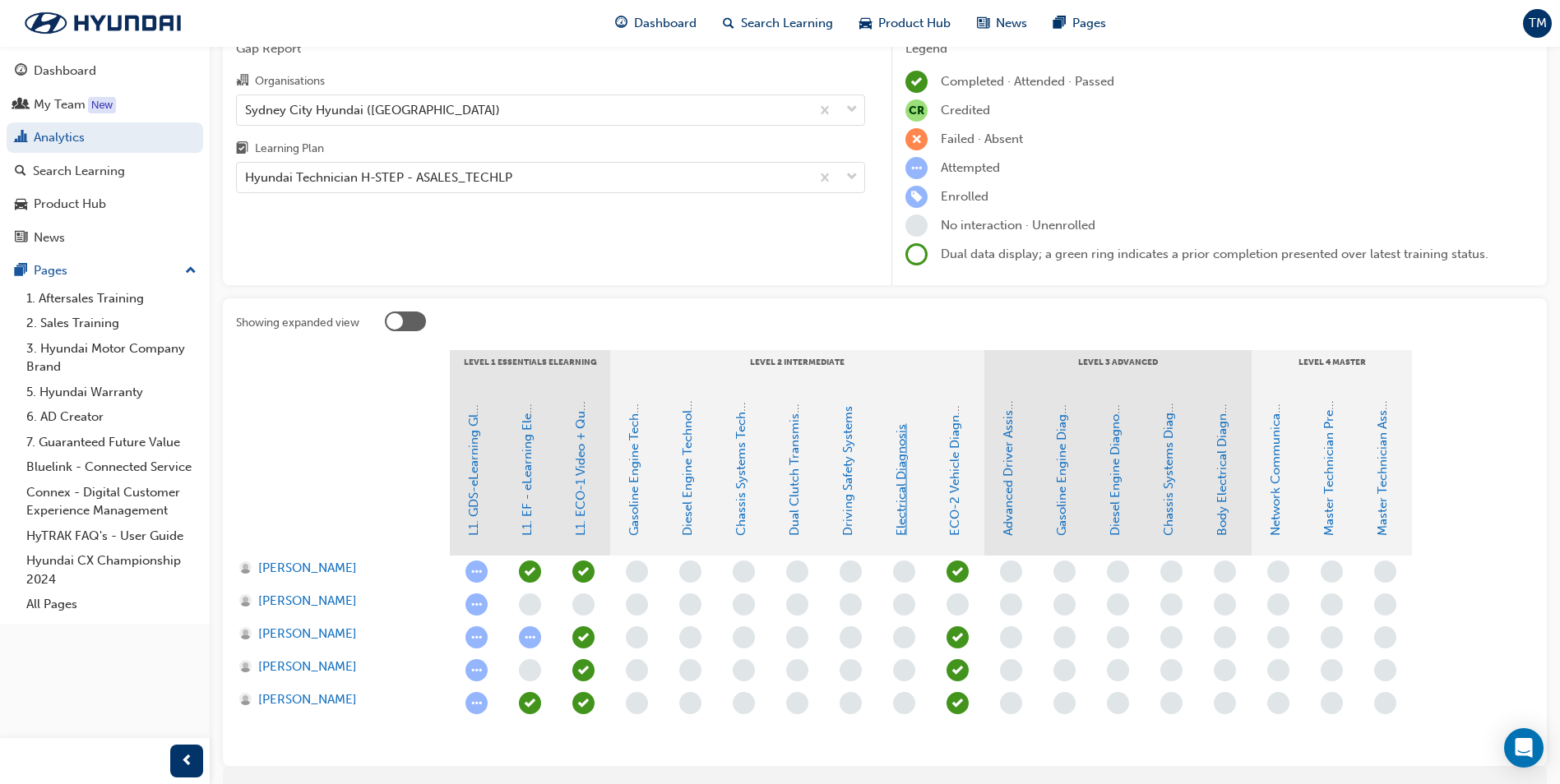
click at [902, 516] on link "Electrical Diagnosis" at bounding box center [901, 479] width 15 height 112
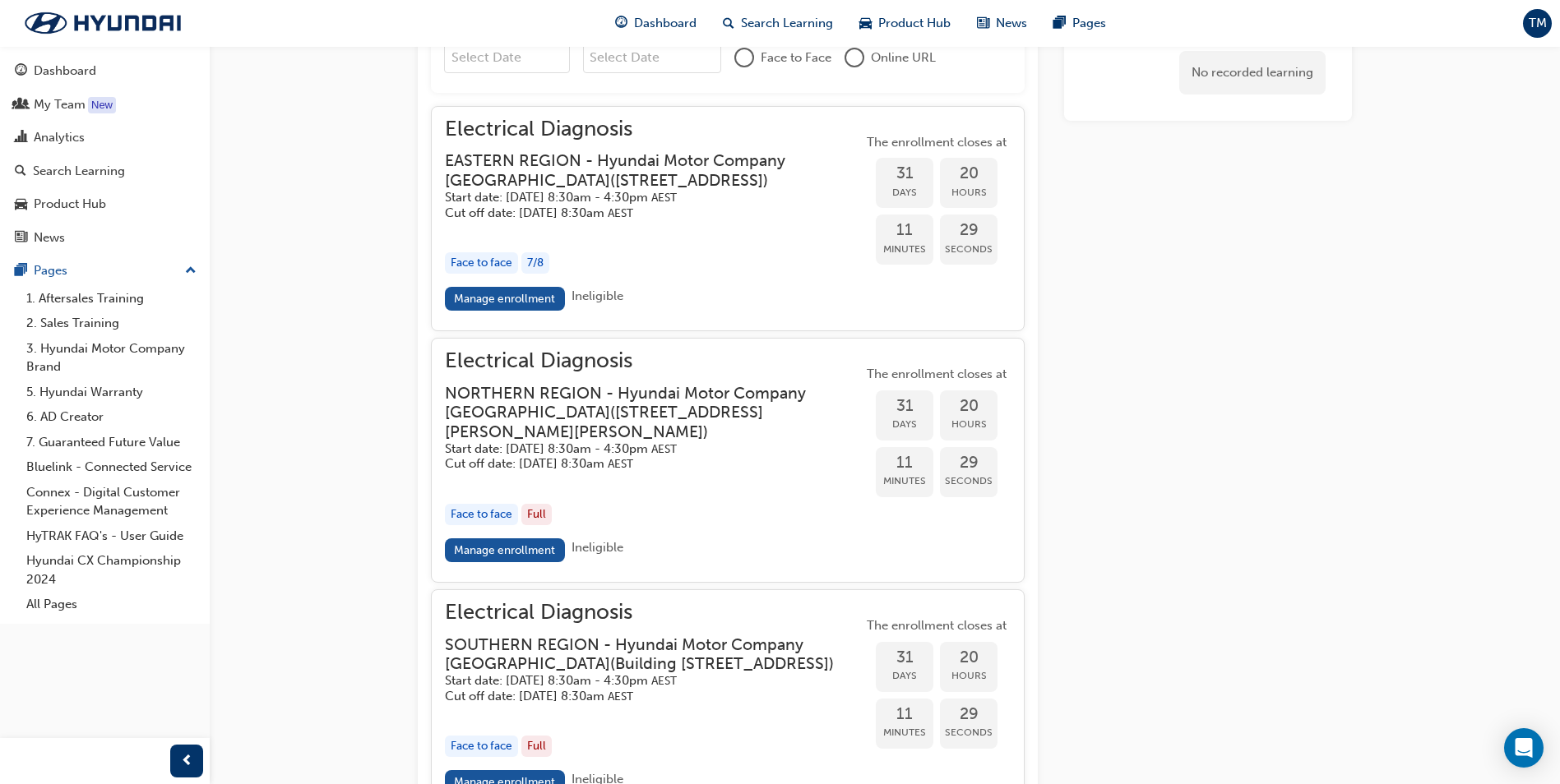
scroll to position [1165, 0]
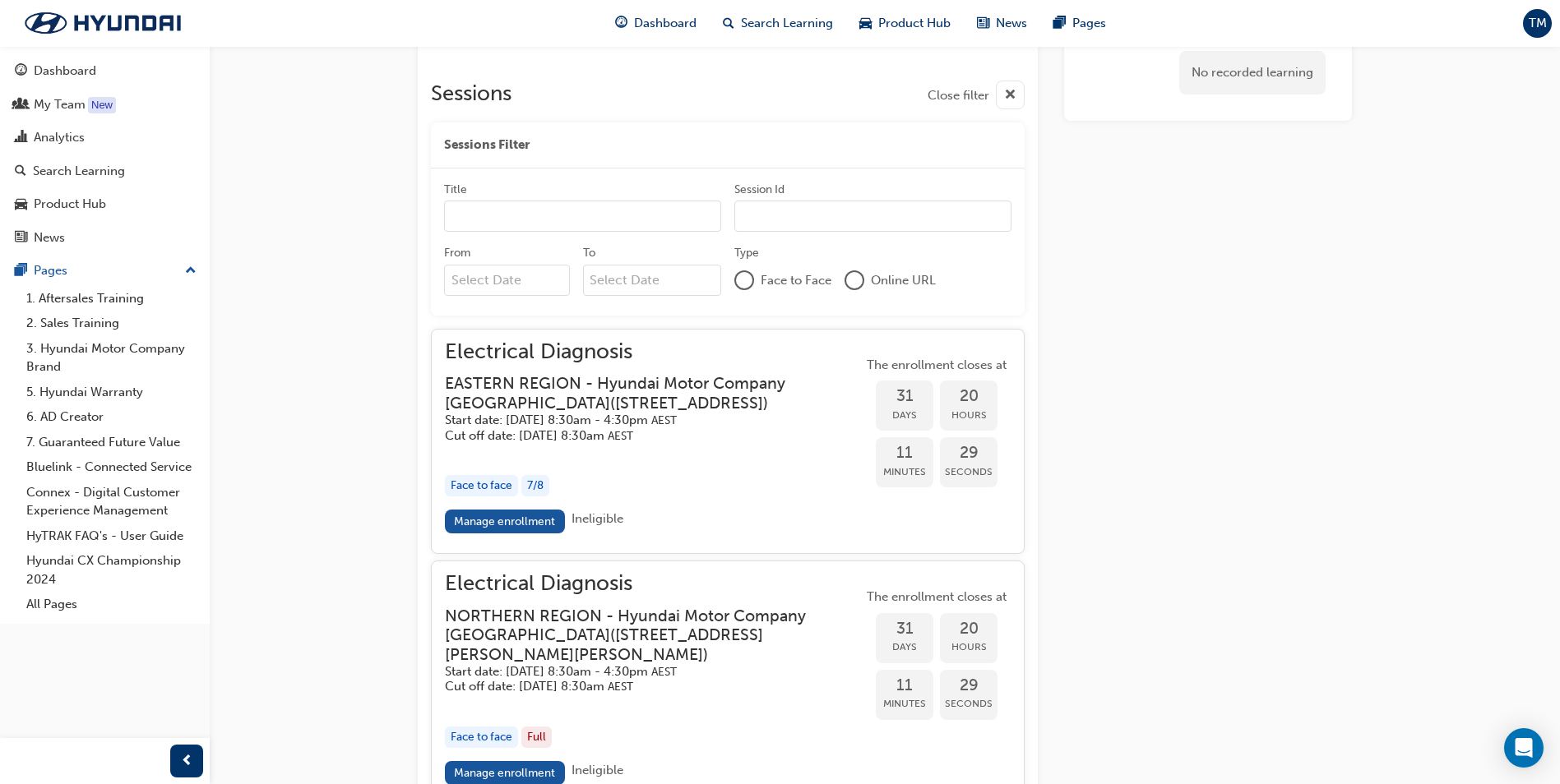
click at [517, 533] on link "Manage enrollment" at bounding box center [505, 521] width 120 height 24
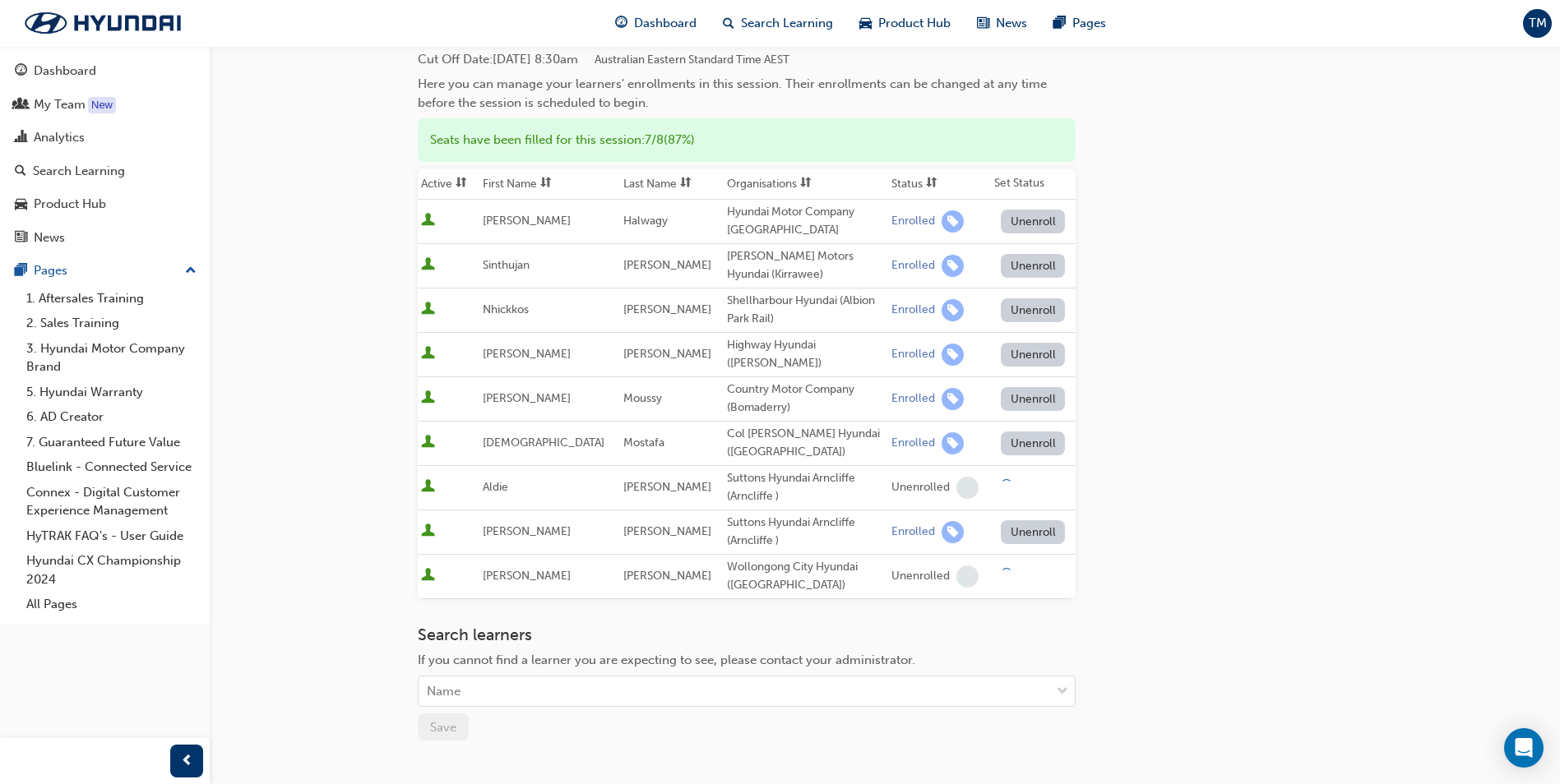
scroll to position [272, 0]
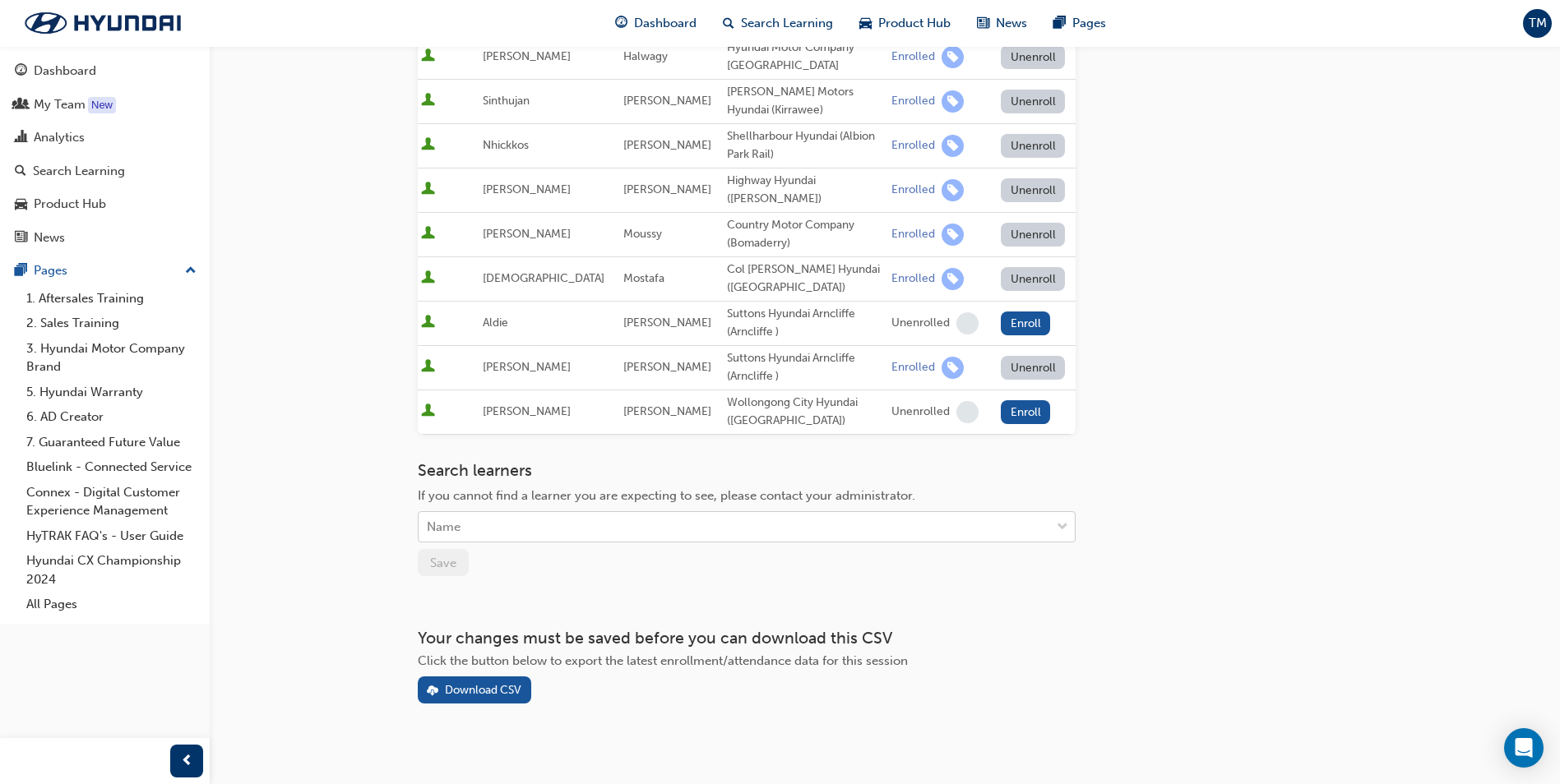
click at [577, 513] on div "Name" at bounding box center [734, 527] width 631 height 29
type input "abn"
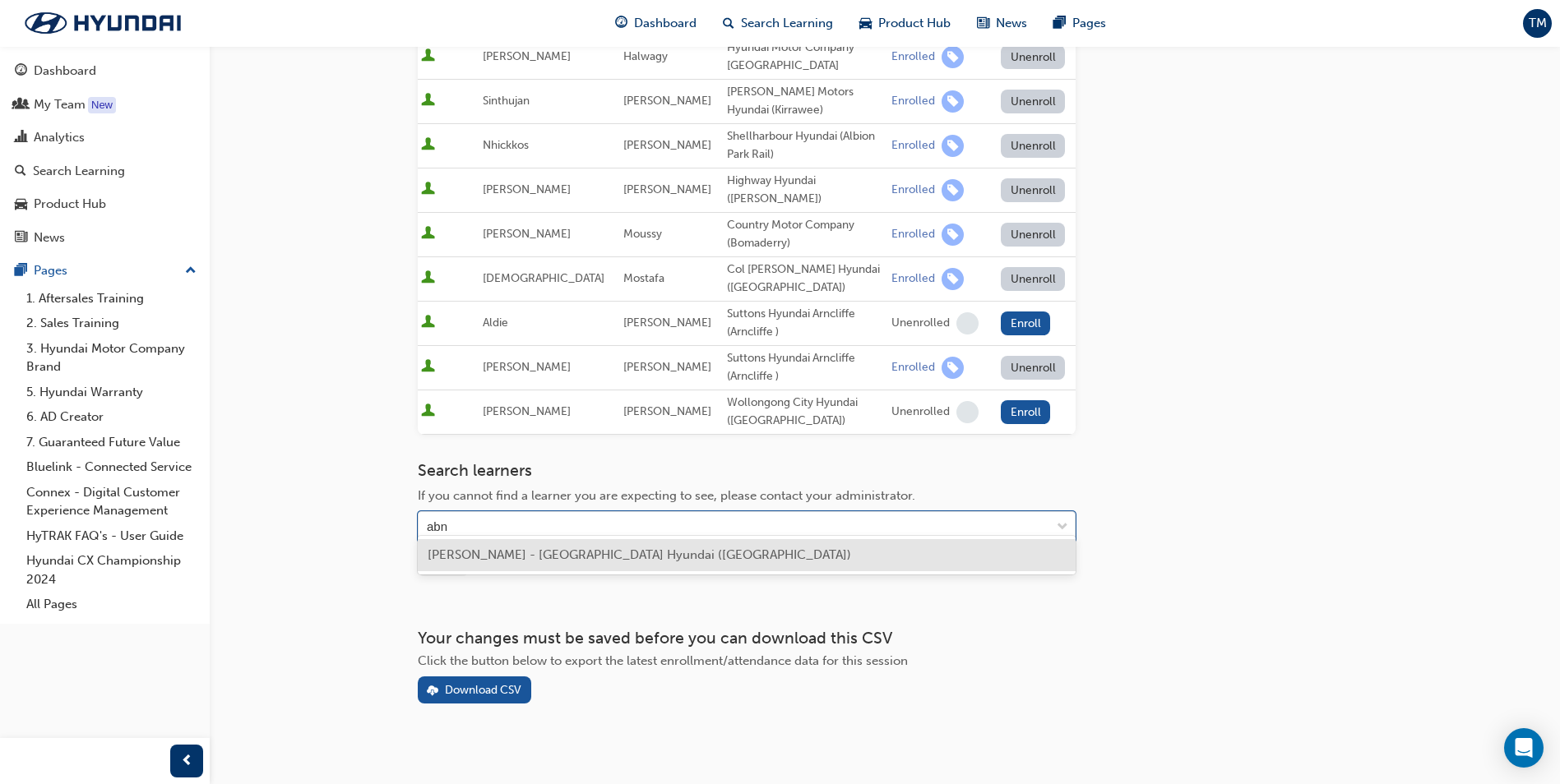
click at [607, 549] on span "[PERSON_NAME] - [GEOGRAPHIC_DATA] Hyundai ([GEOGRAPHIC_DATA])" at bounding box center [639, 555] width 423 height 15
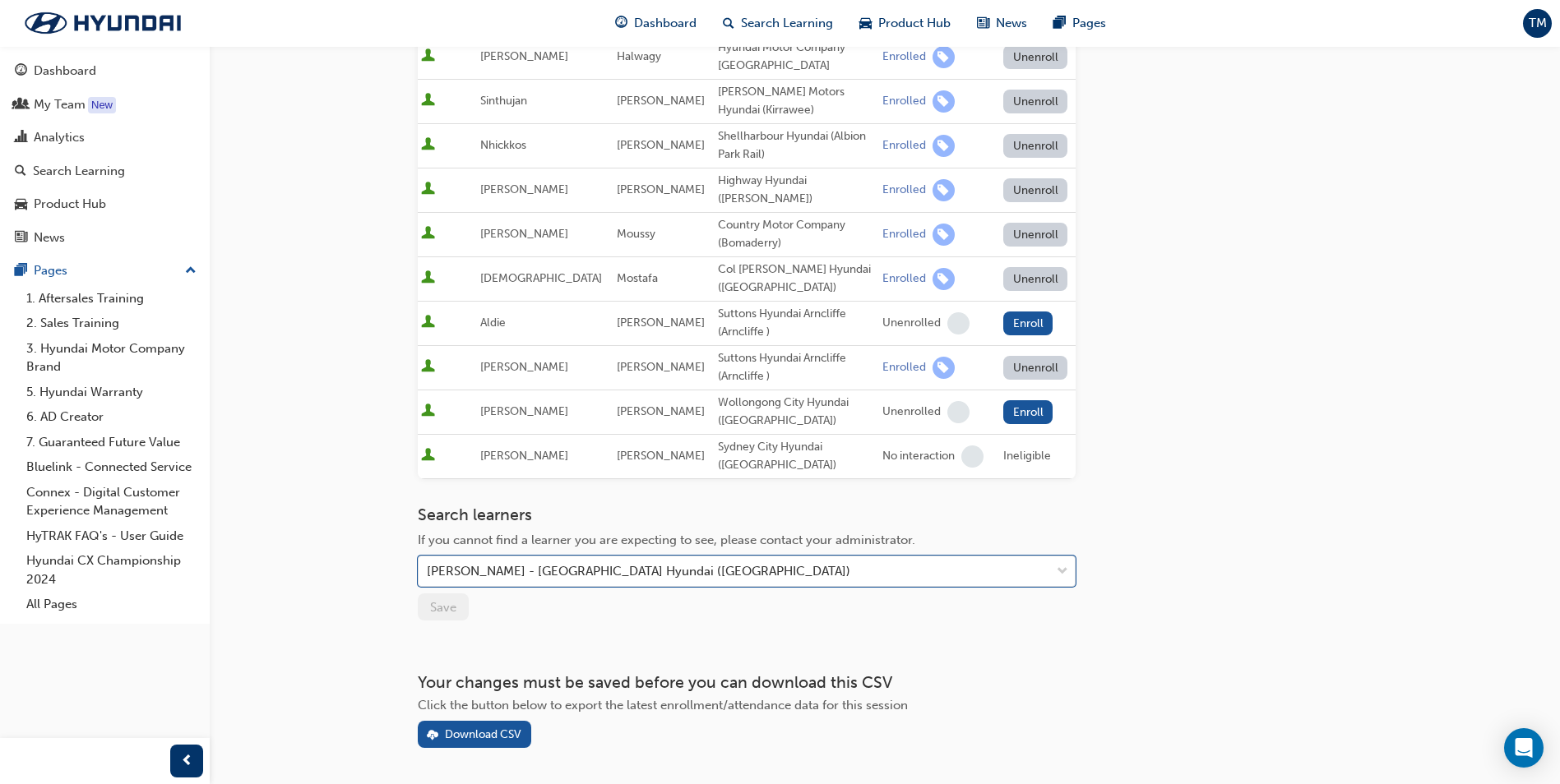
scroll to position [0, 0]
